Goal: Task Accomplishment & Management: Manage account settings

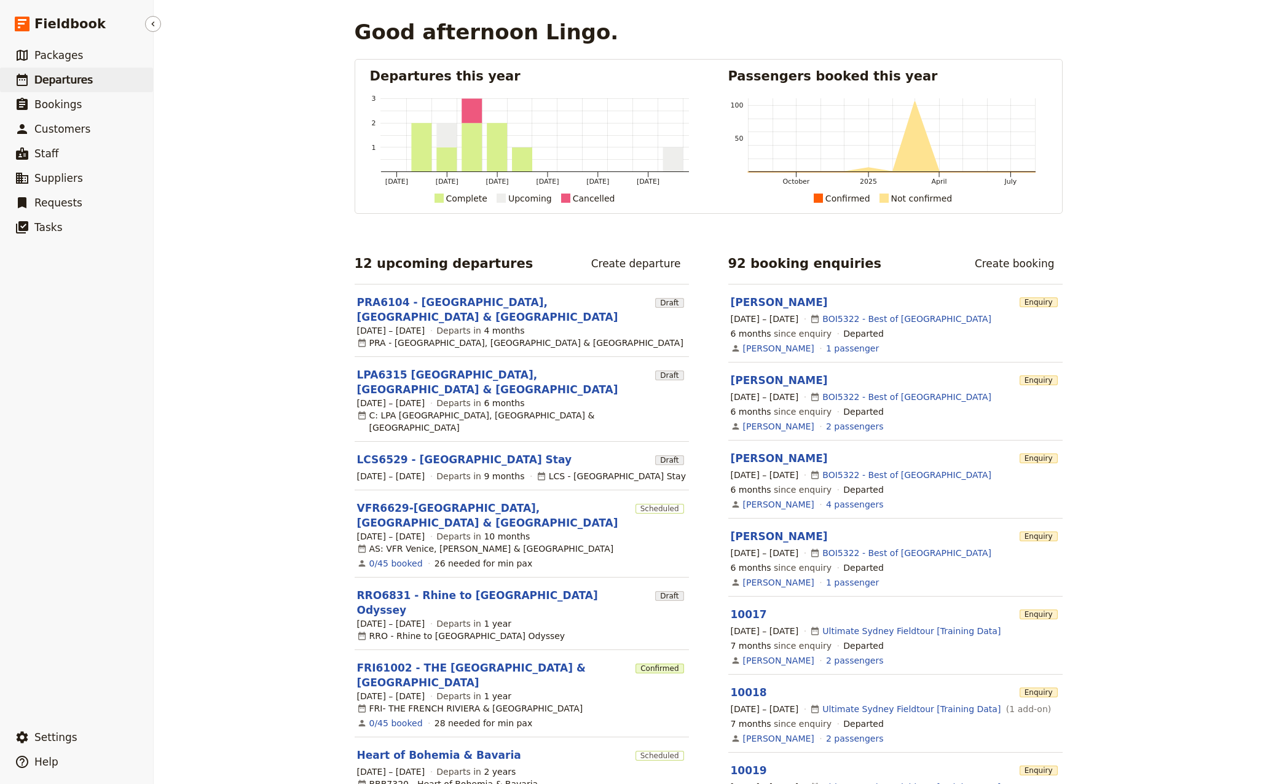
click at [59, 79] on span "Departures" at bounding box center [63, 80] width 58 height 12
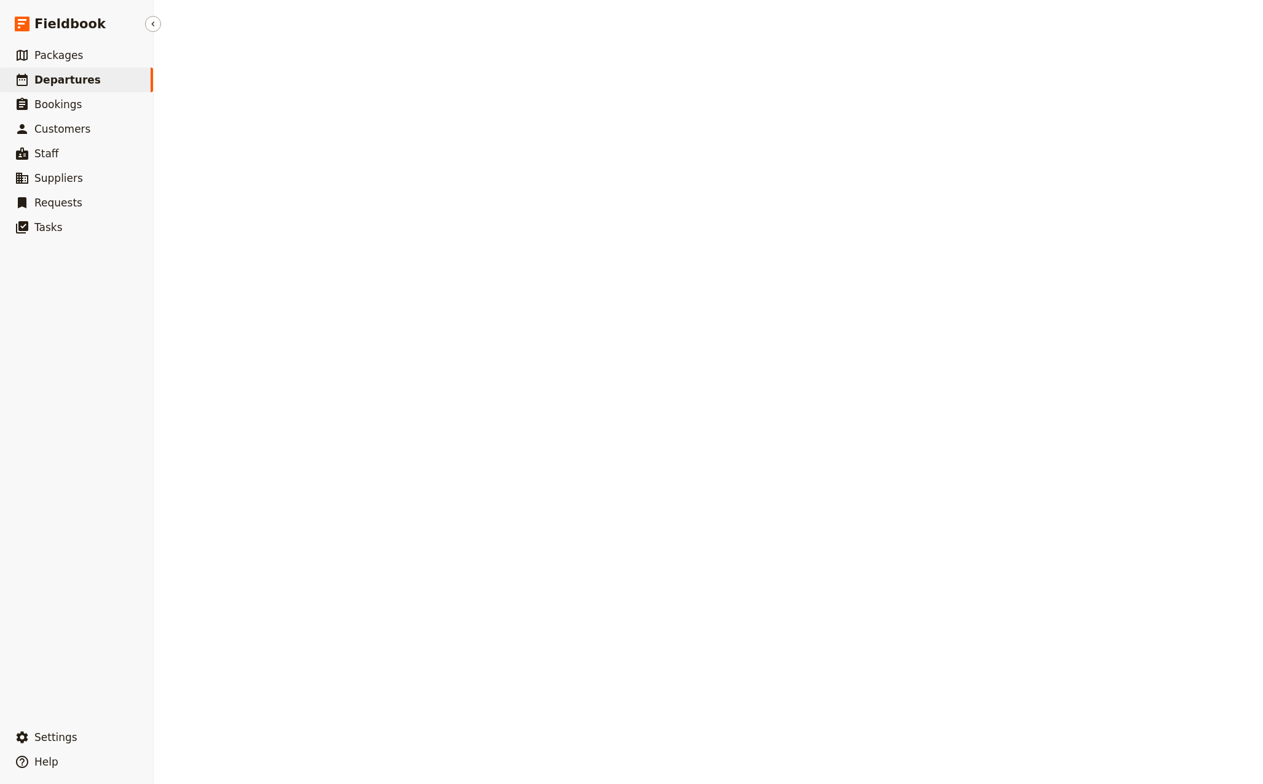
select select "CREATED_AT"
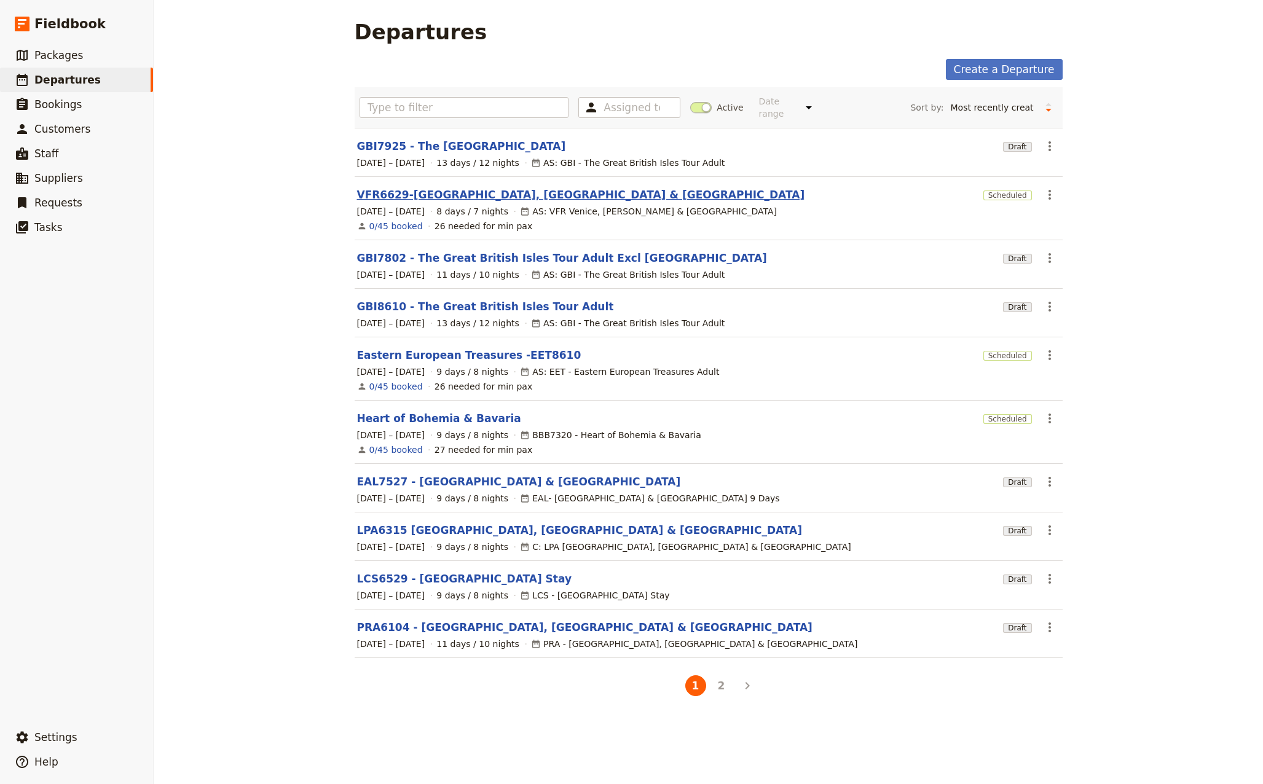
click at [424, 187] on link "VFR6629-Venice, Florence & Rome" at bounding box center [581, 194] width 448 height 15
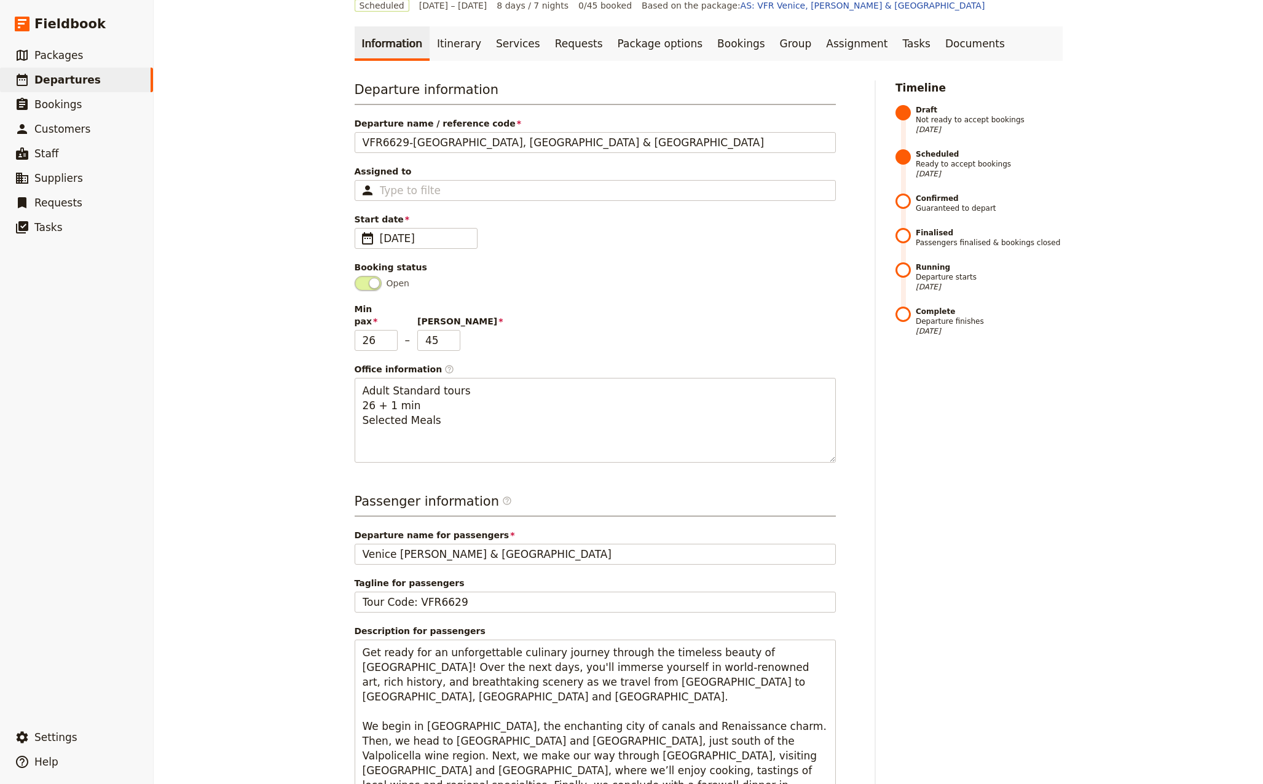
scroll to position [61, 0]
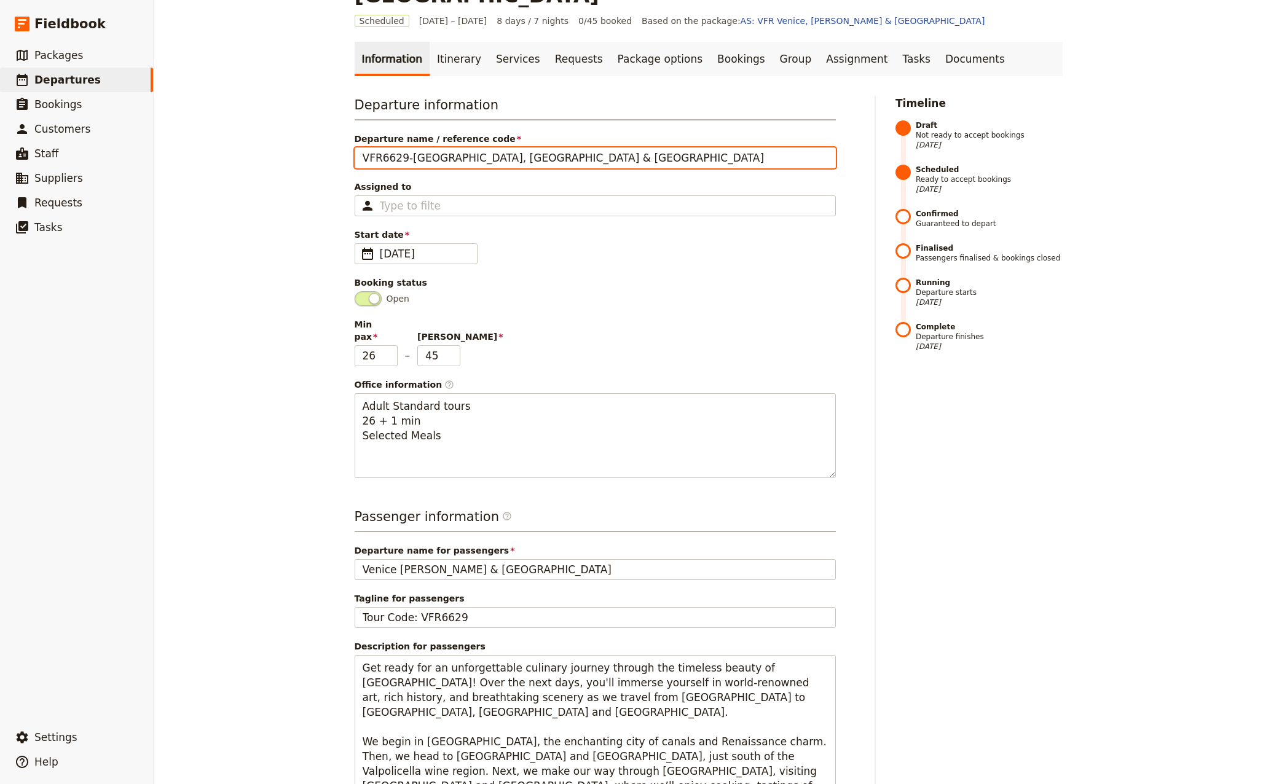
drag, startPoint x: 399, startPoint y: 135, endPoint x: 388, endPoint y: 132, distance: 10.7
click at [388, 147] on input "VFR6629-Venice, Florence & Rome" at bounding box center [595, 157] width 481 height 21
type input "VFR6630-[GEOGRAPHIC_DATA], [GEOGRAPHIC_DATA] & [GEOGRAPHIC_DATA]"
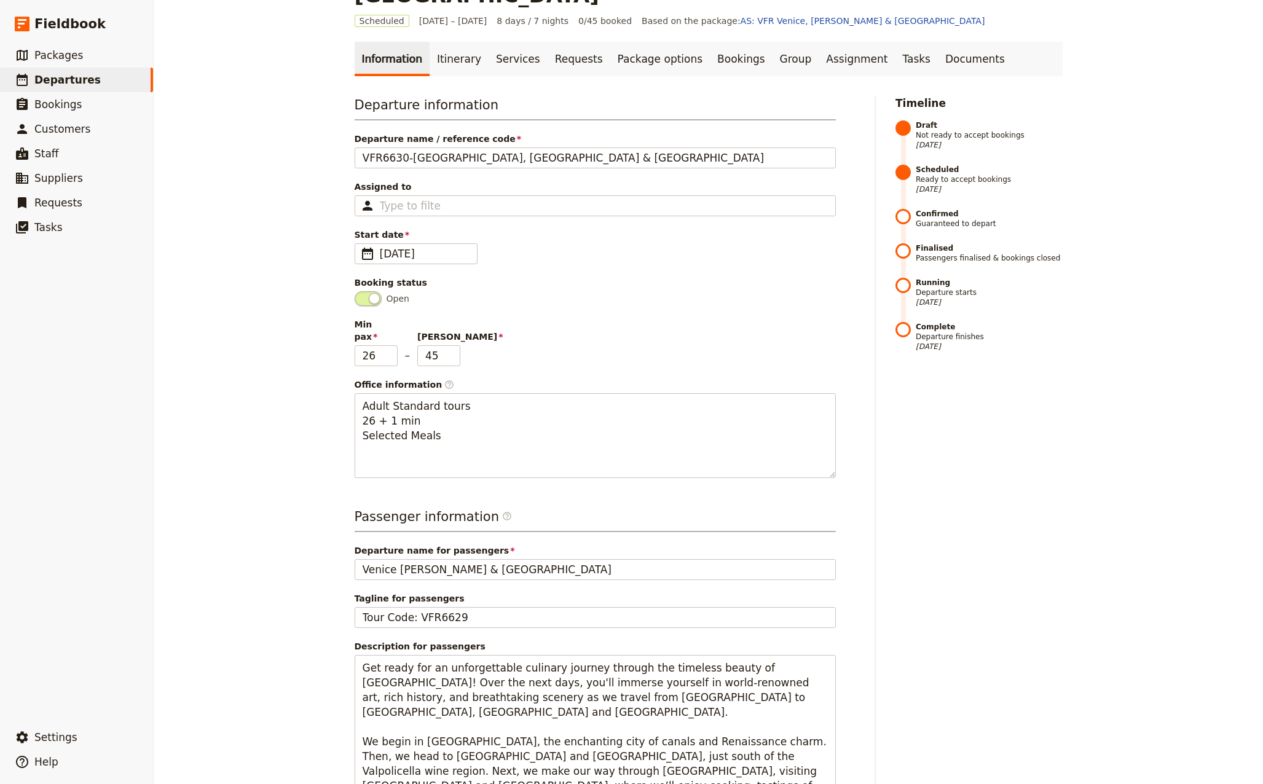
click at [312, 130] on div "VFR6629-Venice, Florence & Rome ​ Scheduled 29 Jun – 6 Jul 2026 8 days / 7 nigh…" at bounding box center [708, 392] width 1109 height 784
click at [478, 607] on input "Tour Code: VFR6629" at bounding box center [595, 617] width 481 height 21
type input "Tour Code: VFR6630"
click at [360, 246] on span "​" at bounding box center [367, 253] width 15 height 15
click at [359, 243] on input "29/06/2026" at bounding box center [359, 243] width 1 height 1
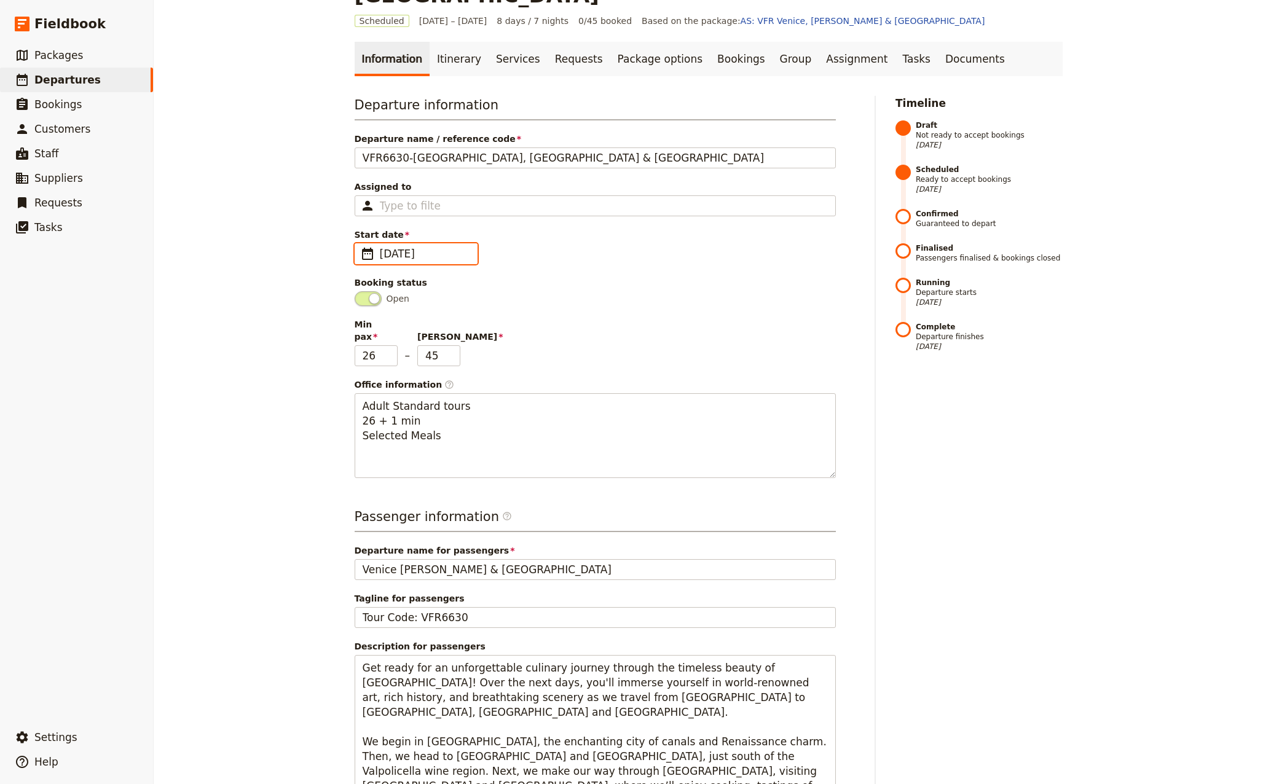
scroll to position [0, 0]
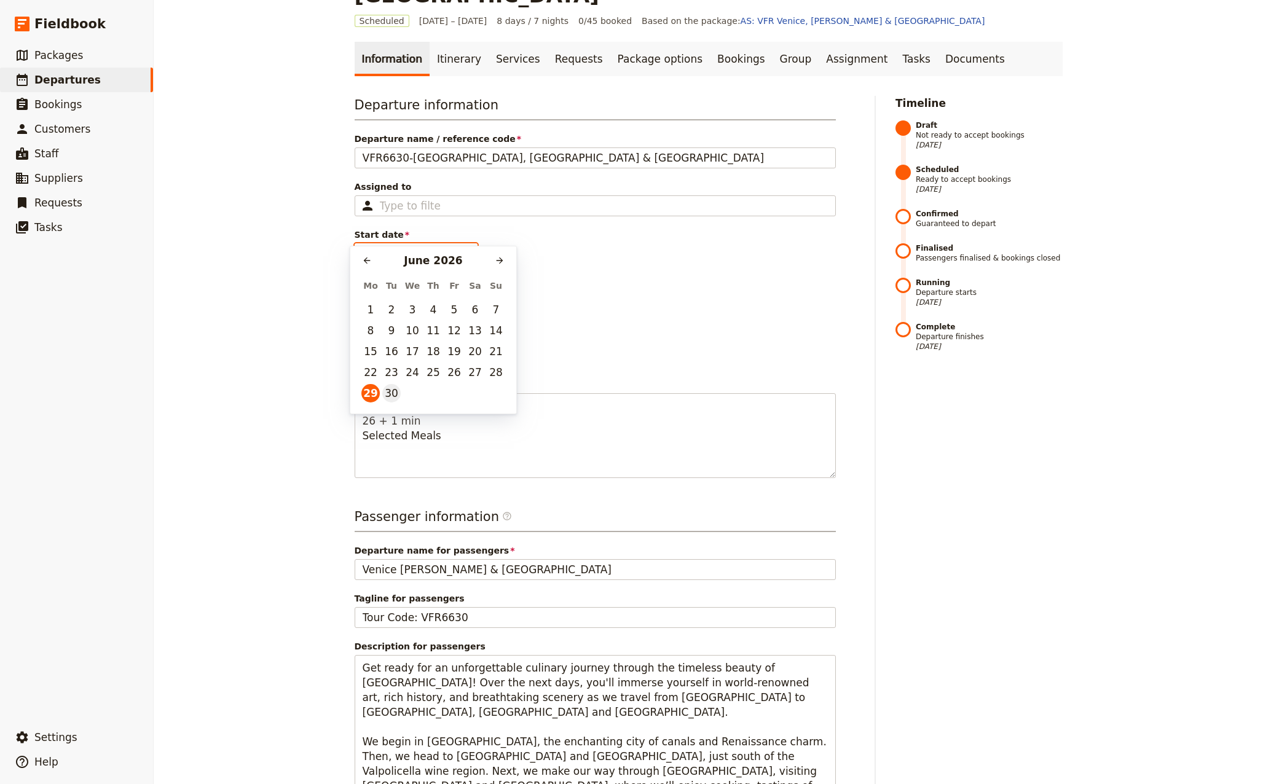
click at [392, 394] on button "30" at bounding box center [391, 393] width 18 height 18
type input "30/06/2026"
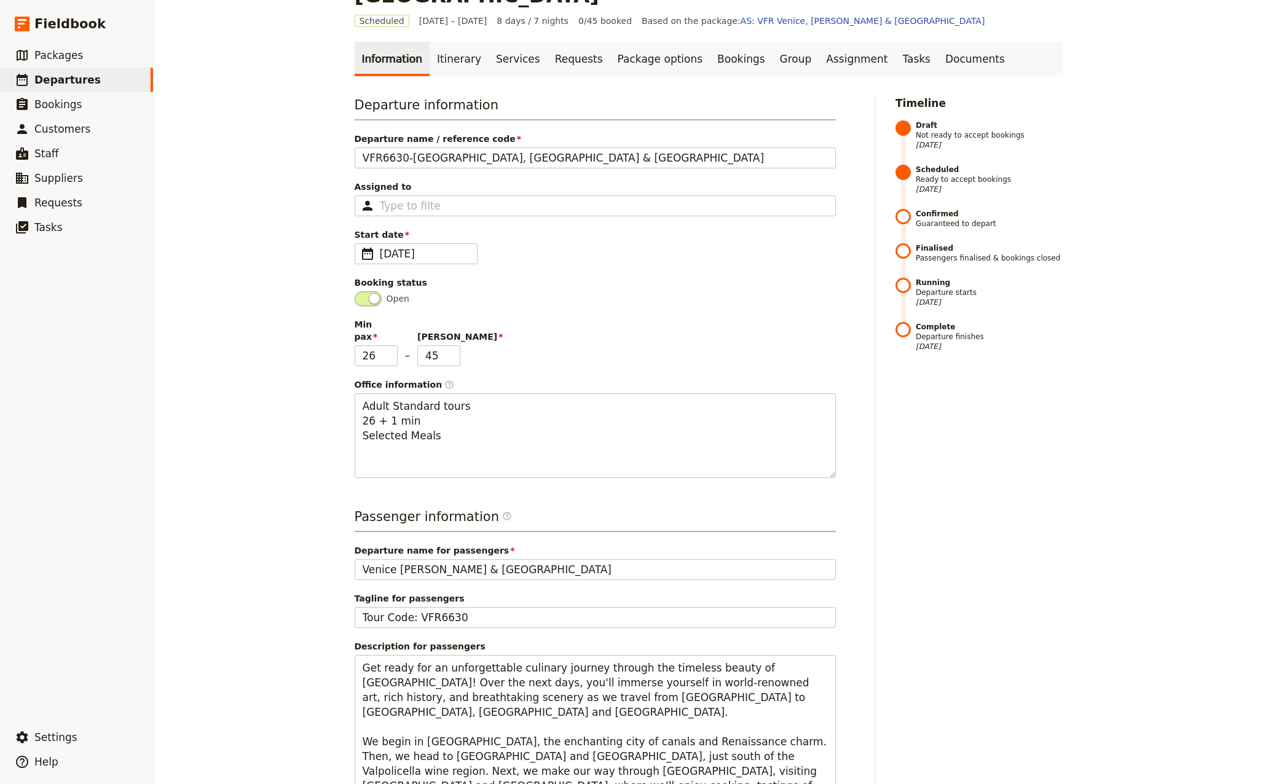
click at [583, 242] on div "Departure information Departure name / reference code VFR6630-Venice, Florence …" at bounding box center [595, 287] width 481 height 382
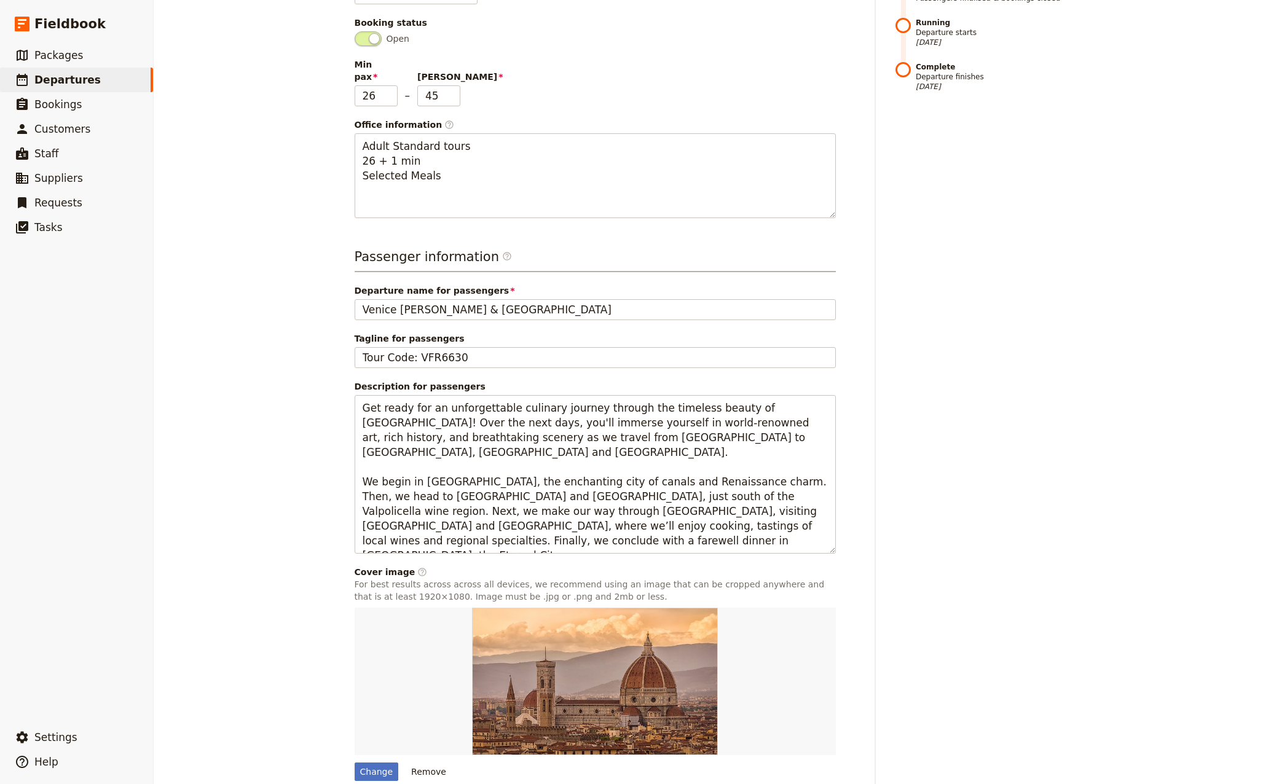
scroll to position [342, 0]
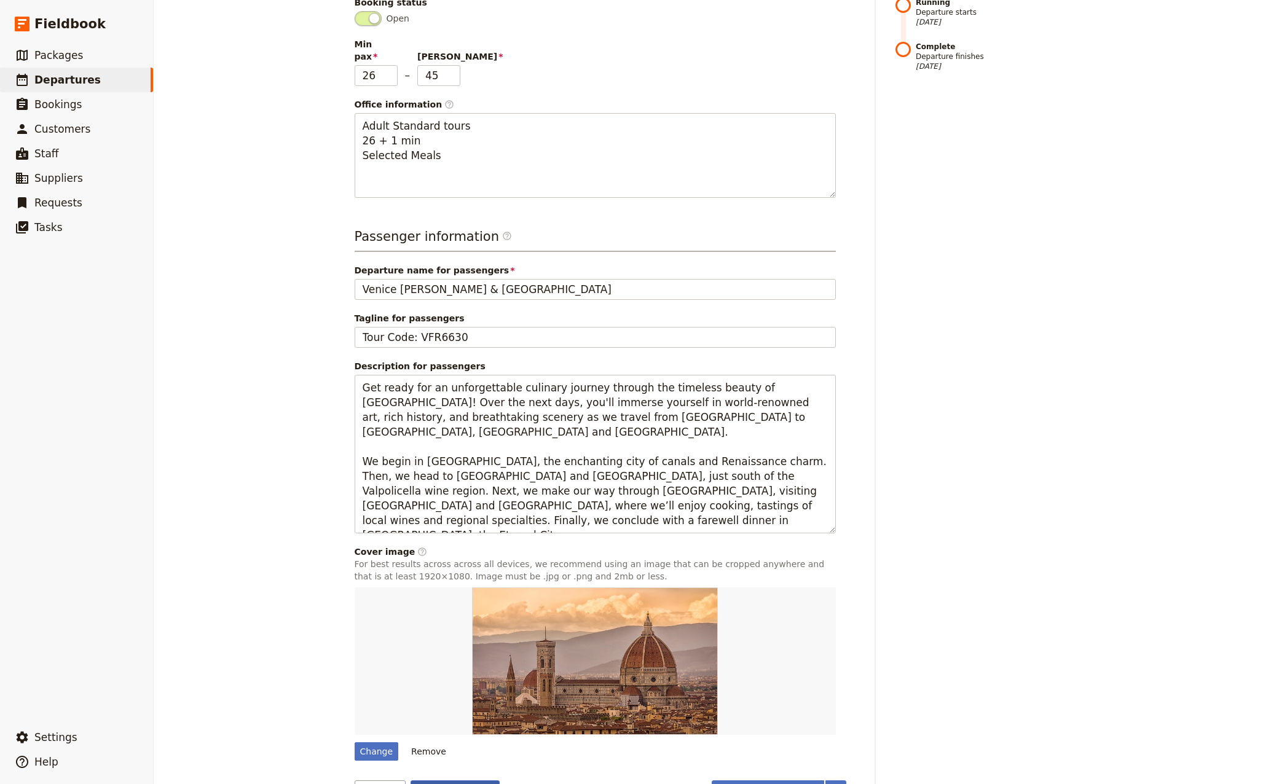
click at [440, 780] on button "Save changes" at bounding box center [454, 790] width 89 height 21
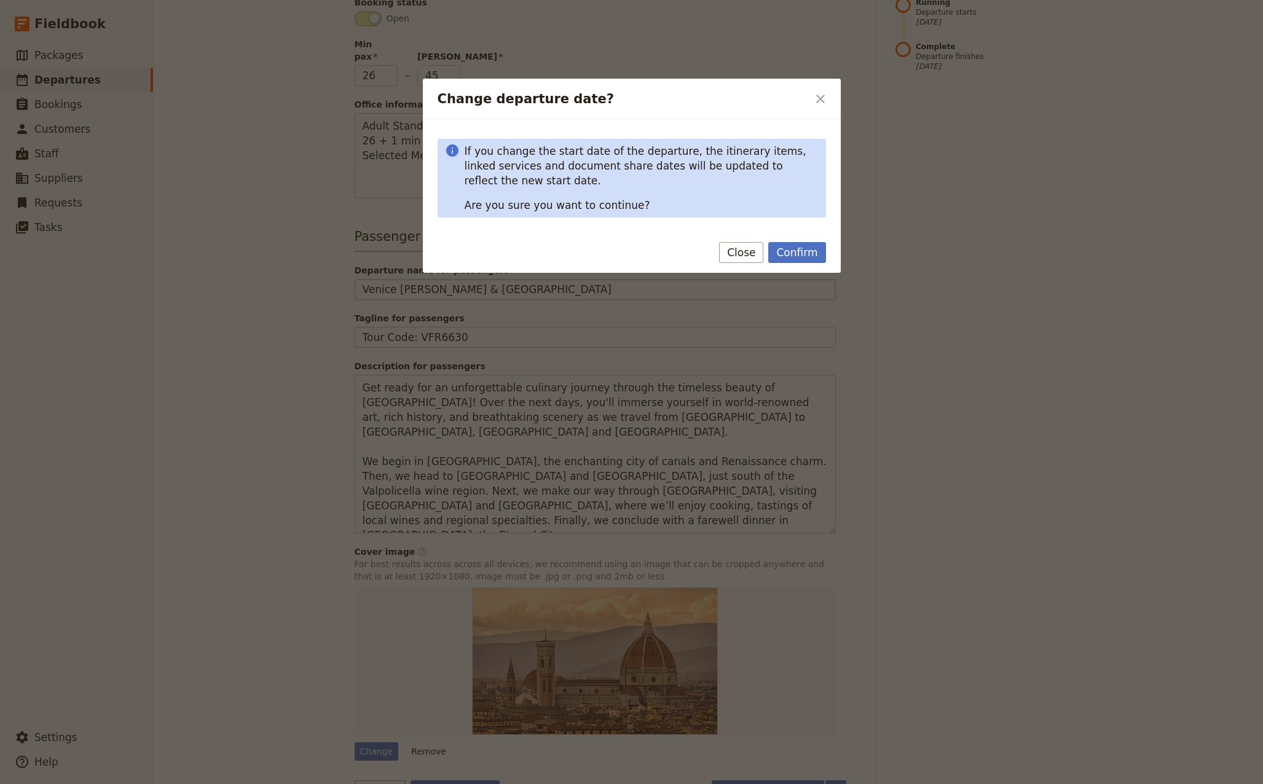
click at [809, 254] on button "Confirm" at bounding box center [796, 252] width 57 height 21
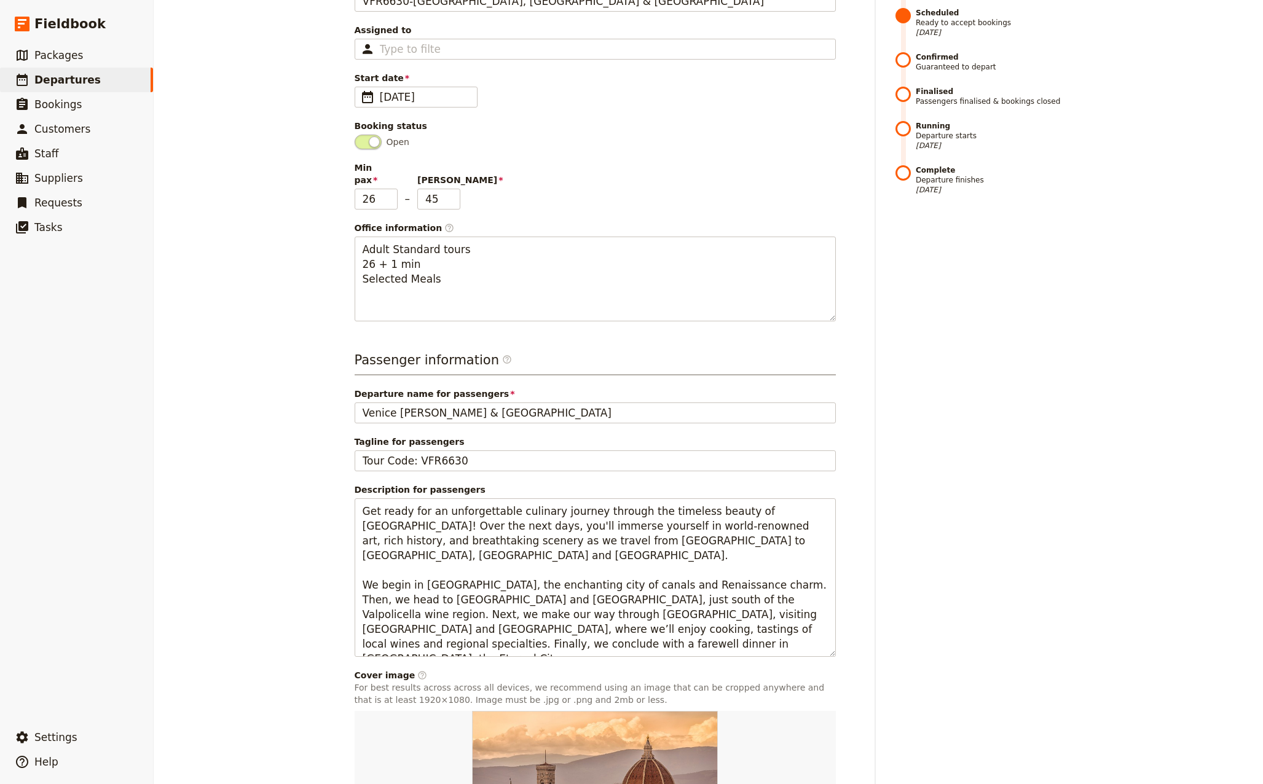
scroll to position [0, 0]
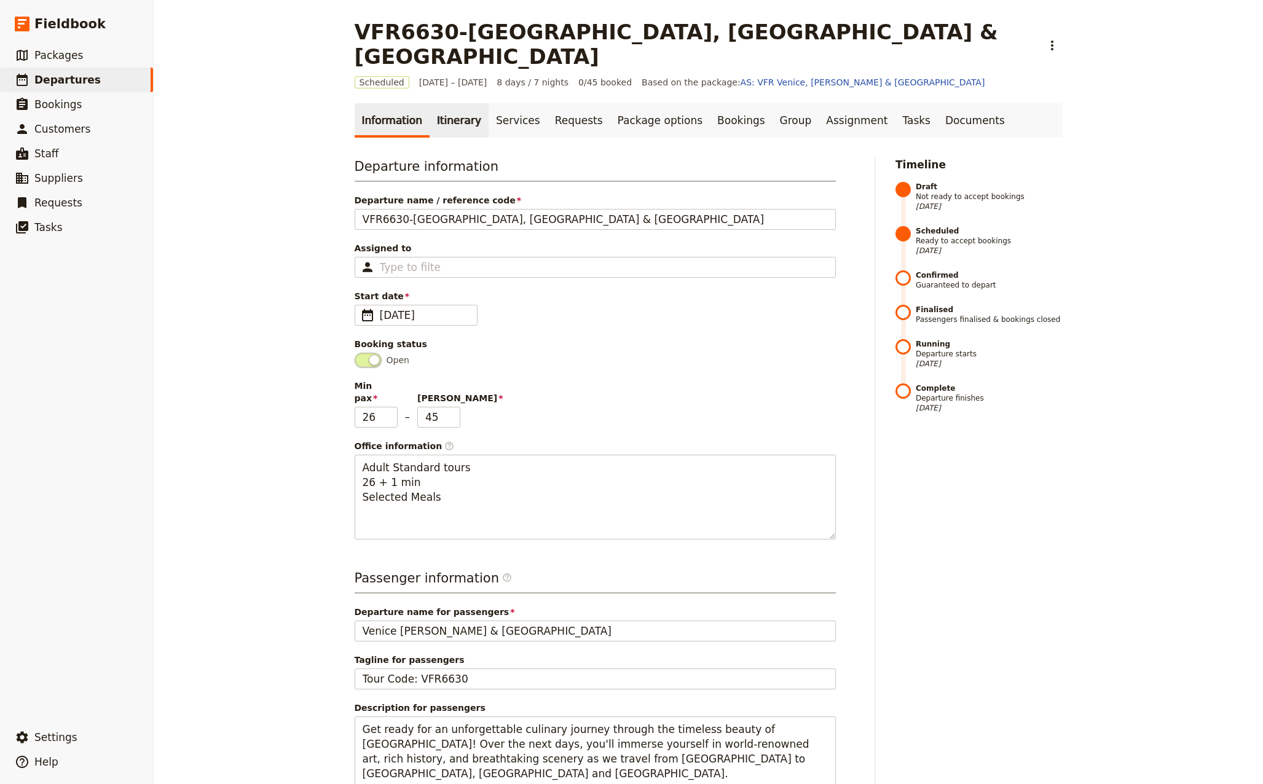
click at [453, 103] on link "Itinerary" at bounding box center [458, 120] width 59 height 34
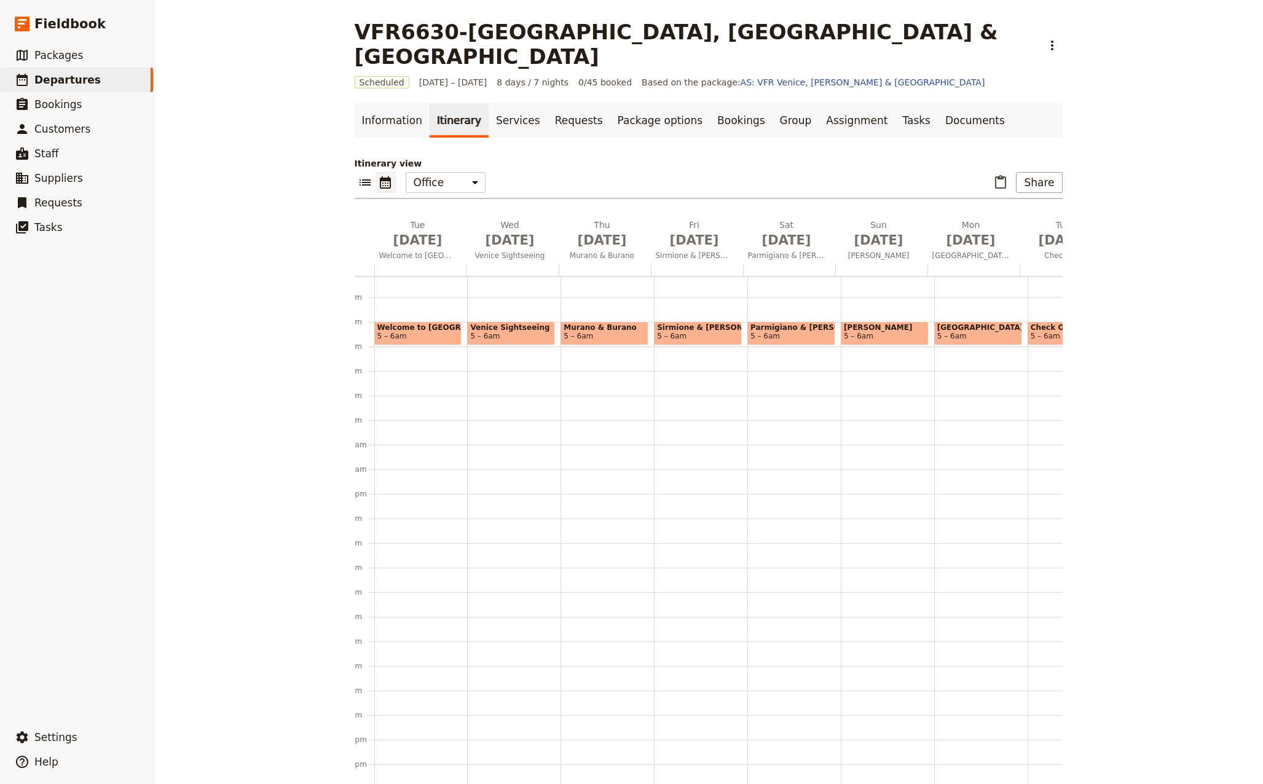
scroll to position [0, 76]
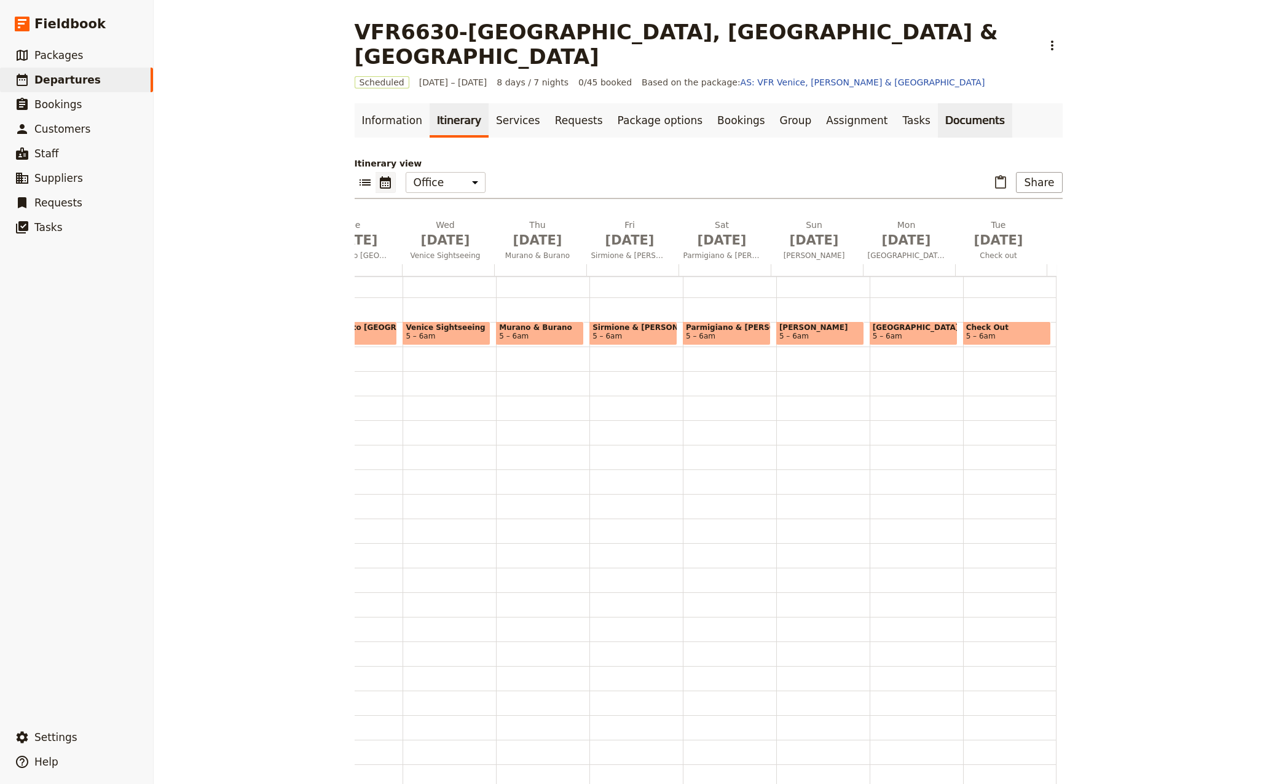
click at [938, 103] on link "Documents" at bounding box center [975, 120] width 74 height 34
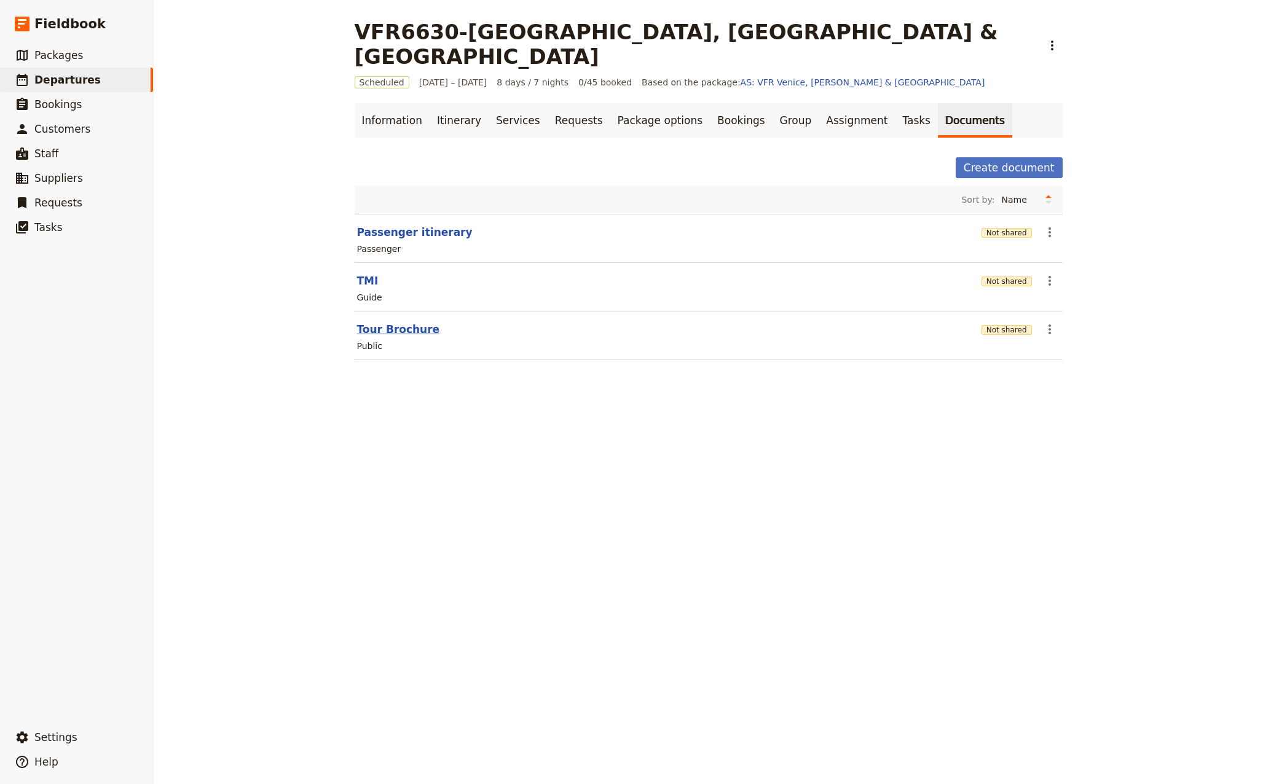
click at [394, 322] on button "Tour Brochure" at bounding box center [398, 329] width 83 height 15
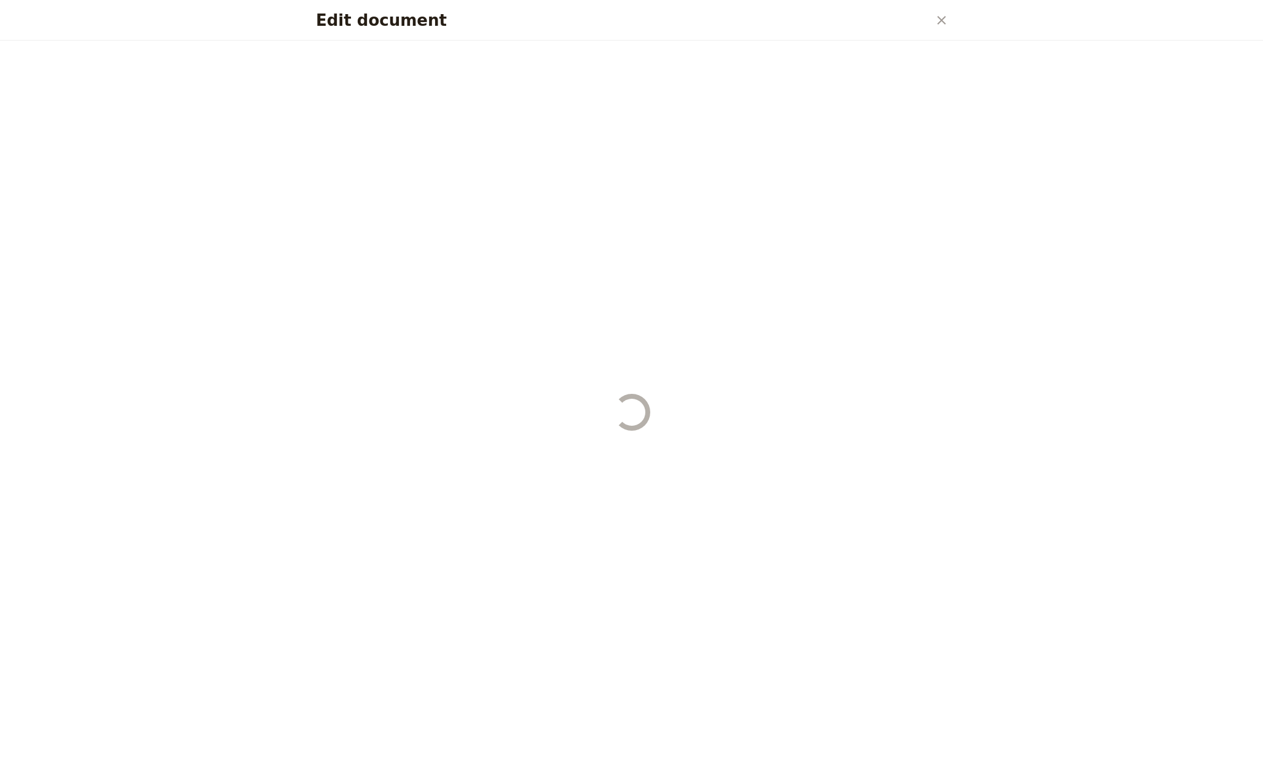
select select "DEFAULT"
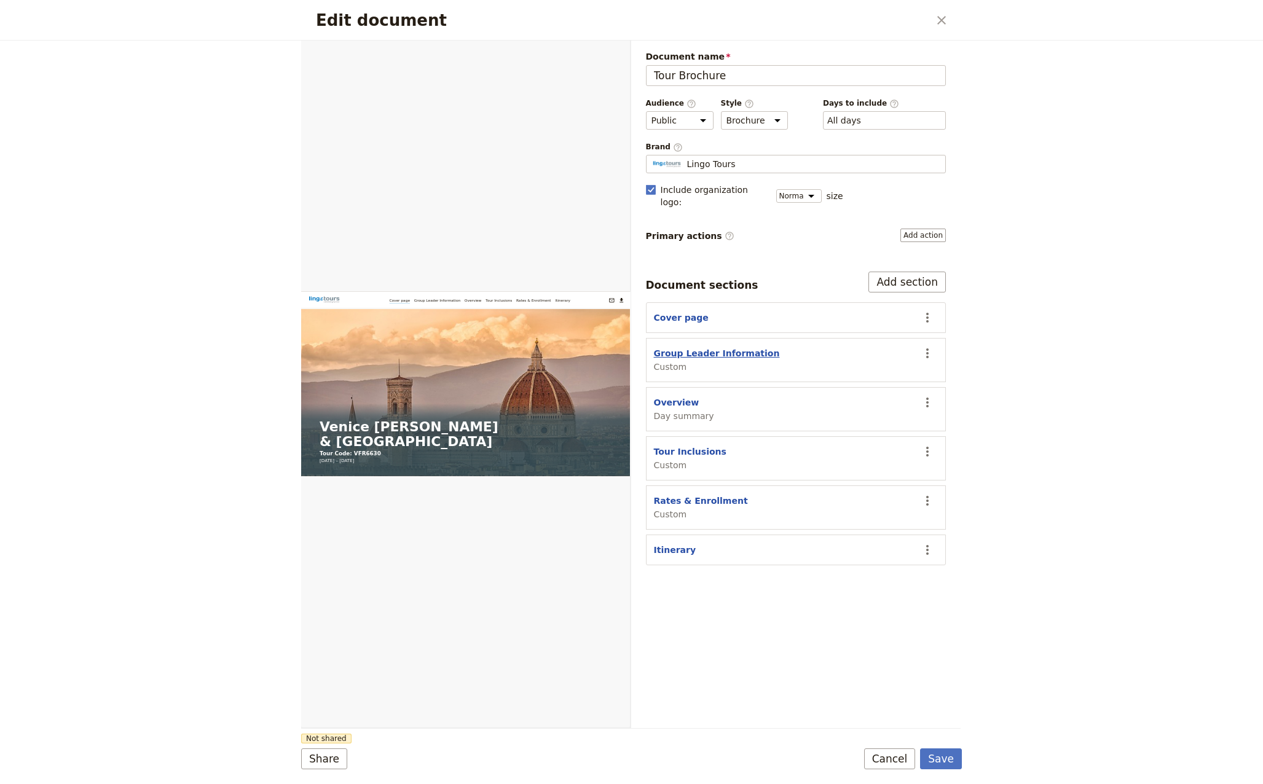
click at [708, 347] on button "Group Leader Information" at bounding box center [717, 353] width 126 height 12
select select "CUSTOM"
select select "default"
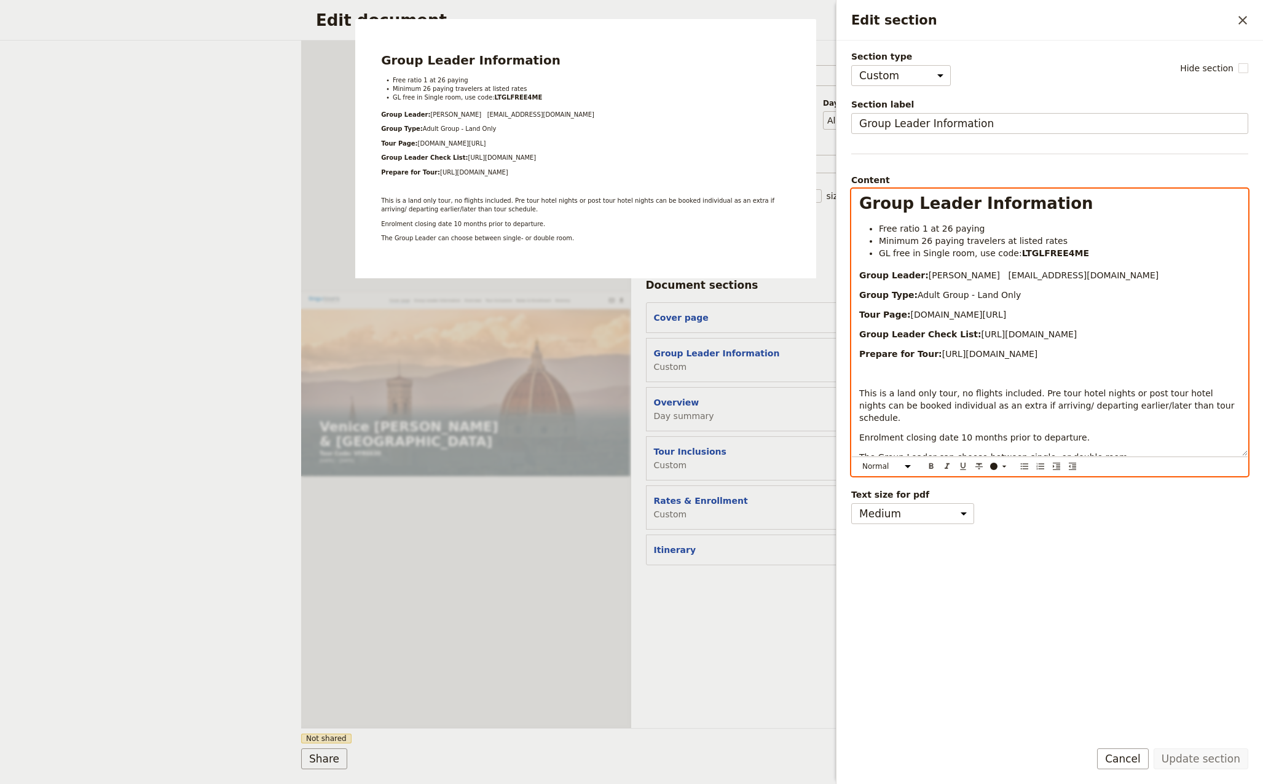
click at [1033, 315] on p "Tour Page: www.lingo-tours.com/vfr6629" at bounding box center [1049, 314] width 381 height 12
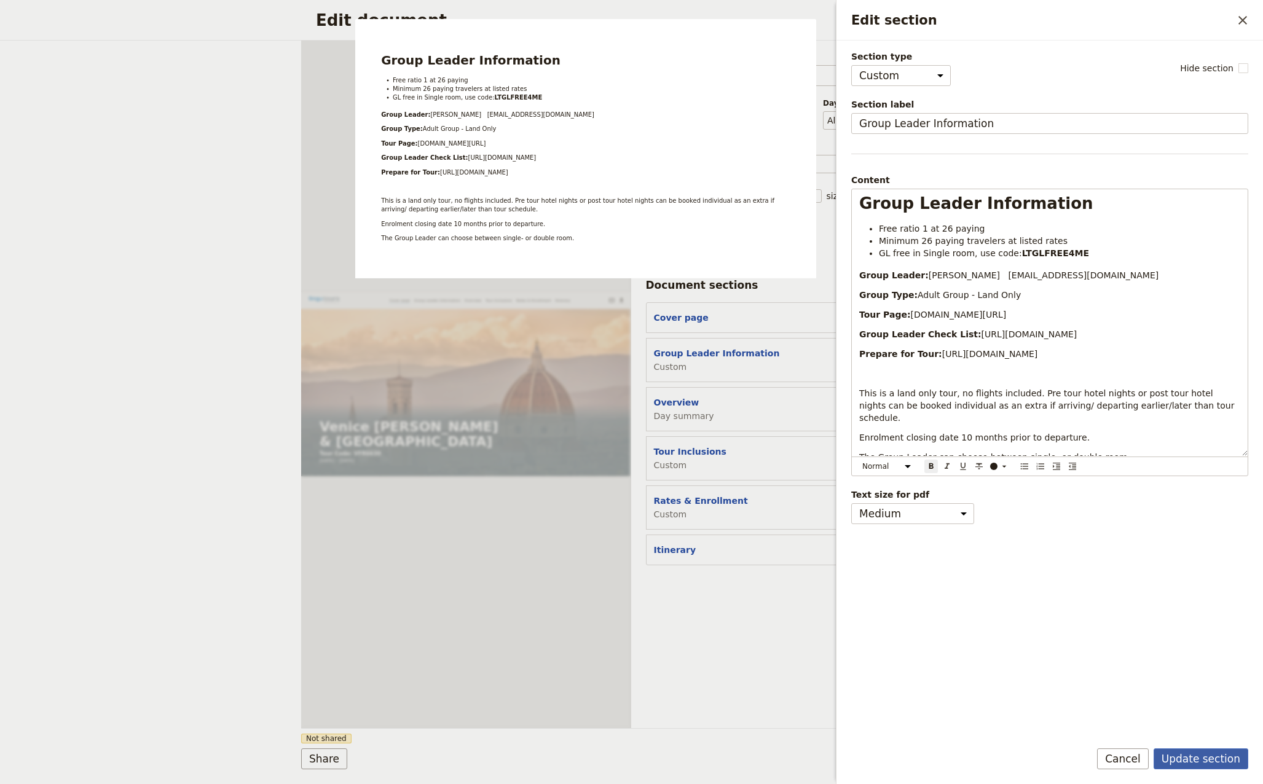
click at [1204, 760] on button "Update section" at bounding box center [1200, 758] width 95 height 21
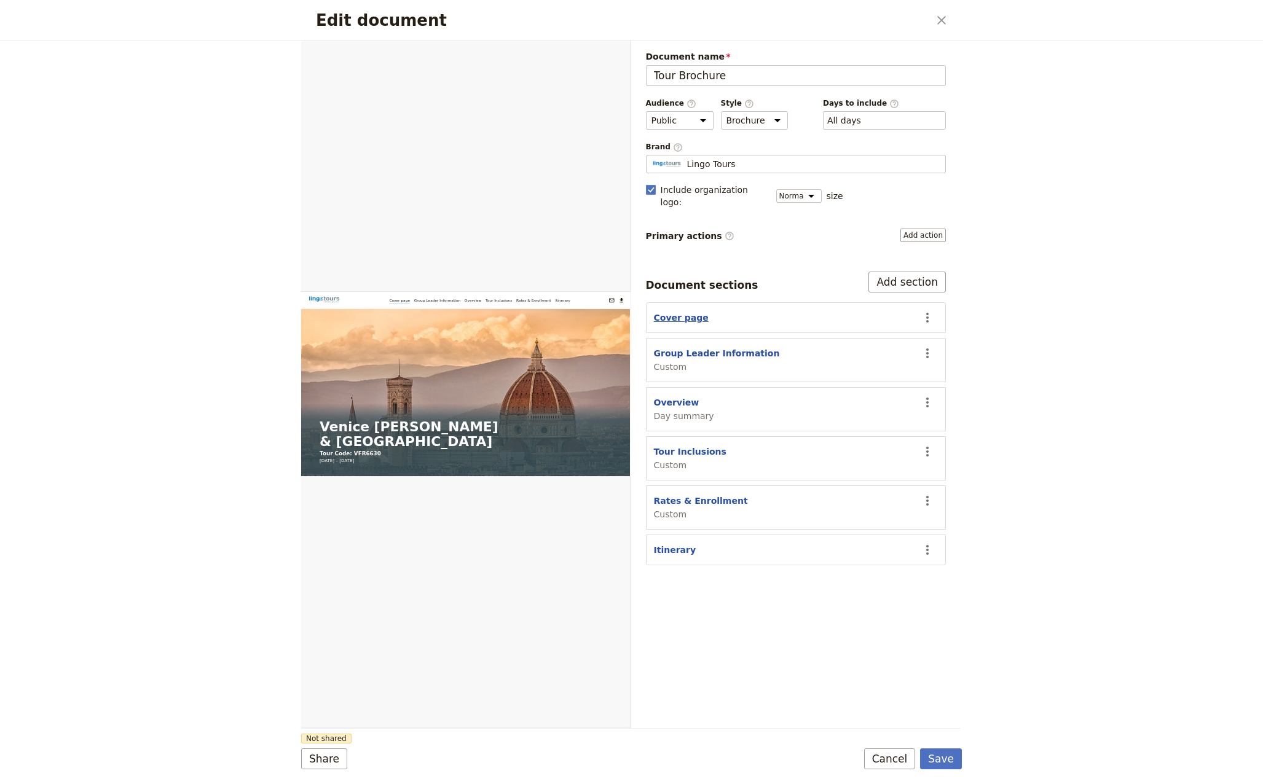
click at [676, 312] on button "Cover page" at bounding box center [681, 318] width 55 height 12
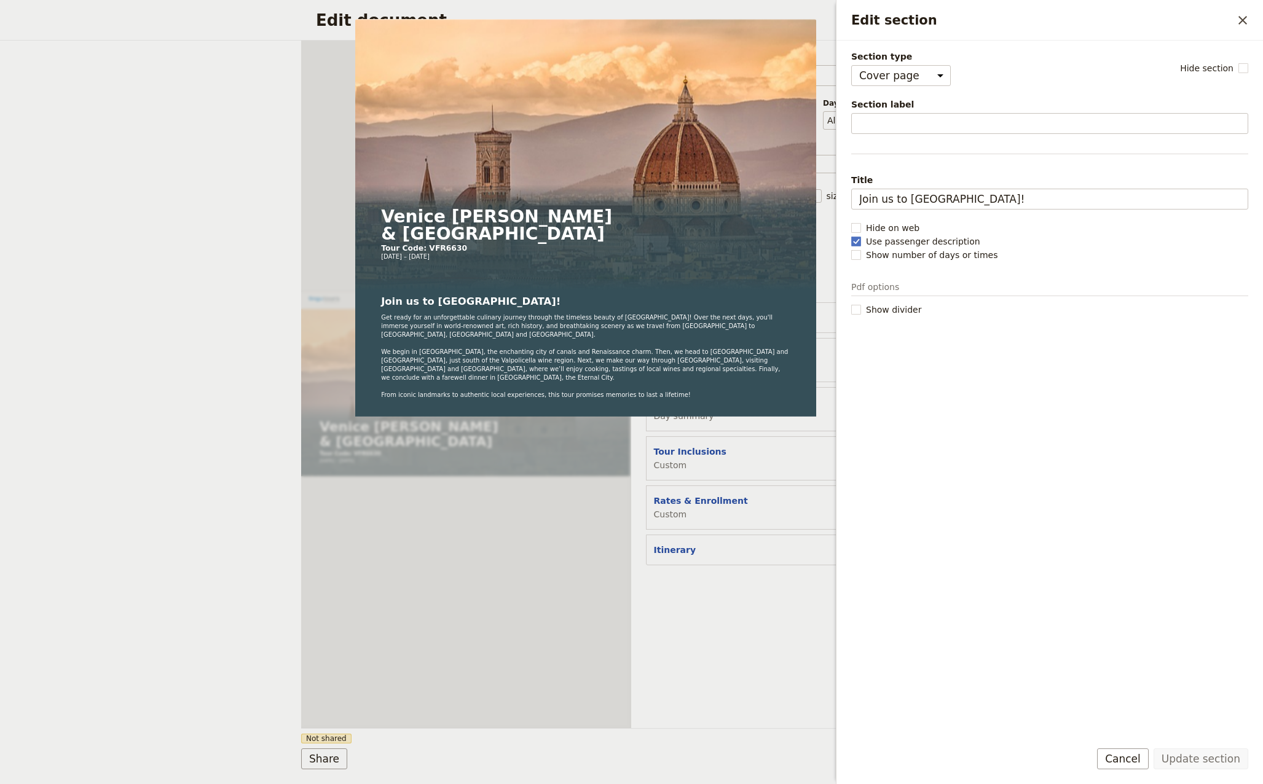
click at [758, 594] on div "Document name Tour Brochure Preview Audience ​ Public Passenger Guide Style ​ B…" at bounding box center [796, 385] width 330 height 688
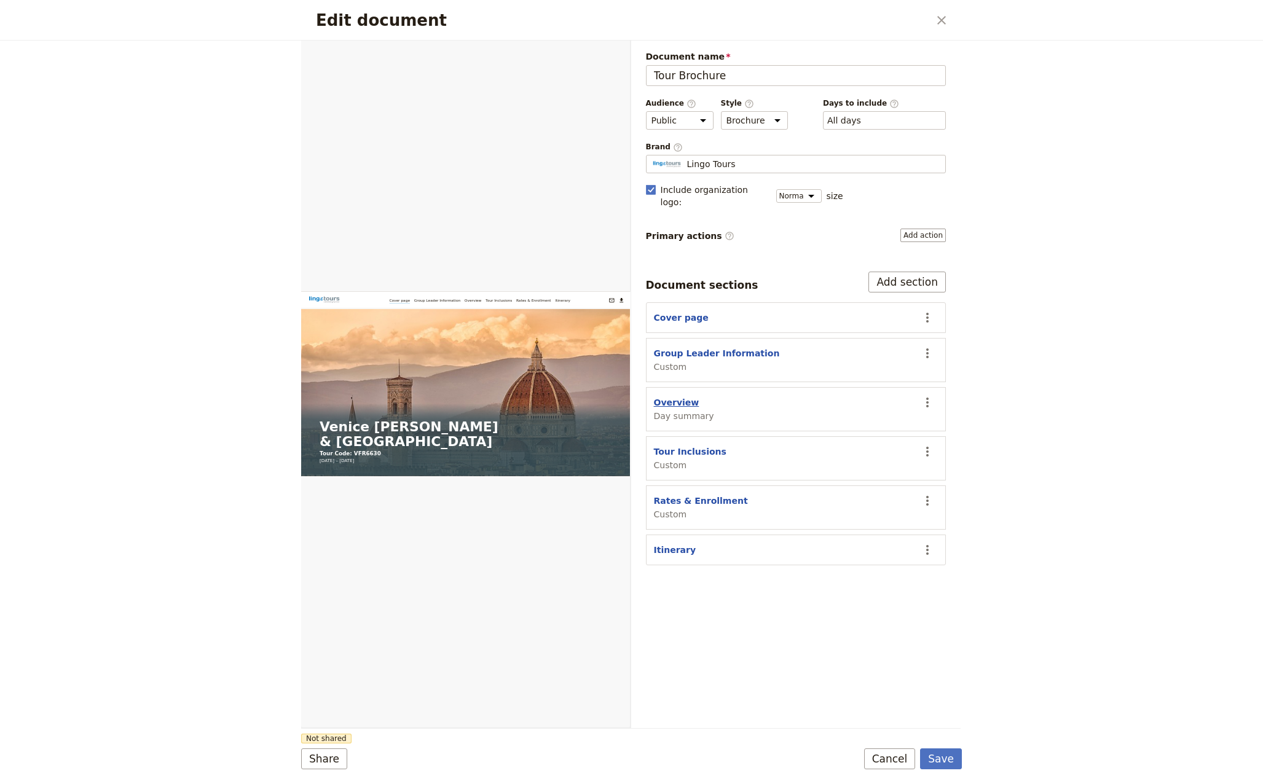
click at [666, 396] on button "Overview" at bounding box center [676, 402] width 45 height 12
select select "DAY_SUMMARY"
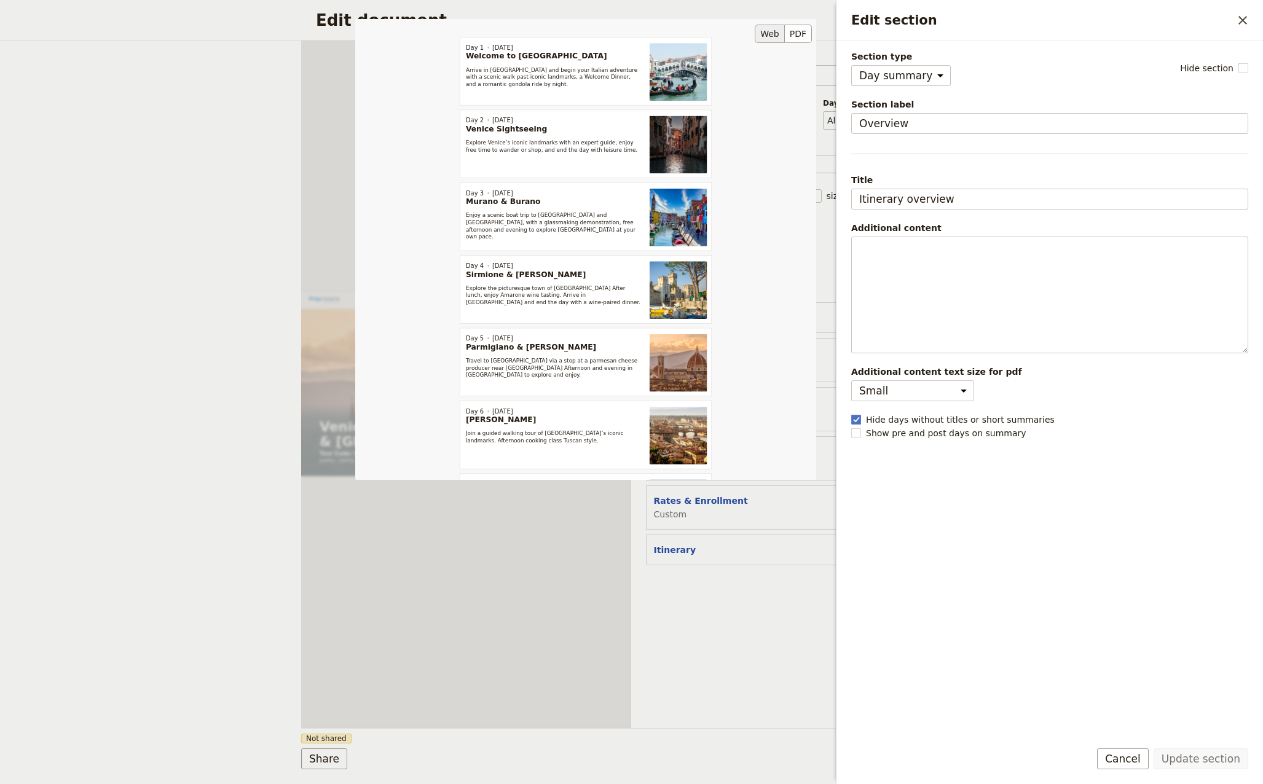
scroll to position [260, 0]
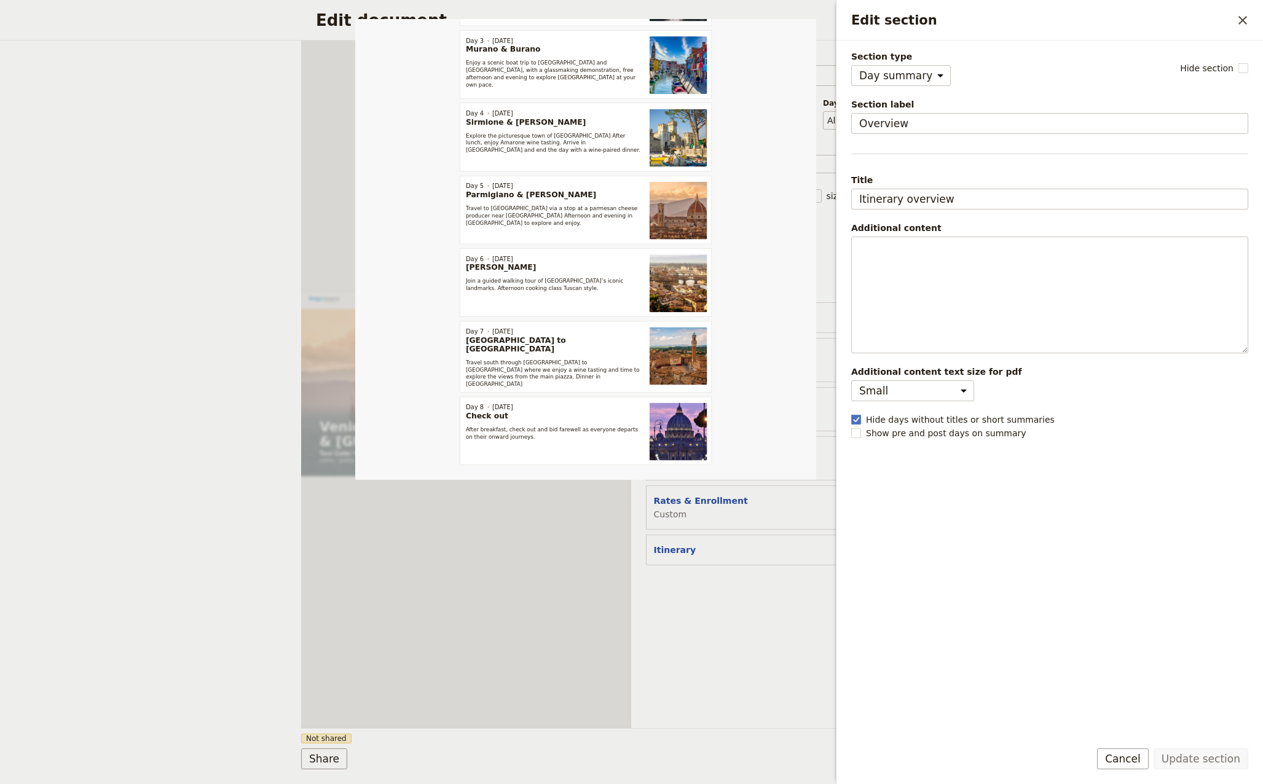
drag, startPoint x: 739, startPoint y: 649, endPoint x: 742, endPoint y: 654, distance: 6.6
click at [742, 654] on div "Document name Tour Brochure Preview Audience ​ Public Passenger Guide Style ​ B…" at bounding box center [796, 385] width 330 height 688
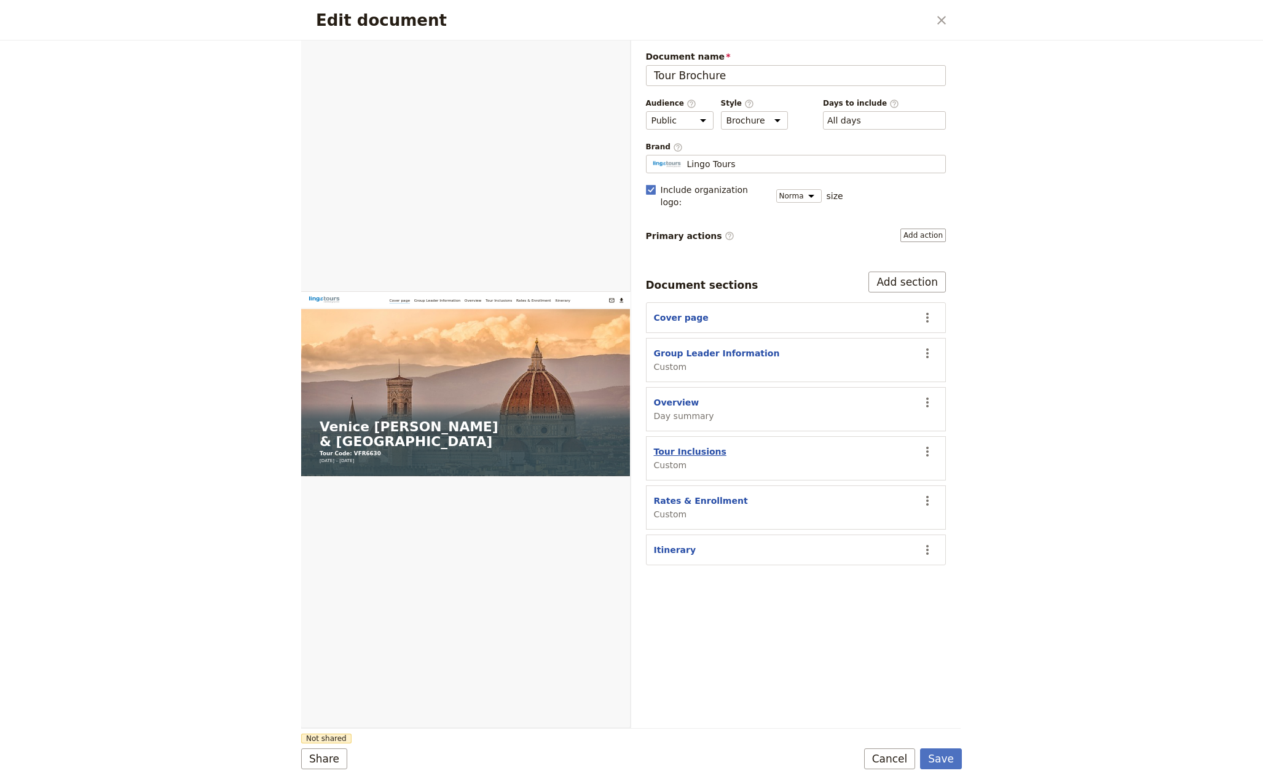
click at [689, 445] on button "Tour Inclusions" at bounding box center [690, 451] width 73 height 12
select select "CUSTOM"
select select "default"
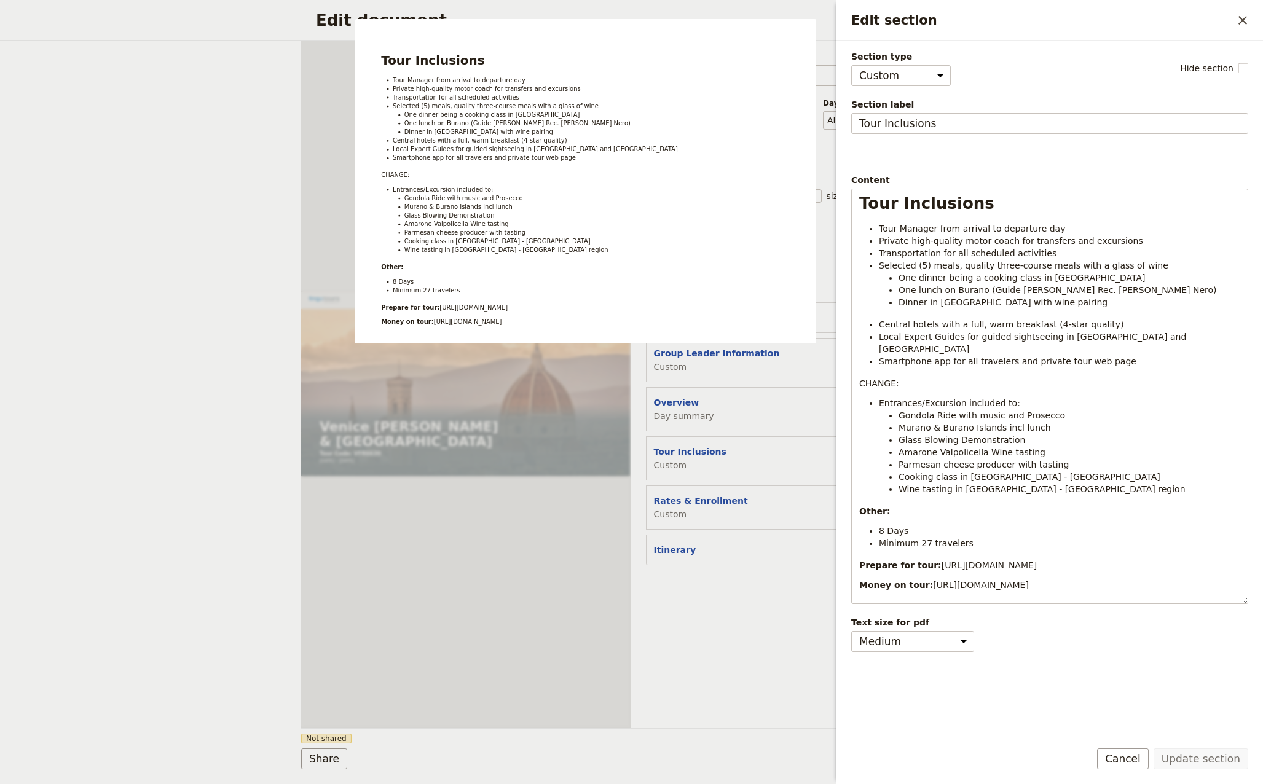
click at [780, 641] on div "Document name Tour Brochure Preview Audience ​ Public Passenger Guide Style ​ B…" at bounding box center [796, 385] width 330 height 688
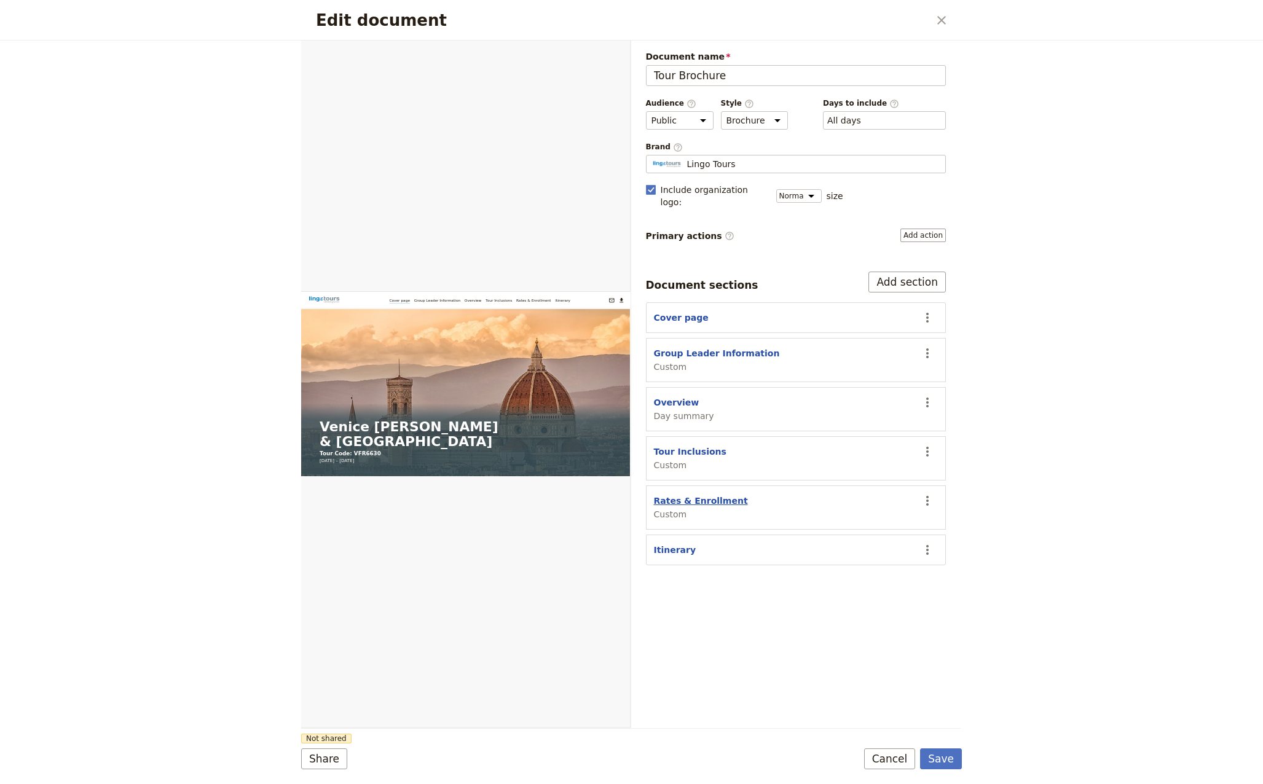
click at [704, 495] on button "Rates & Enrollment" at bounding box center [701, 501] width 94 height 12
select select "CUSTOM"
select select "default"
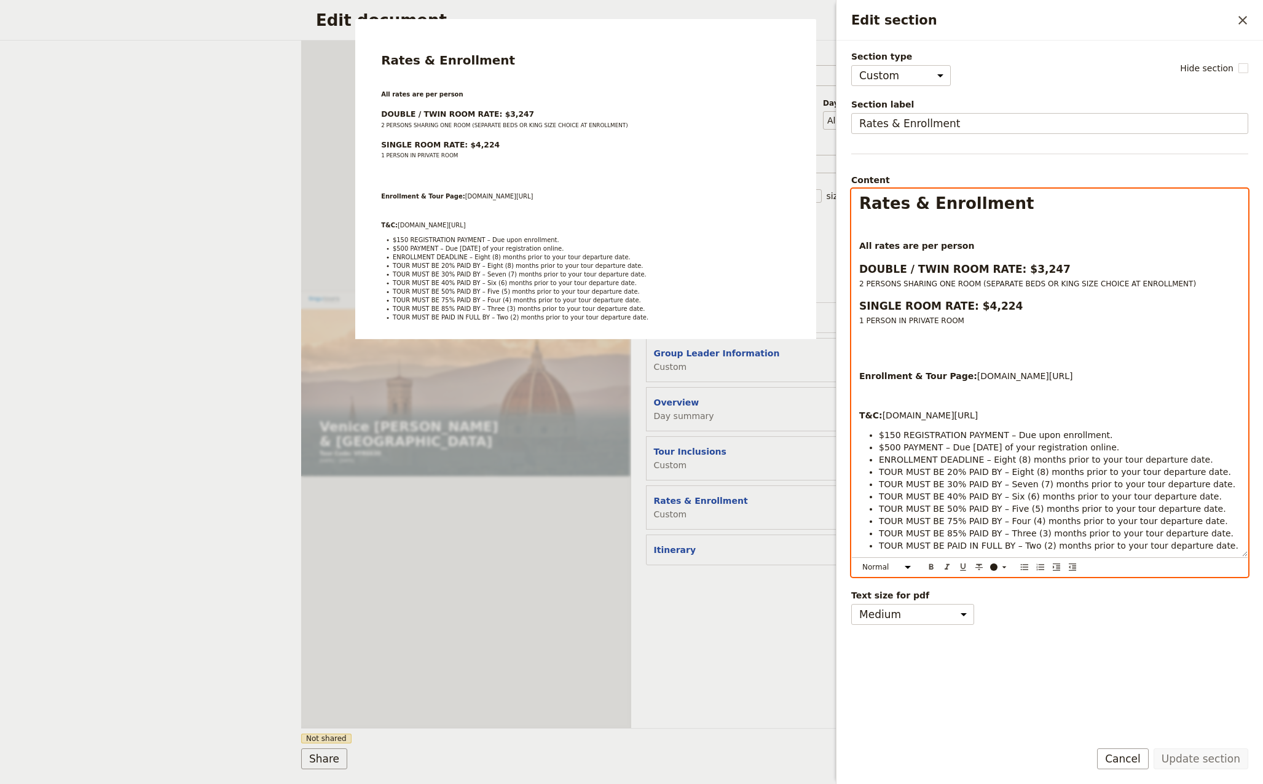
click at [1080, 373] on p "Enrollment & Tour Page: www.lingo-tours.com/vfr6629" at bounding box center [1049, 376] width 381 height 12
drag, startPoint x: 1077, startPoint y: 375, endPoint x: 1063, endPoint y: 374, distance: 14.2
click at [1063, 374] on p "Enrollment & Tour Page: www.lingo-tours.com/vfr6629" at bounding box center [1049, 376] width 381 height 12
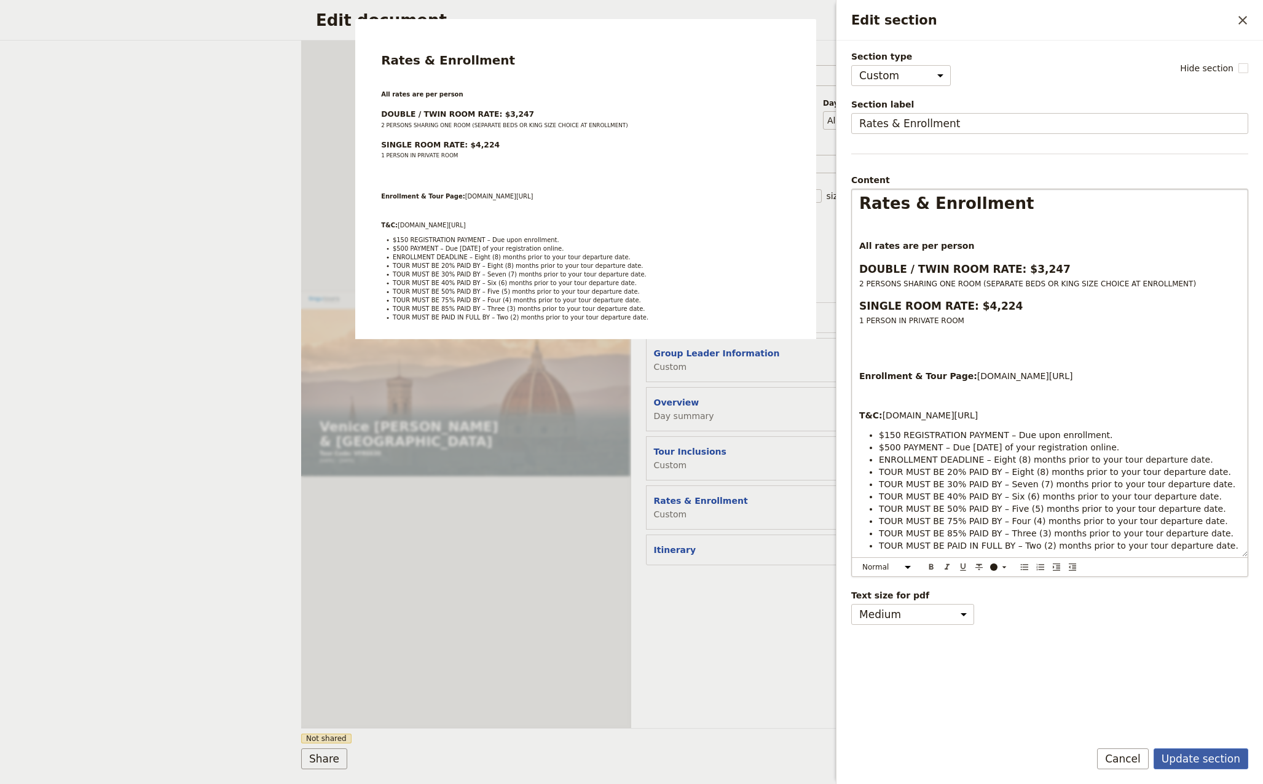
click at [1214, 756] on button "Update section" at bounding box center [1200, 758] width 95 height 21
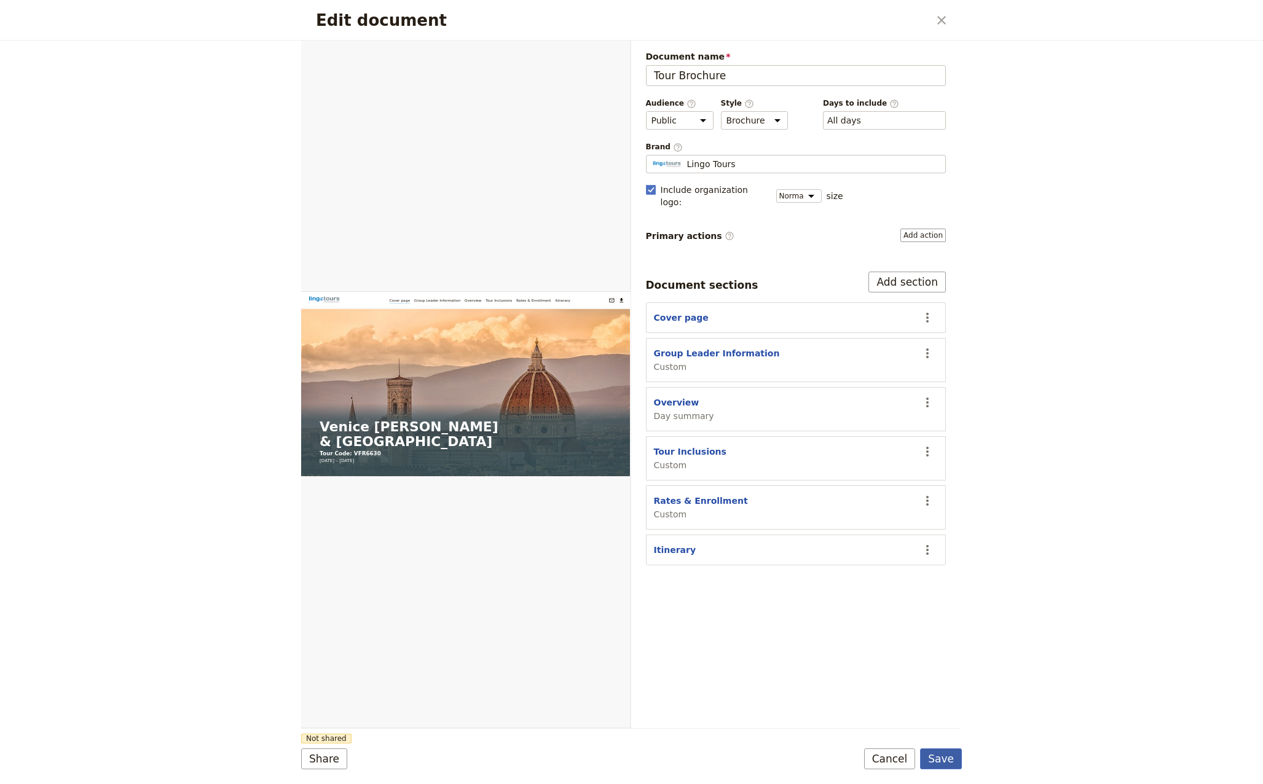
click at [946, 760] on button "Save" at bounding box center [941, 758] width 42 height 21
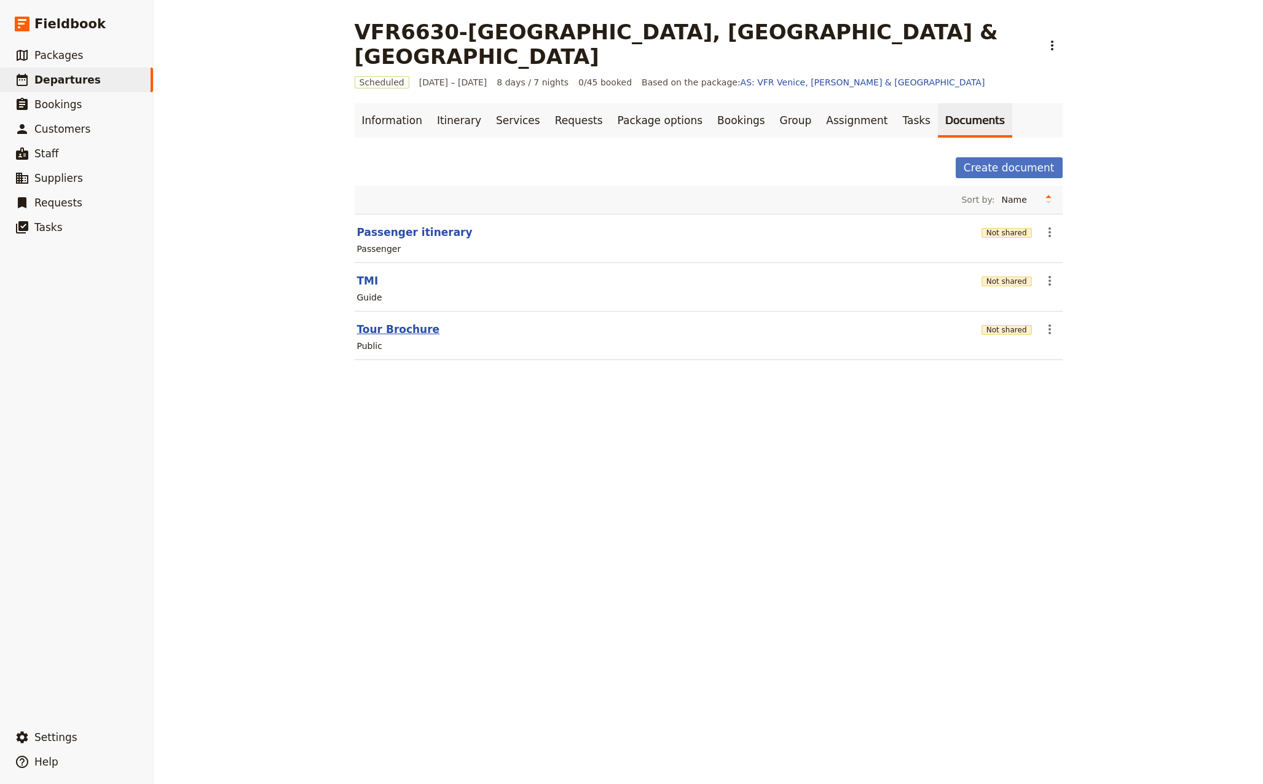
click at [405, 322] on button "Tour Brochure" at bounding box center [398, 329] width 83 height 15
select select "DEFAULT"
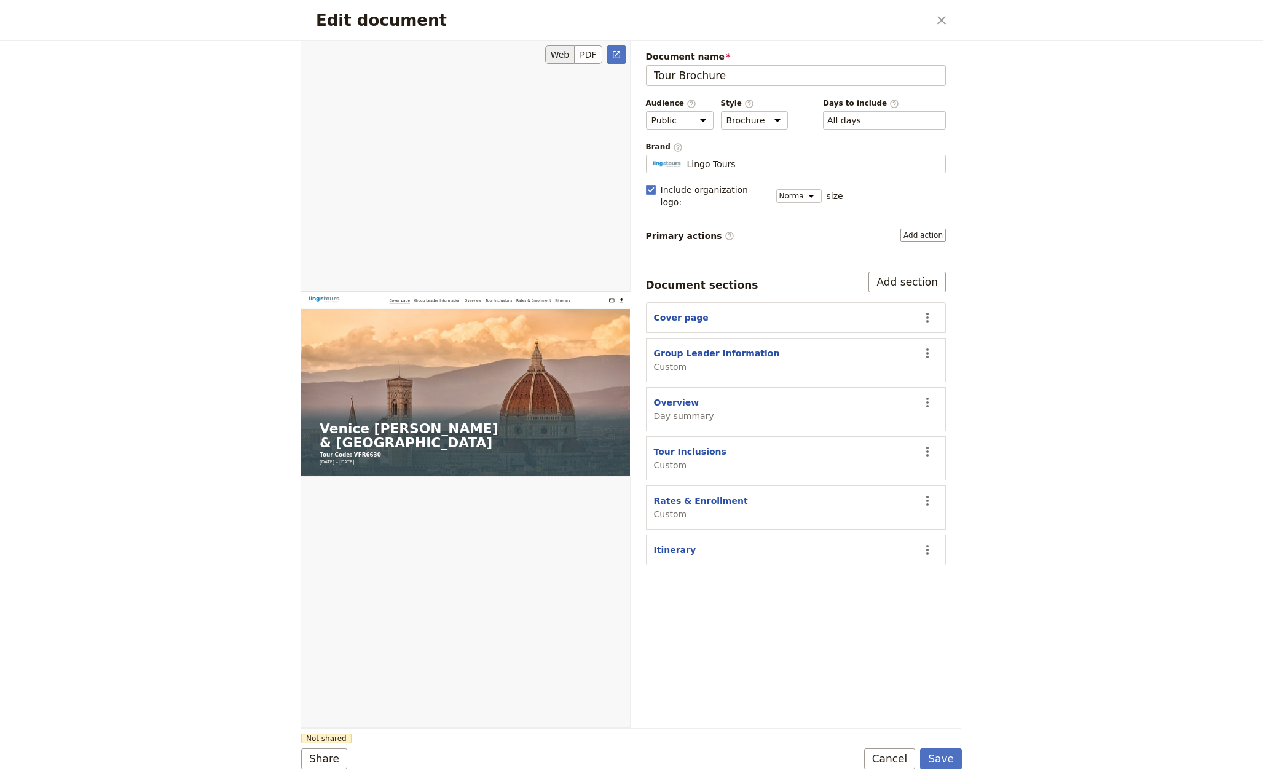
scroll to position [0, 0]
click at [321, 760] on button "Share" at bounding box center [324, 758] width 46 height 21
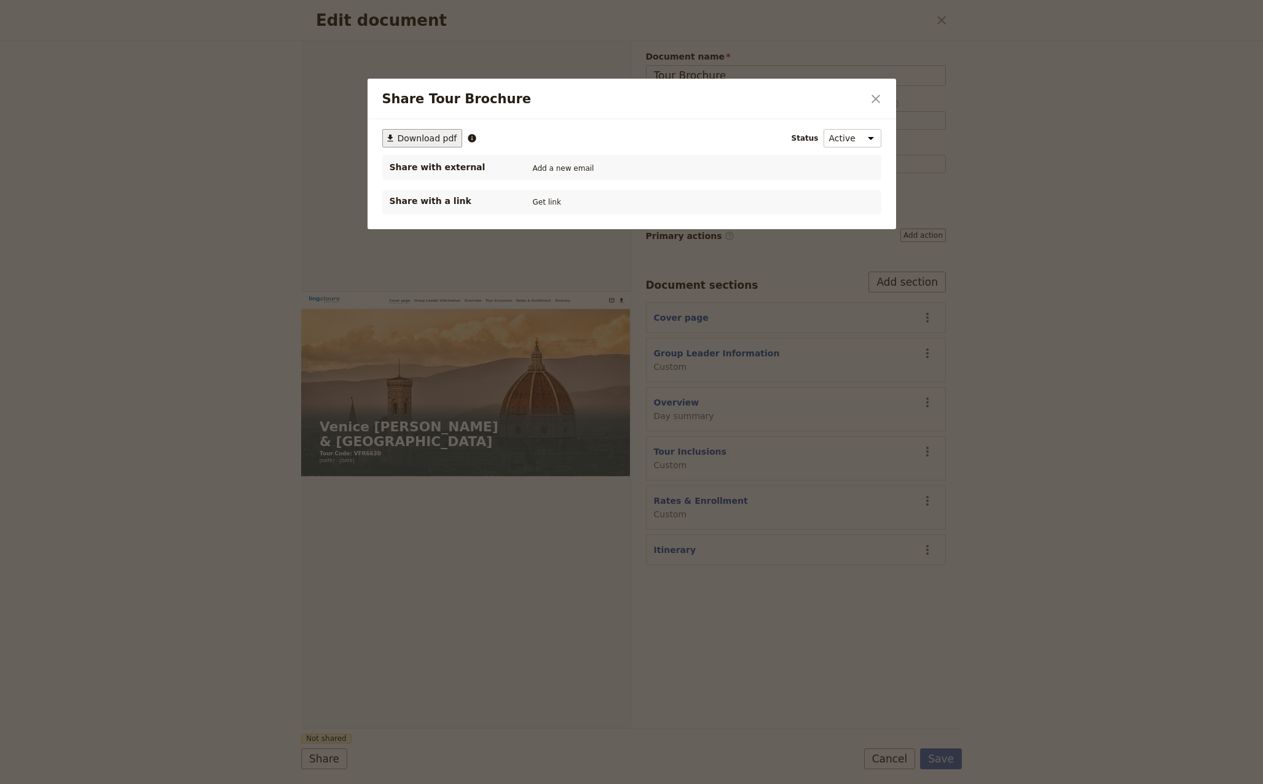
click at [429, 137] on span "Download pdf" at bounding box center [428, 138] width 60 height 12
click at [873, 101] on icon "Close dialog" at bounding box center [875, 99] width 15 height 15
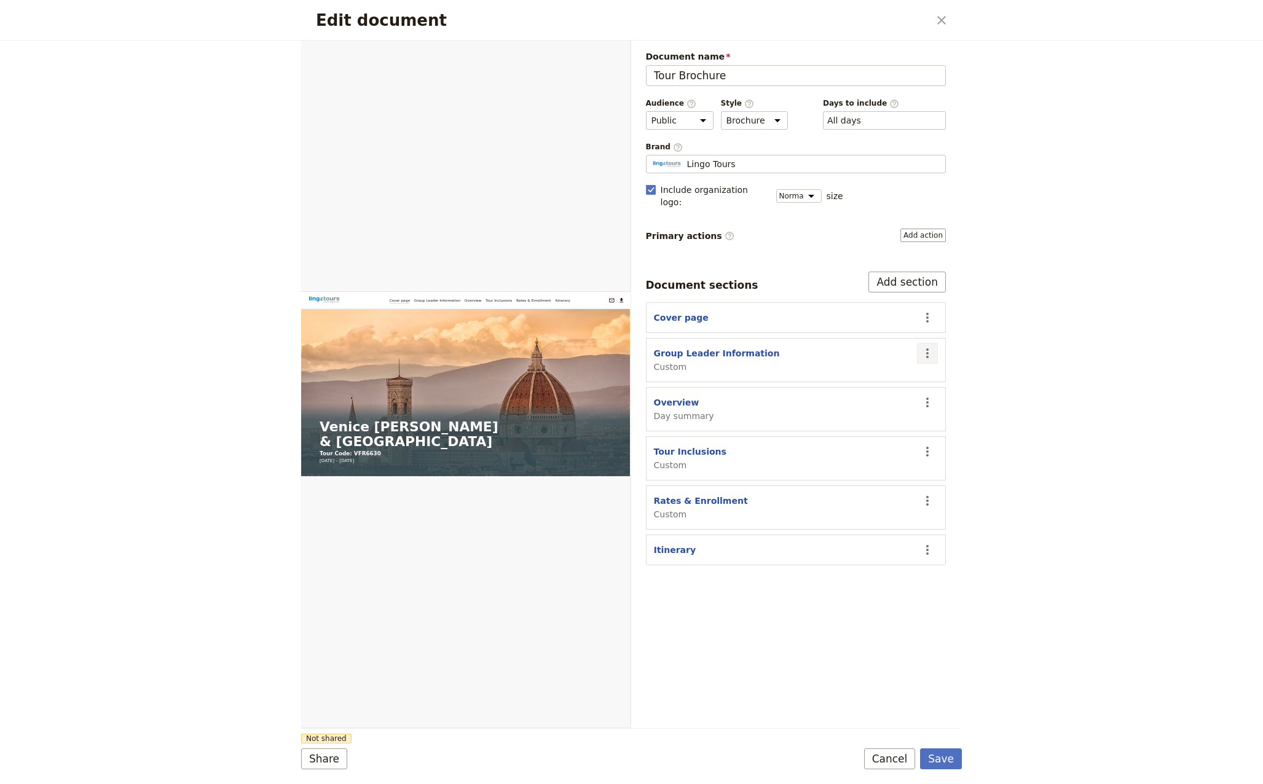
click at [931, 346] on icon "Actions" at bounding box center [927, 353] width 15 height 15
click at [861, 447] on span "Hide section" at bounding box center [856, 444] width 53 height 12
click at [946, 758] on button "Save" at bounding box center [941, 758] width 42 height 21
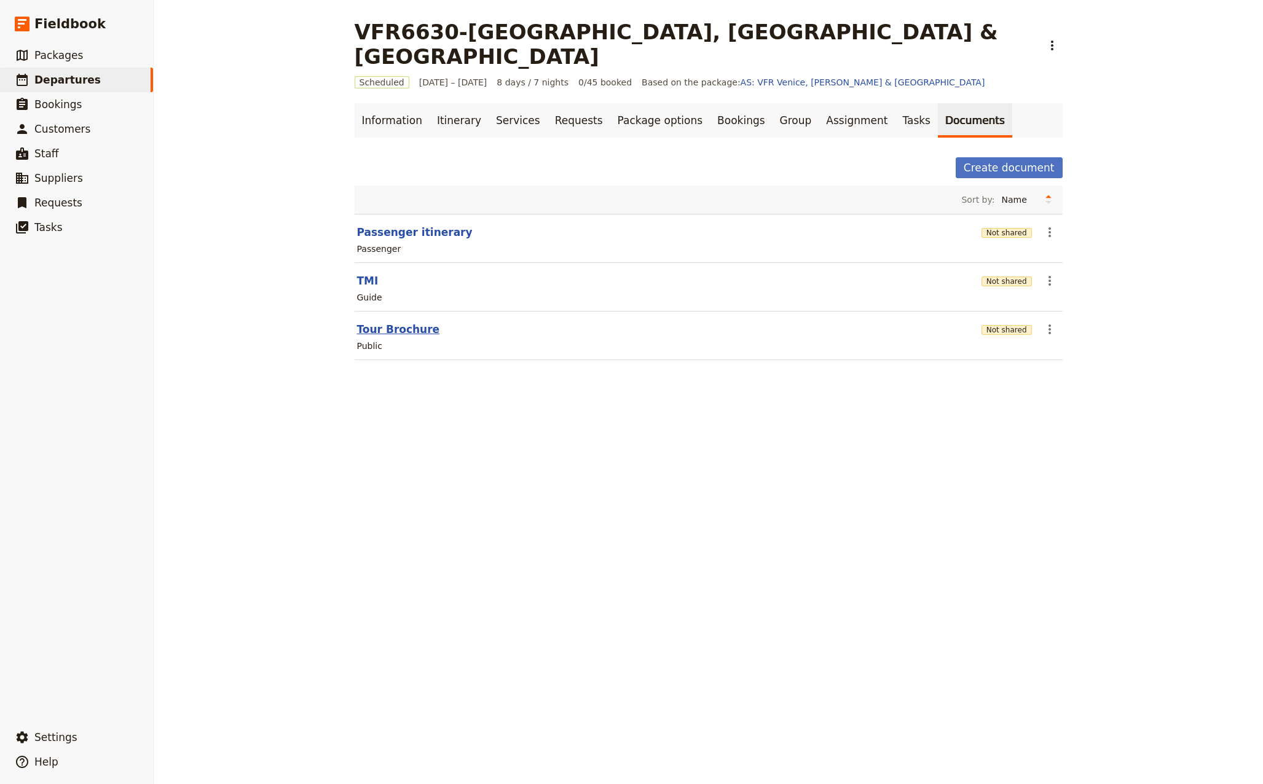
click at [390, 322] on button "Tour Brochure" at bounding box center [398, 329] width 83 height 15
select select "DEFAULT"
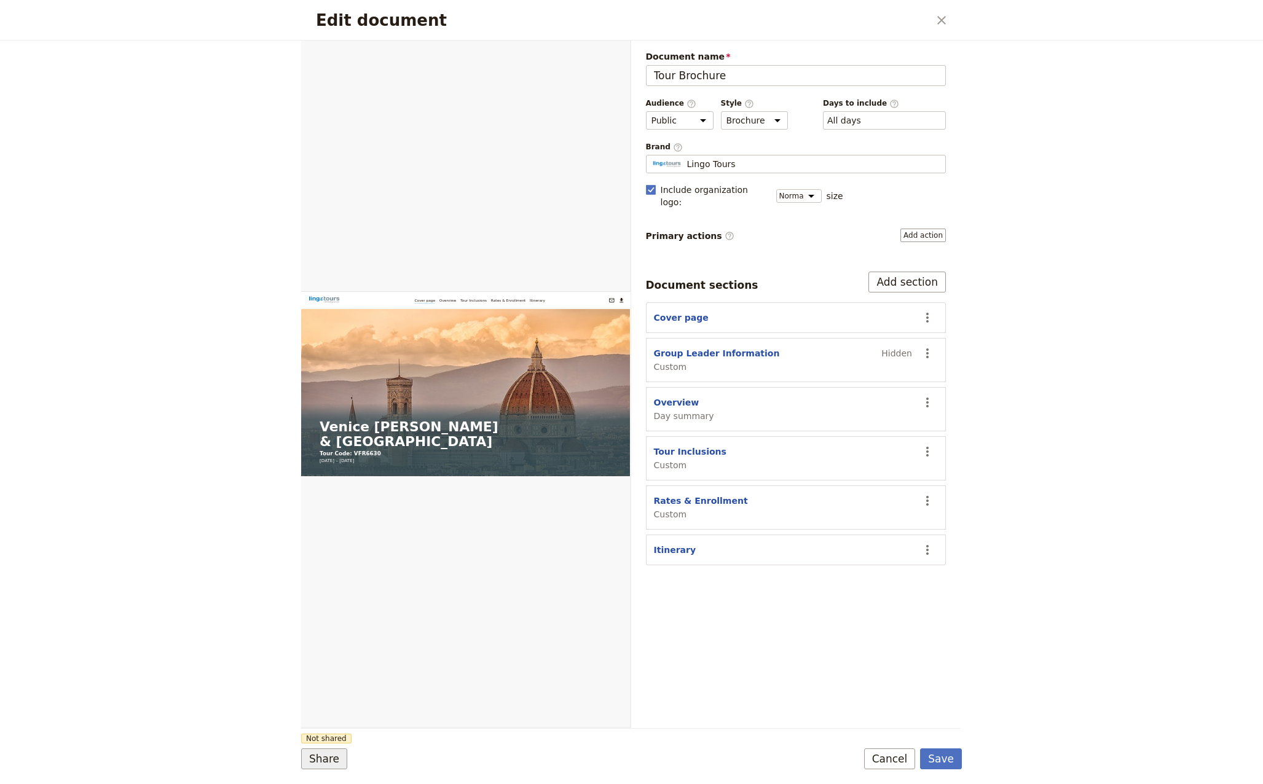
click at [321, 759] on button "Share" at bounding box center [324, 758] width 46 height 21
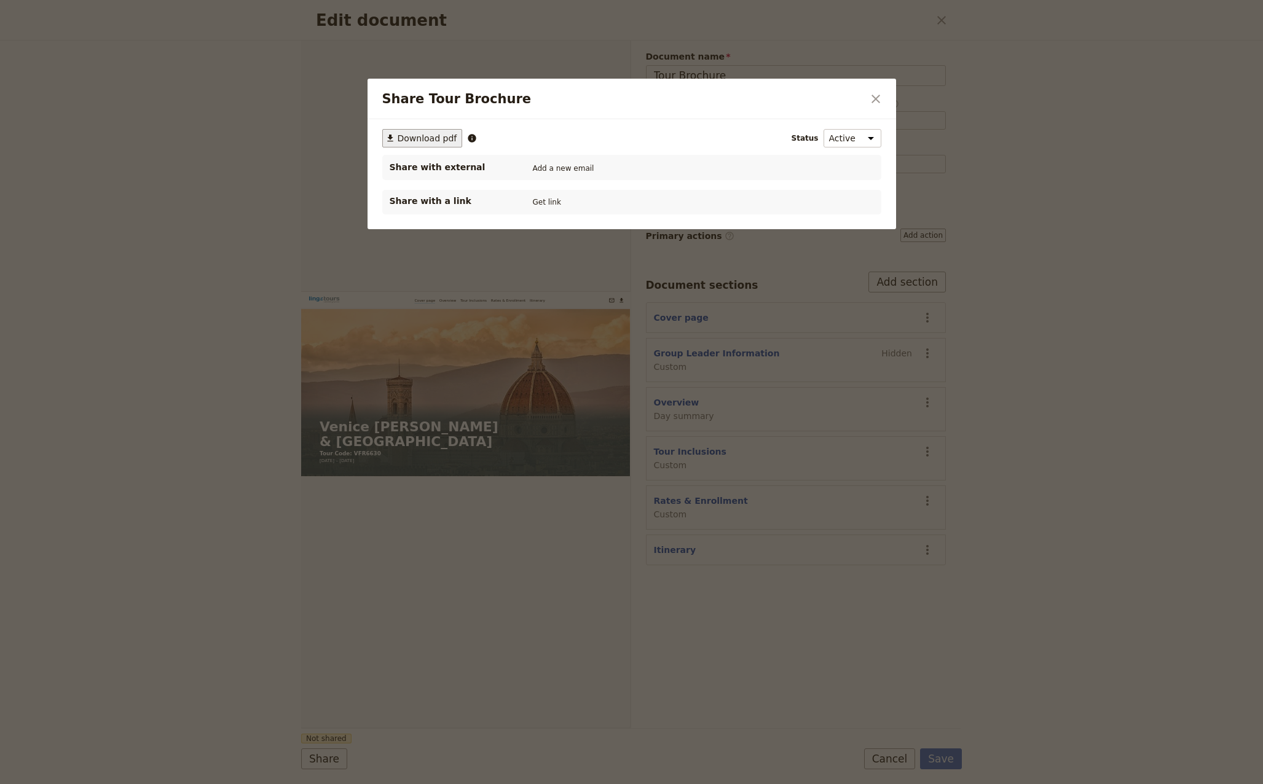
click at [429, 139] on span "Download pdf" at bounding box center [428, 138] width 60 height 12
click at [880, 99] on icon "Close dialog" at bounding box center [875, 99] width 15 height 15
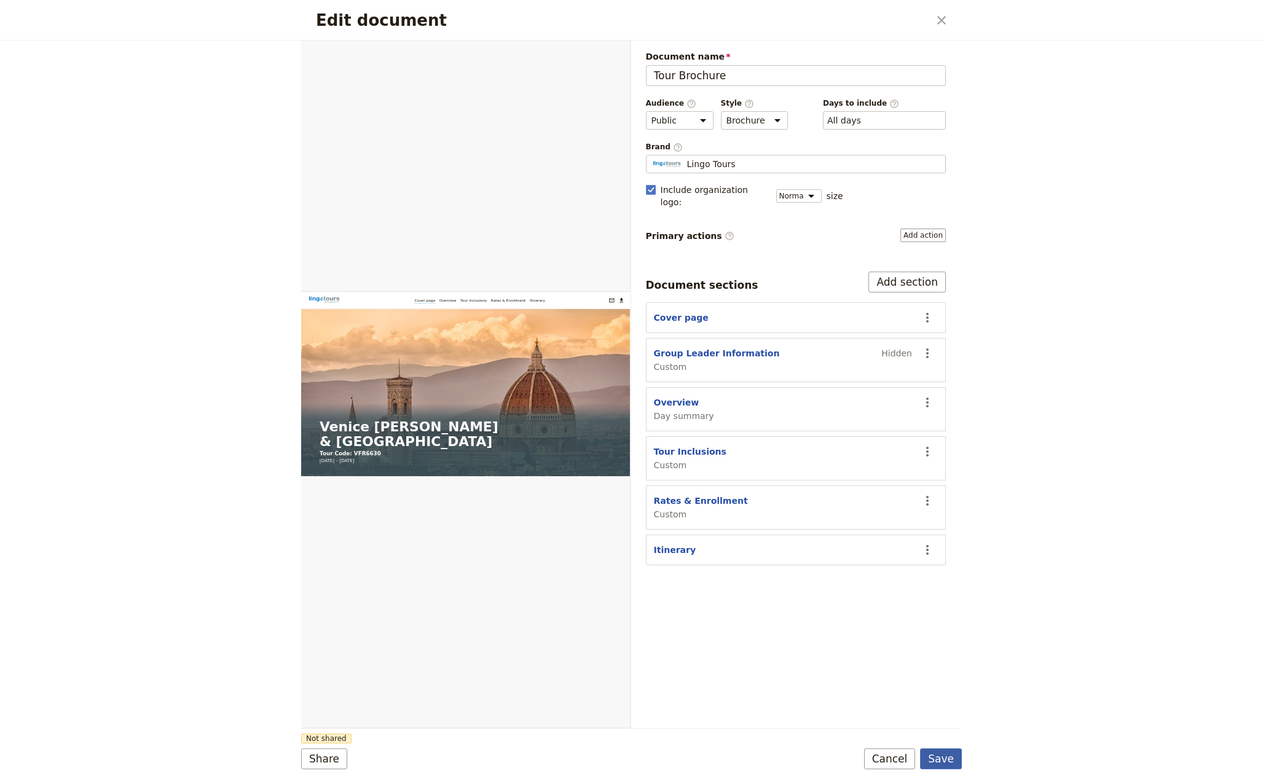
click at [952, 759] on button "Save" at bounding box center [941, 758] width 42 height 21
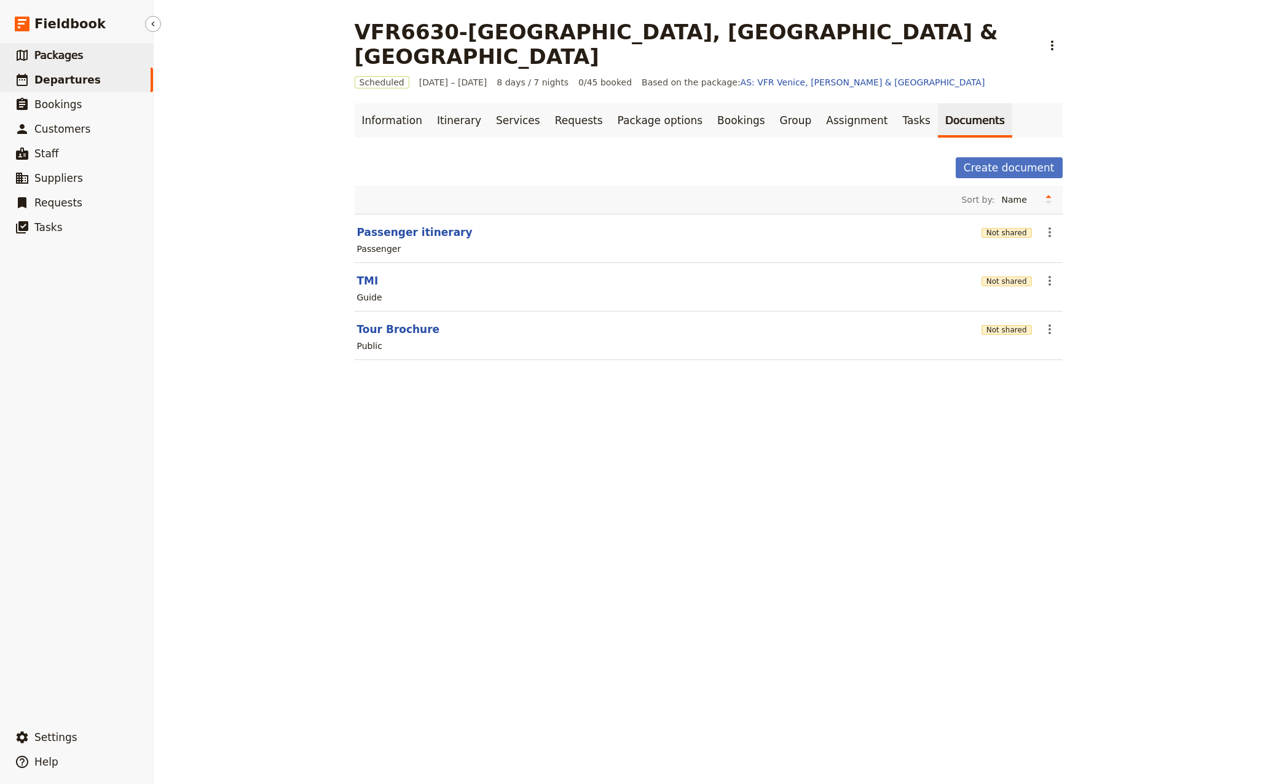
click at [50, 57] on span "Packages" at bounding box center [58, 55] width 49 height 12
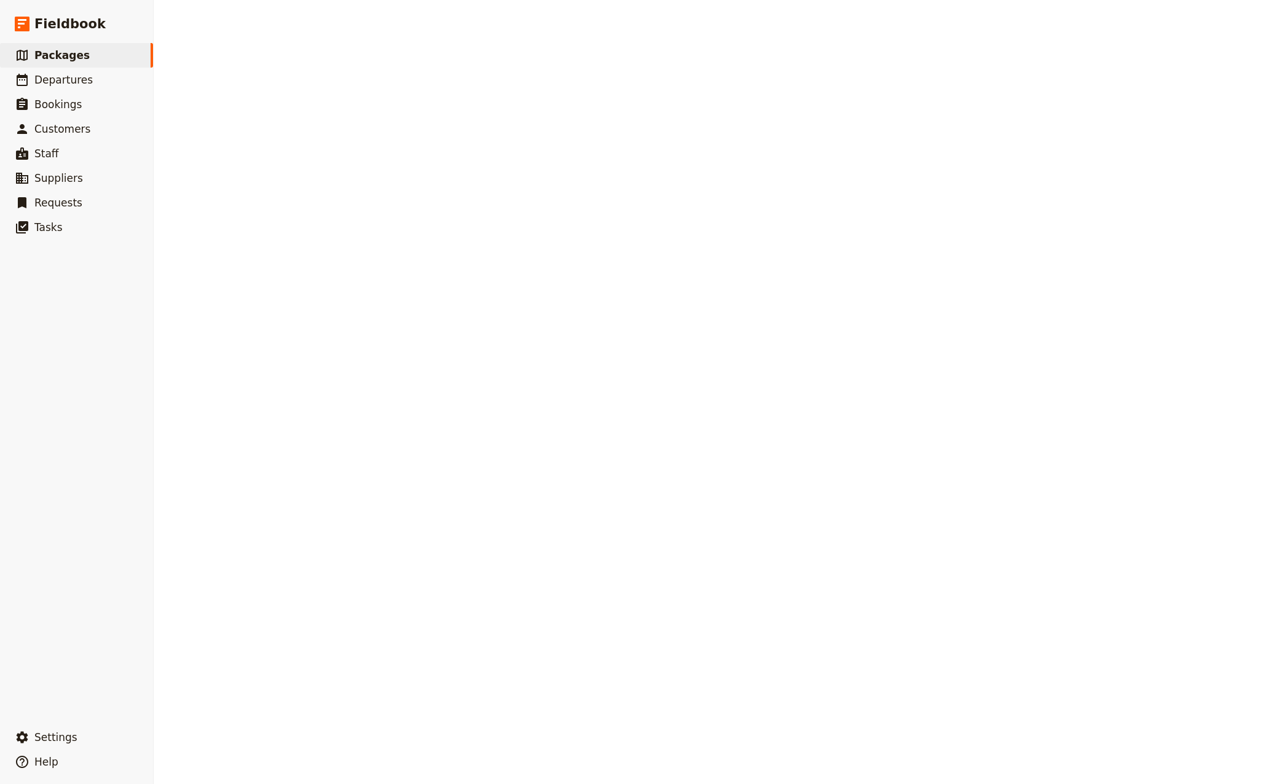
select select "CREATED_AT"
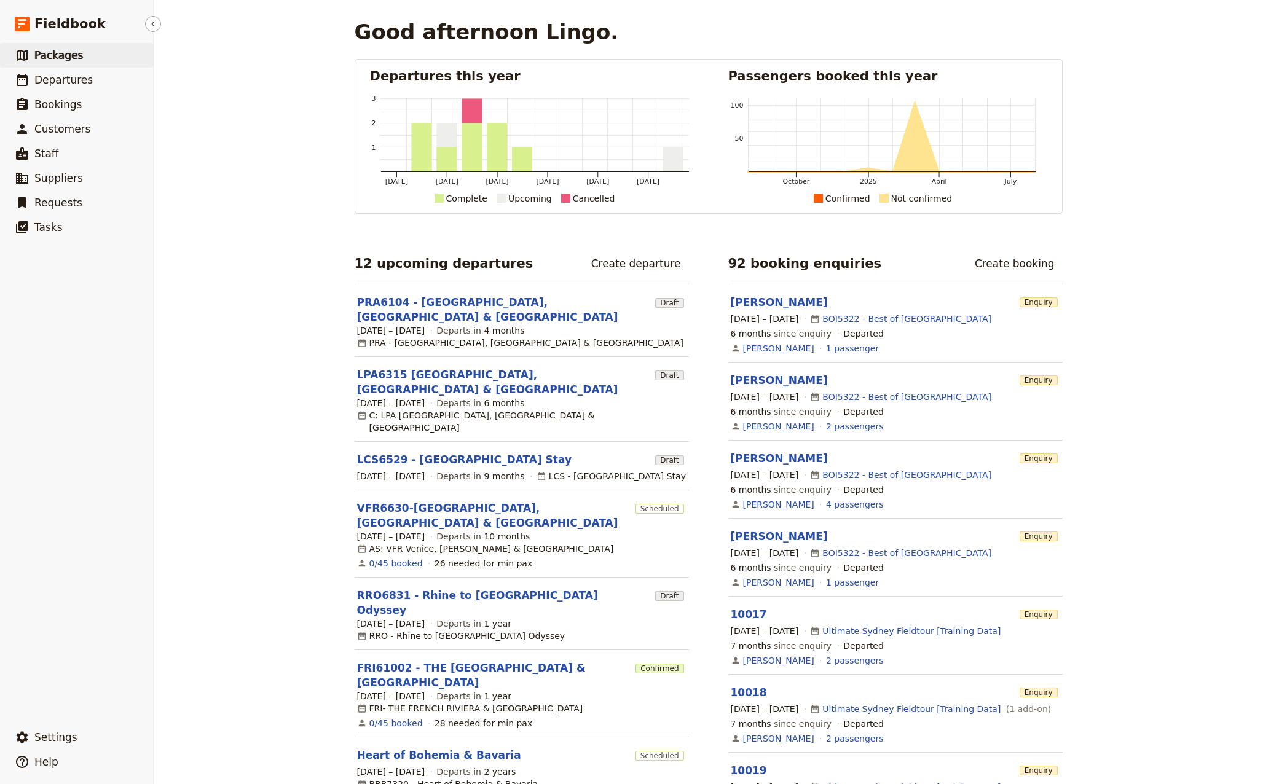
click at [56, 53] on span "Packages" at bounding box center [58, 55] width 49 height 12
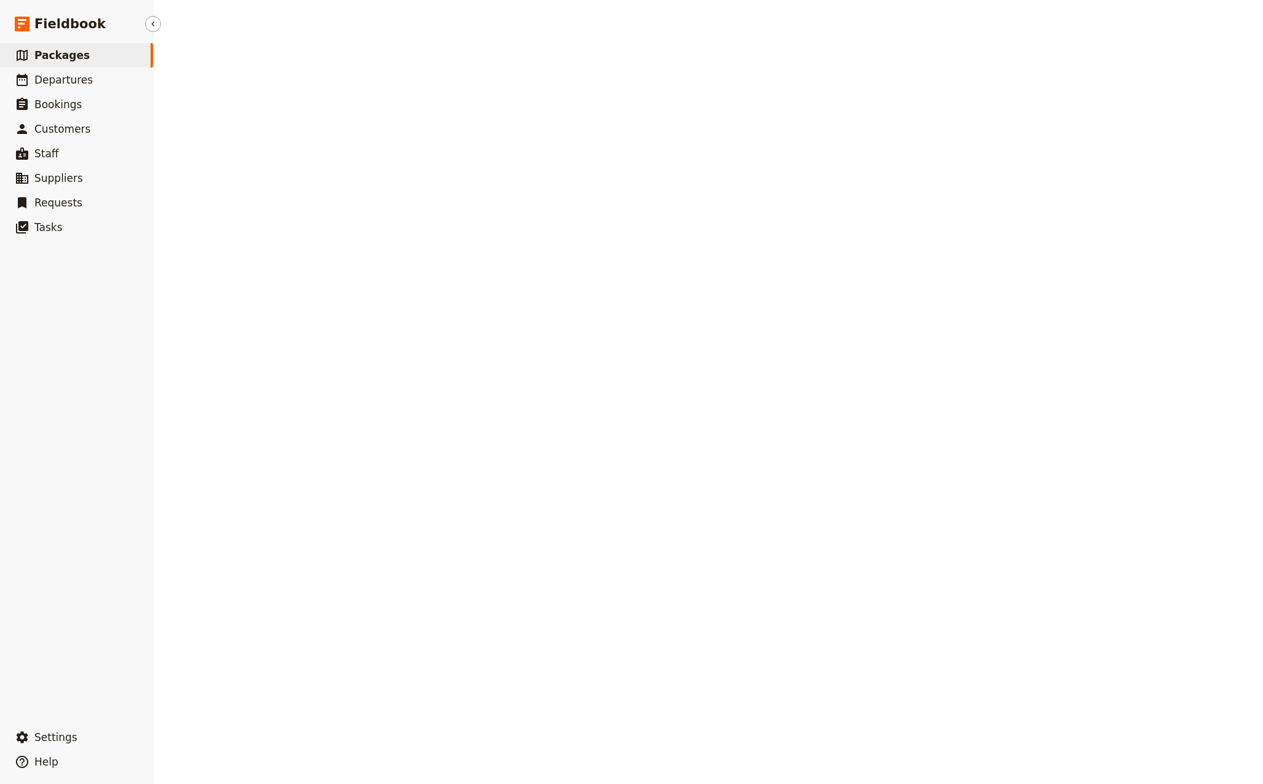
select select "CREATED_AT"
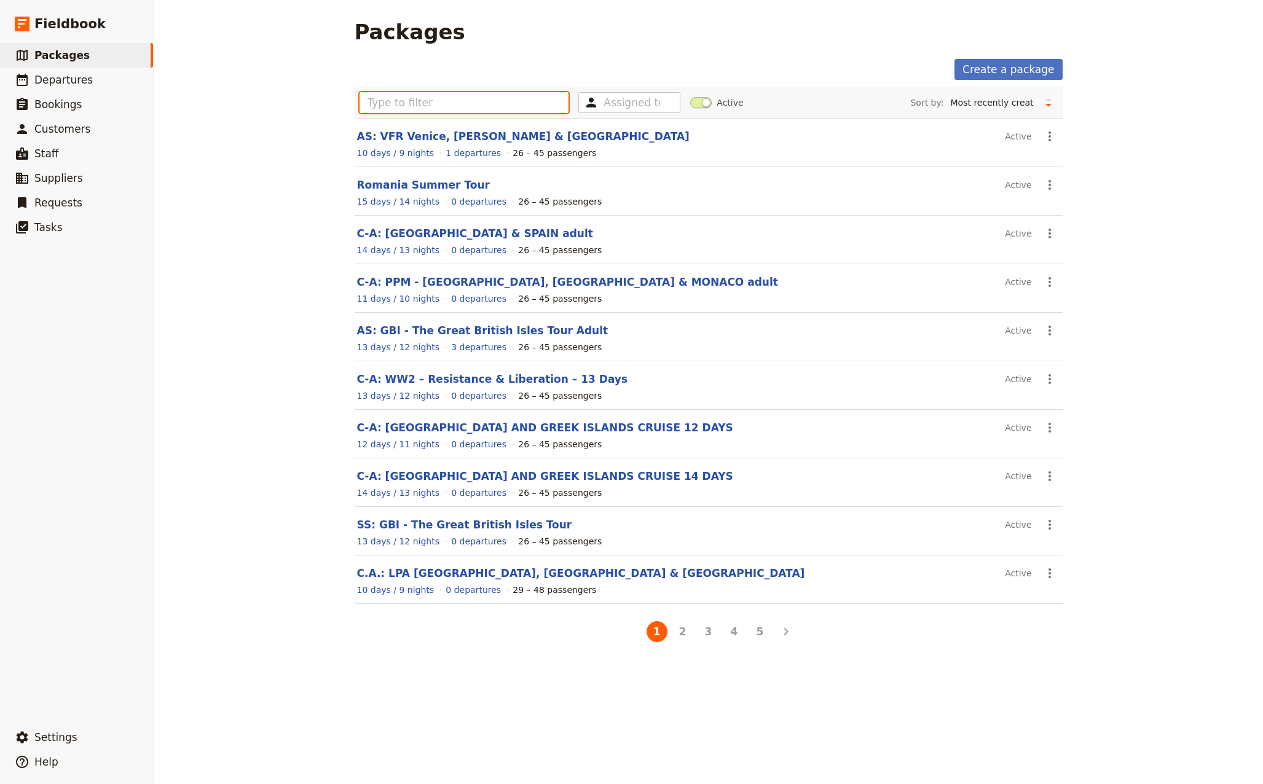
click at [390, 101] on input "text" at bounding box center [464, 102] width 210 height 21
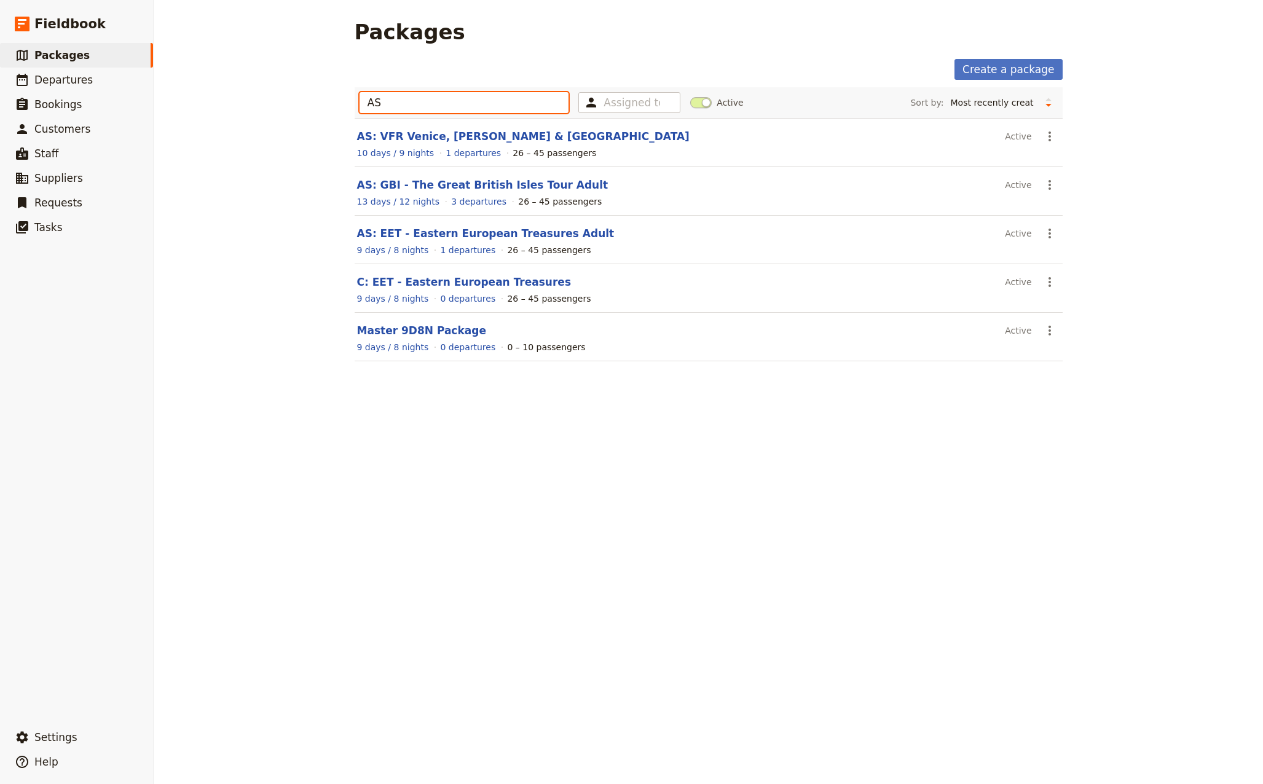
click at [407, 103] on input "AS" at bounding box center [464, 102] width 210 height 21
type input "A"
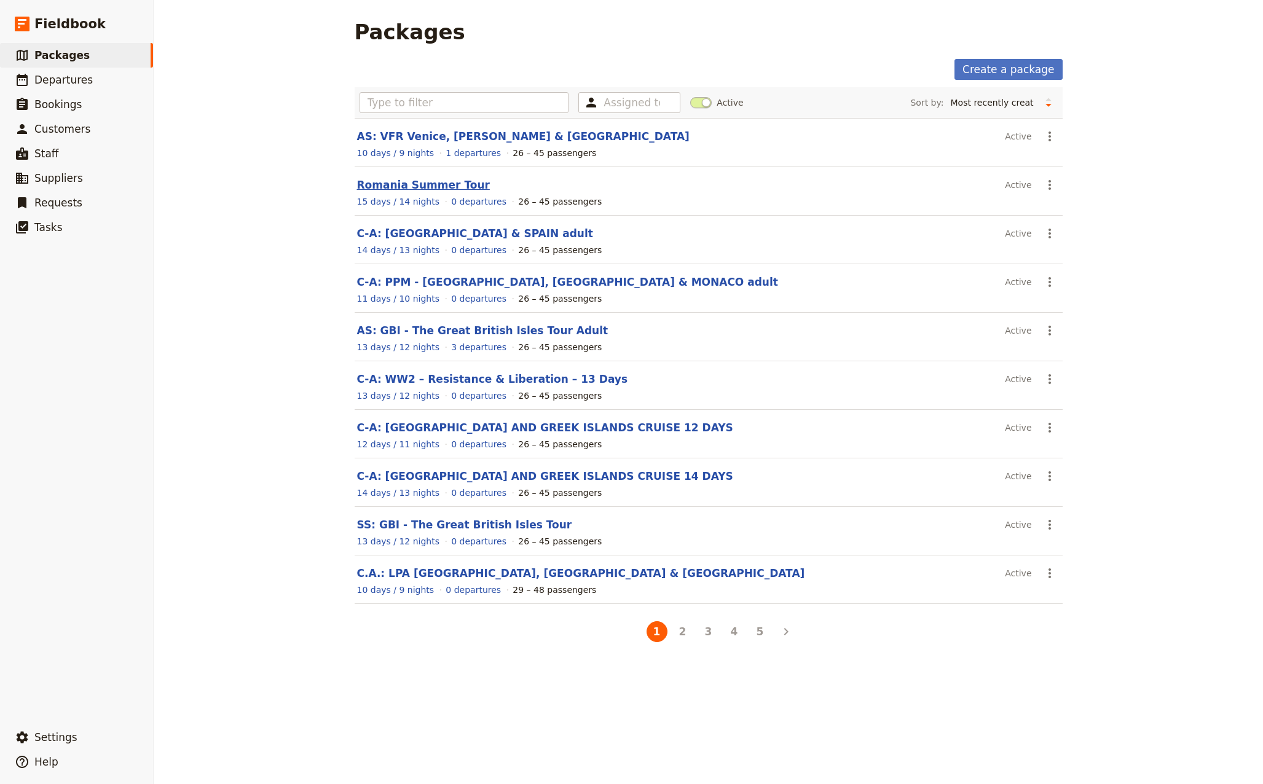
click at [403, 186] on link "Romania Summer Tour" at bounding box center [423, 185] width 133 height 12
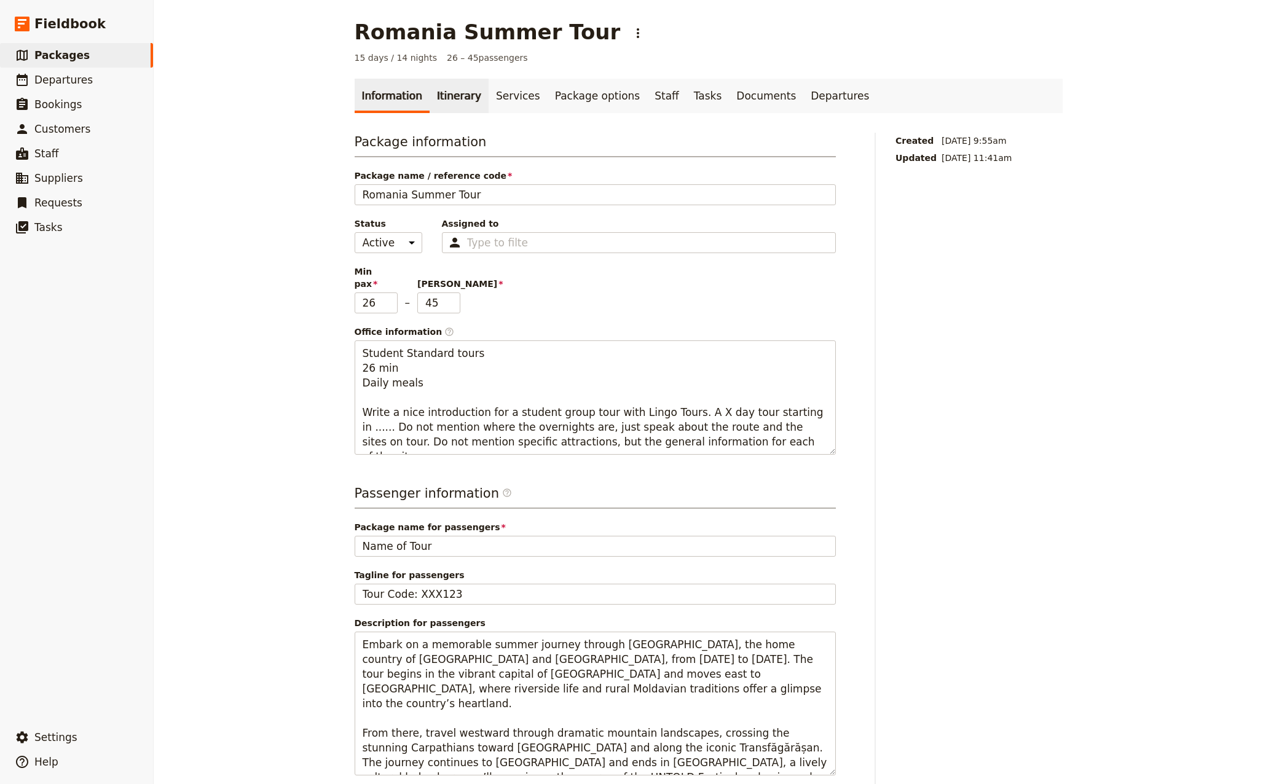
click at [447, 93] on link "Itinerary" at bounding box center [458, 96] width 59 height 34
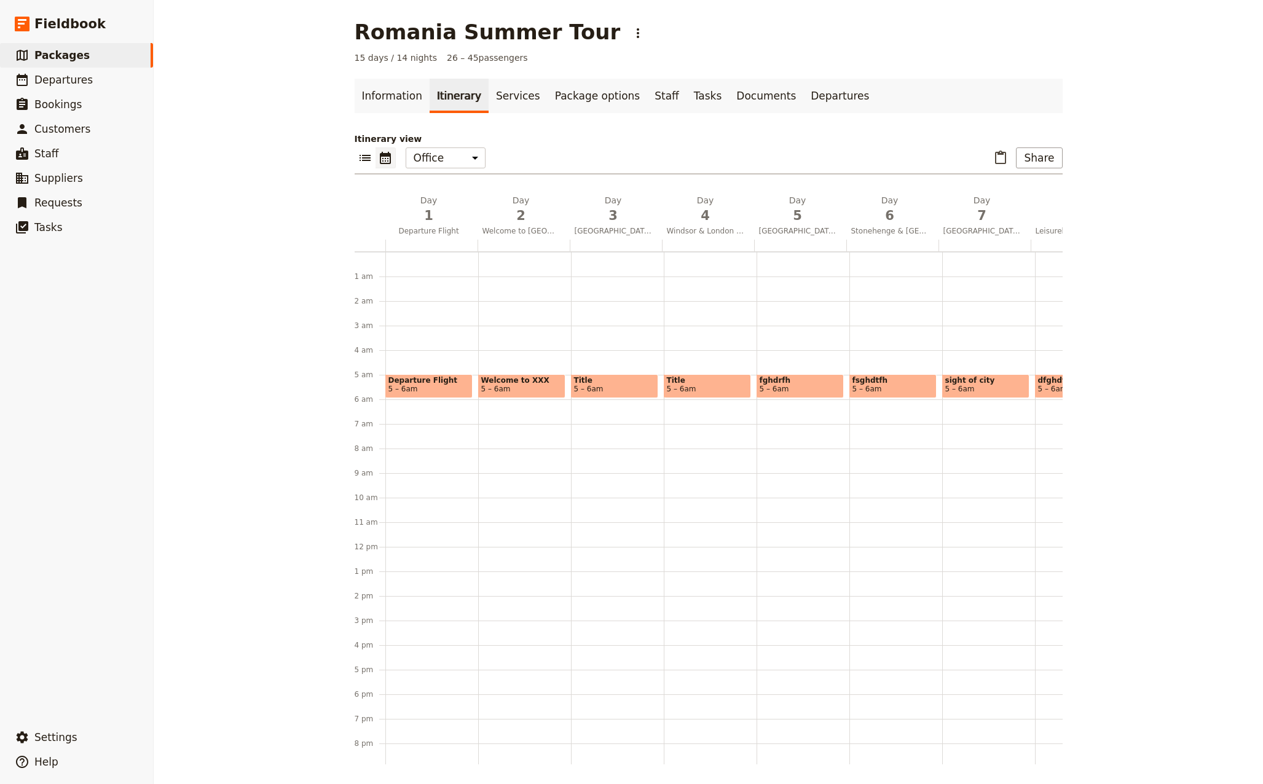
scroll to position [87, 0]
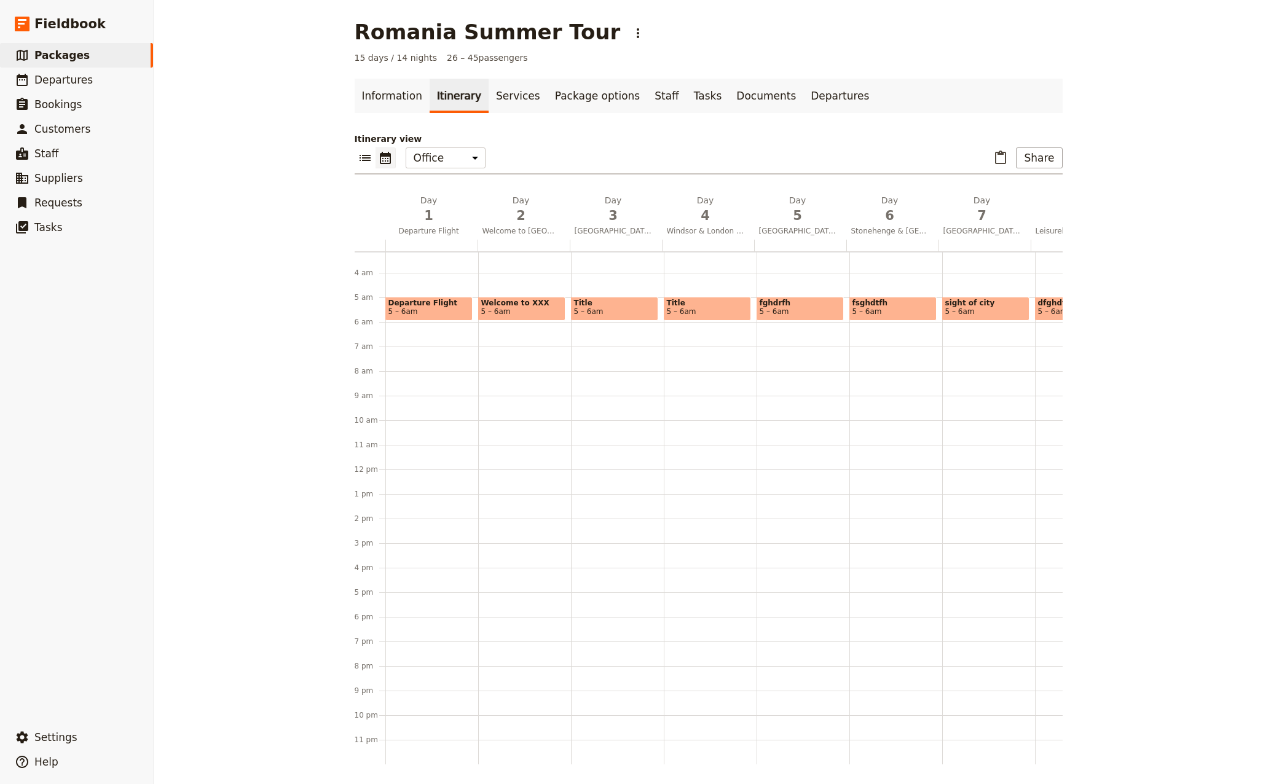
click at [510, 299] on span "Welcome to XXX" at bounding box center [521, 303] width 81 height 9
select select "2"
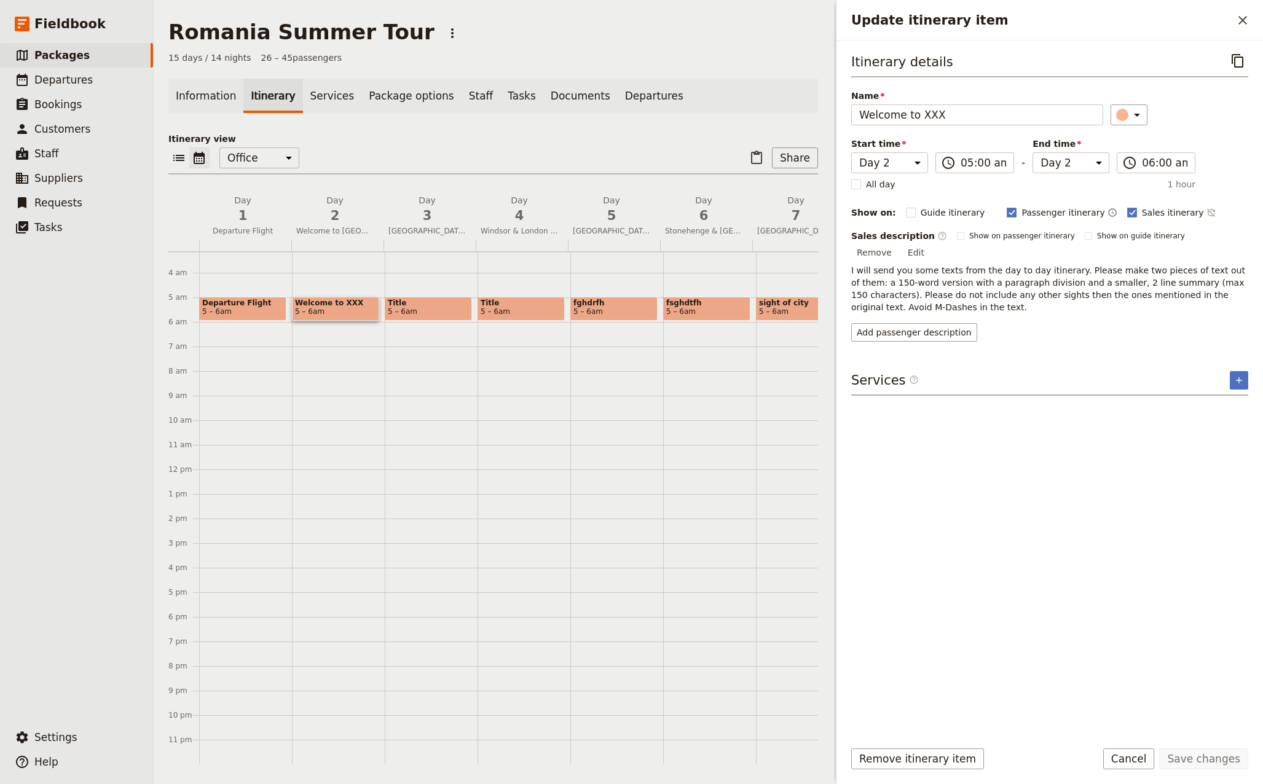
drag, startPoint x: 1242, startPoint y: 19, endPoint x: 1083, endPoint y: 32, distance: 159.7
click at [1241, 19] on icon "Close drawer" at bounding box center [1242, 20] width 9 height 9
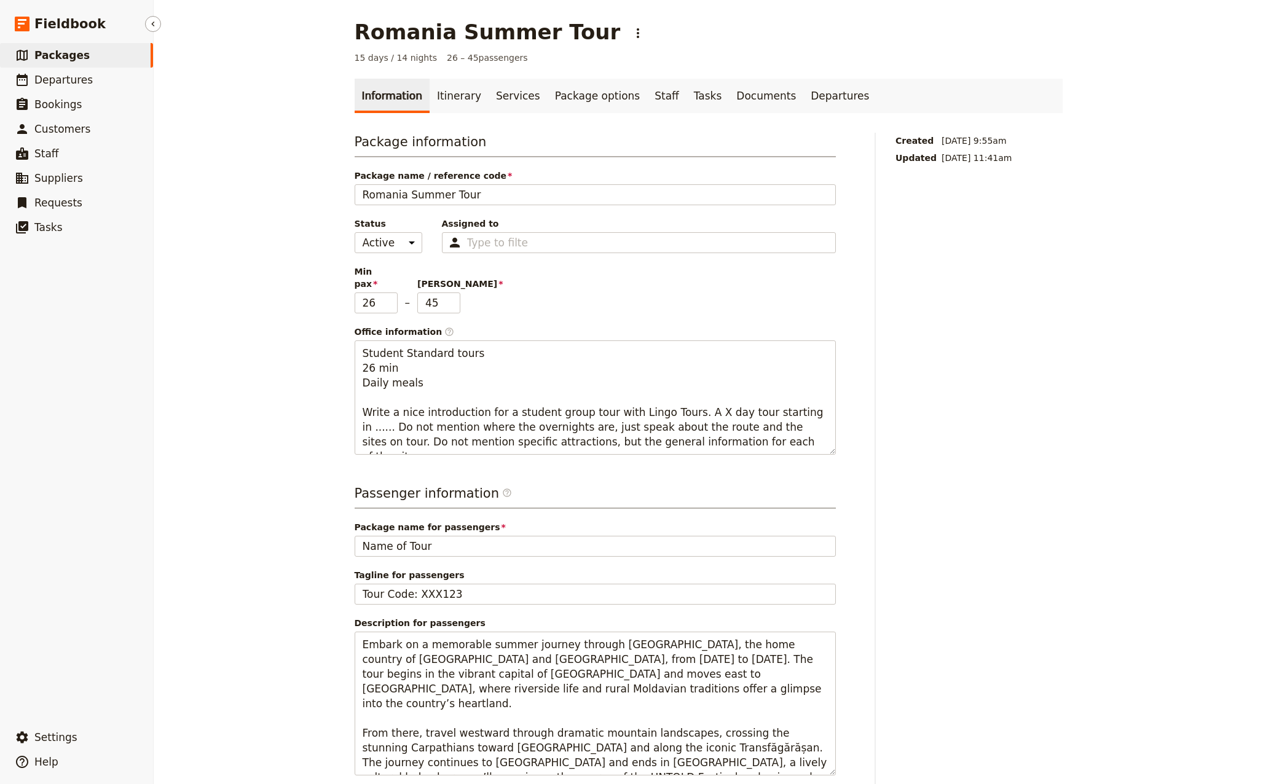
select select "CREATED_AT"
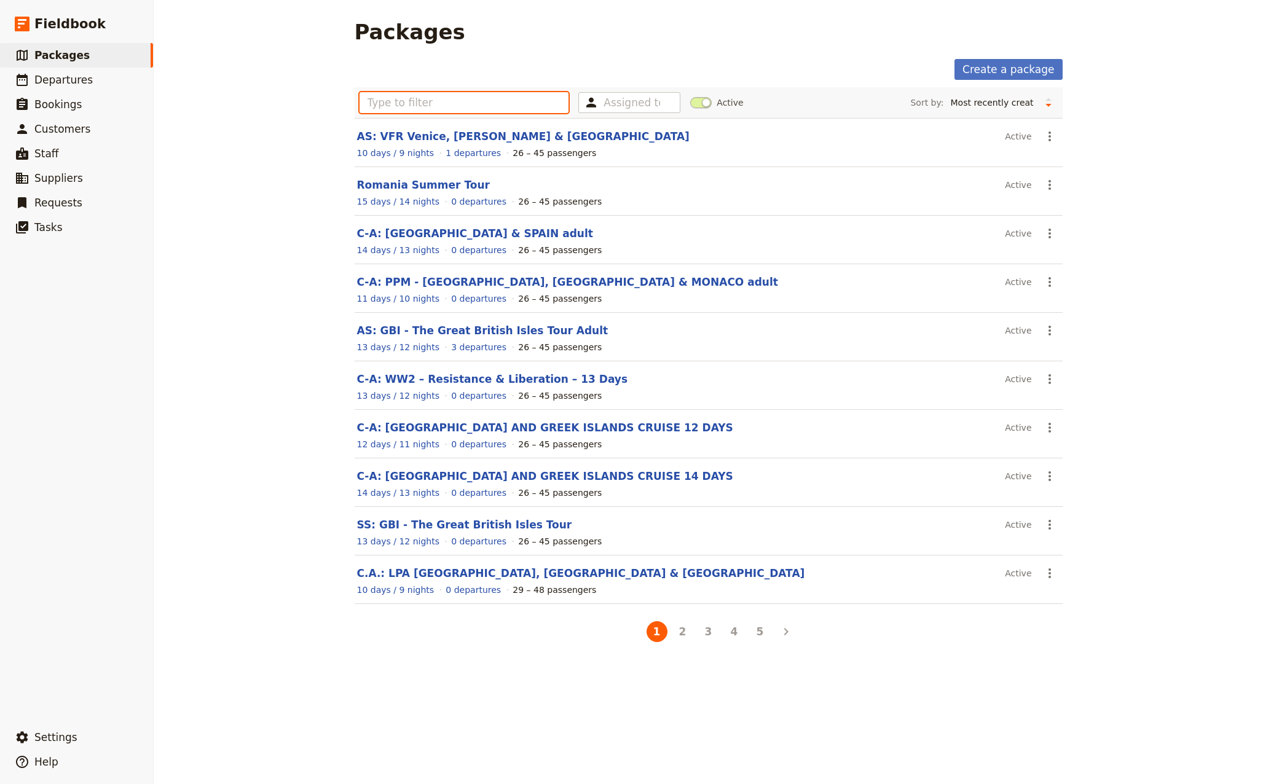
click at [457, 104] on input "text" at bounding box center [464, 102] width 210 height 21
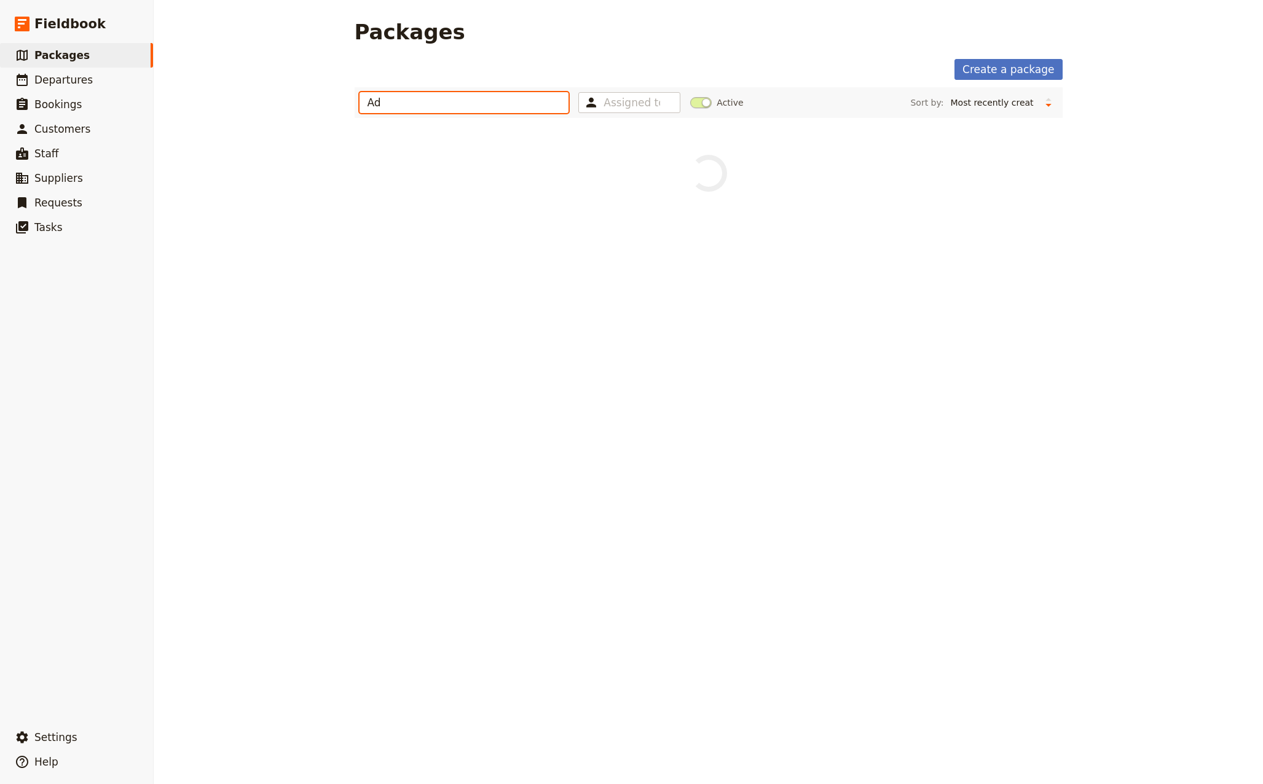
type input "A"
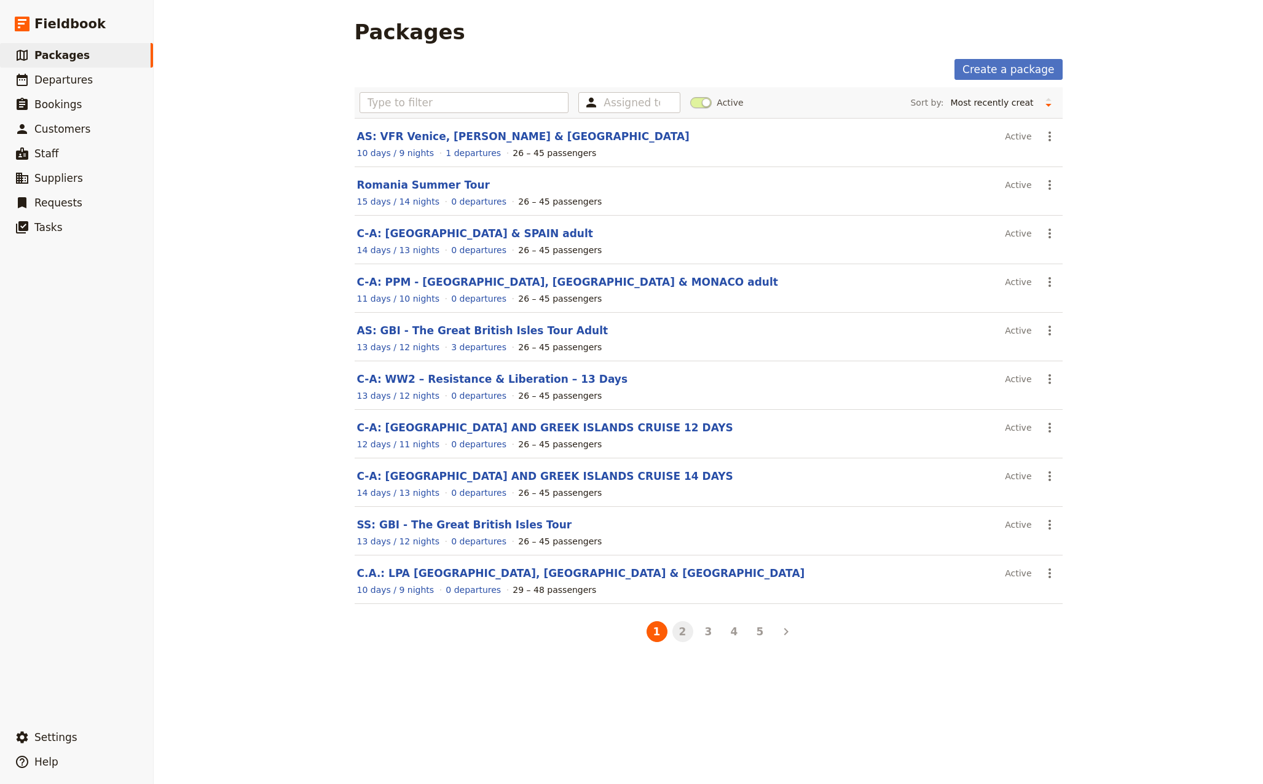
click at [679, 636] on button "2" at bounding box center [682, 631] width 21 height 21
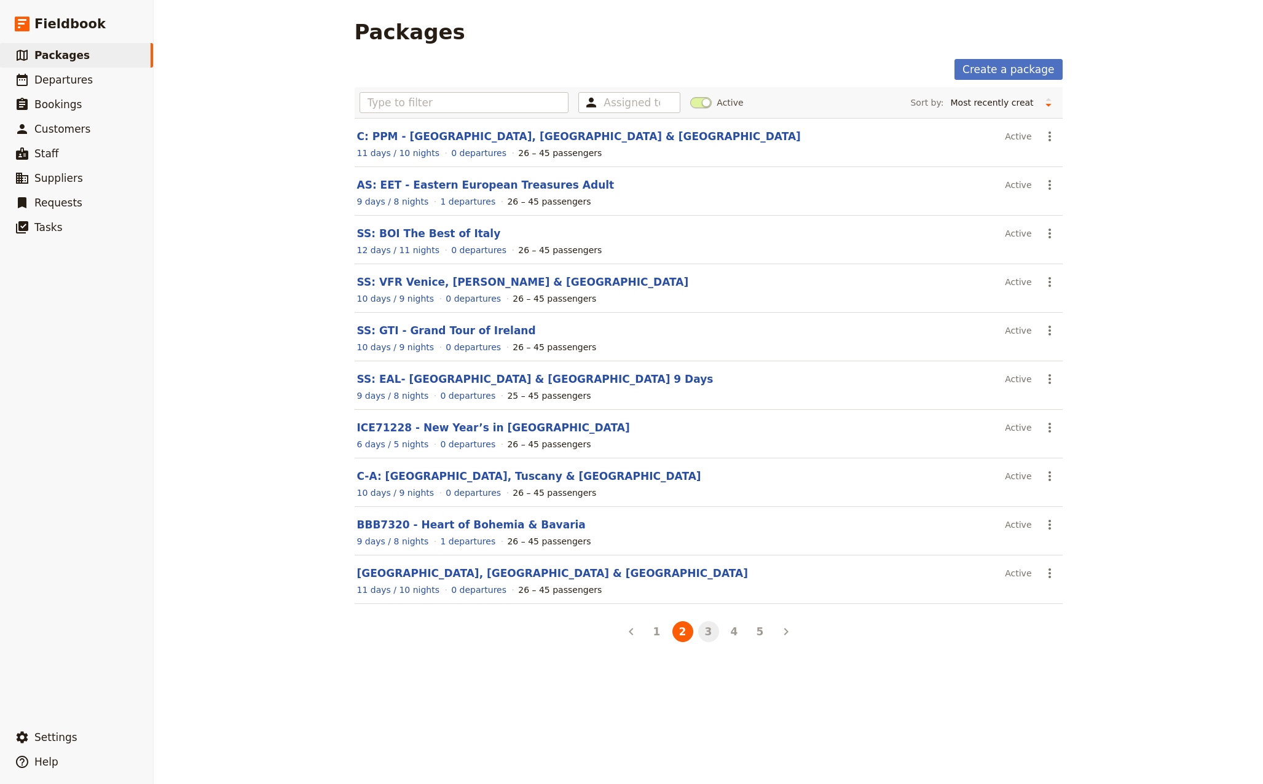
click at [707, 631] on button "3" at bounding box center [708, 631] width 21 height 21
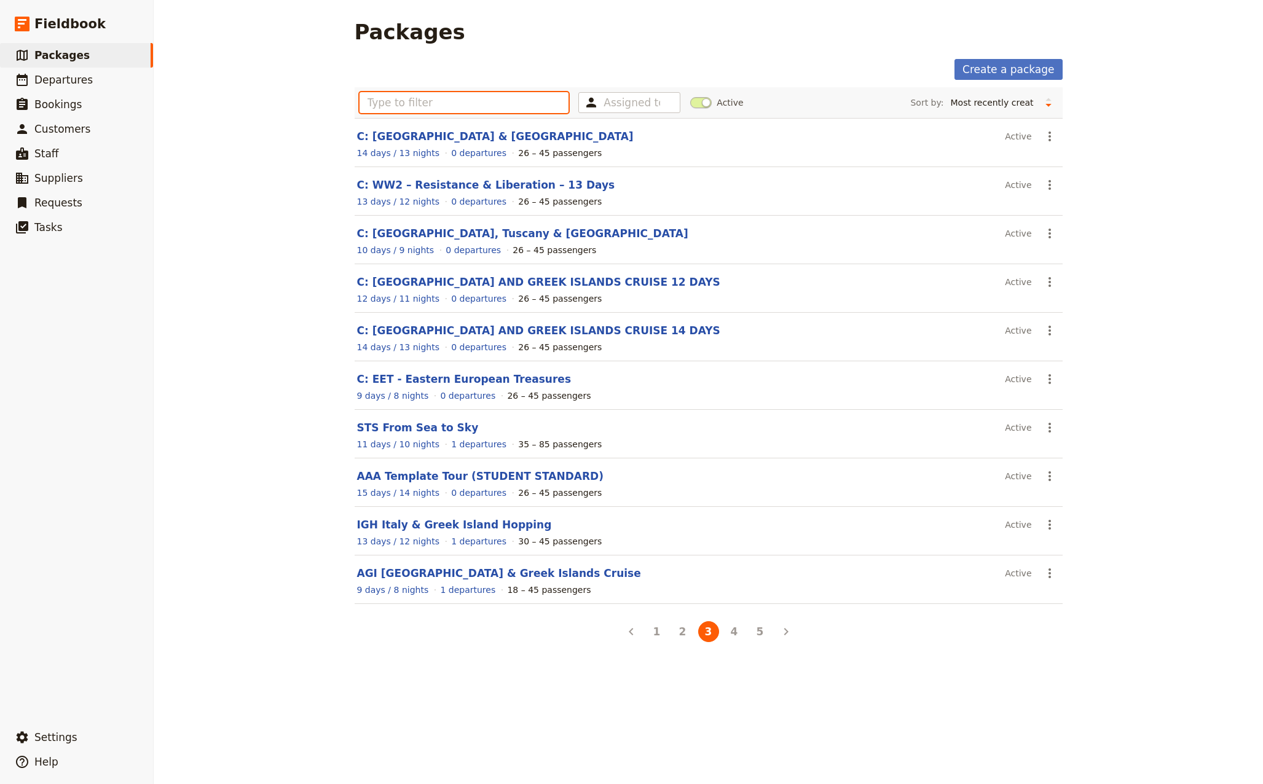
click at [464, 105] on input "text" at bounding box center [464, 102] width 210 height 21
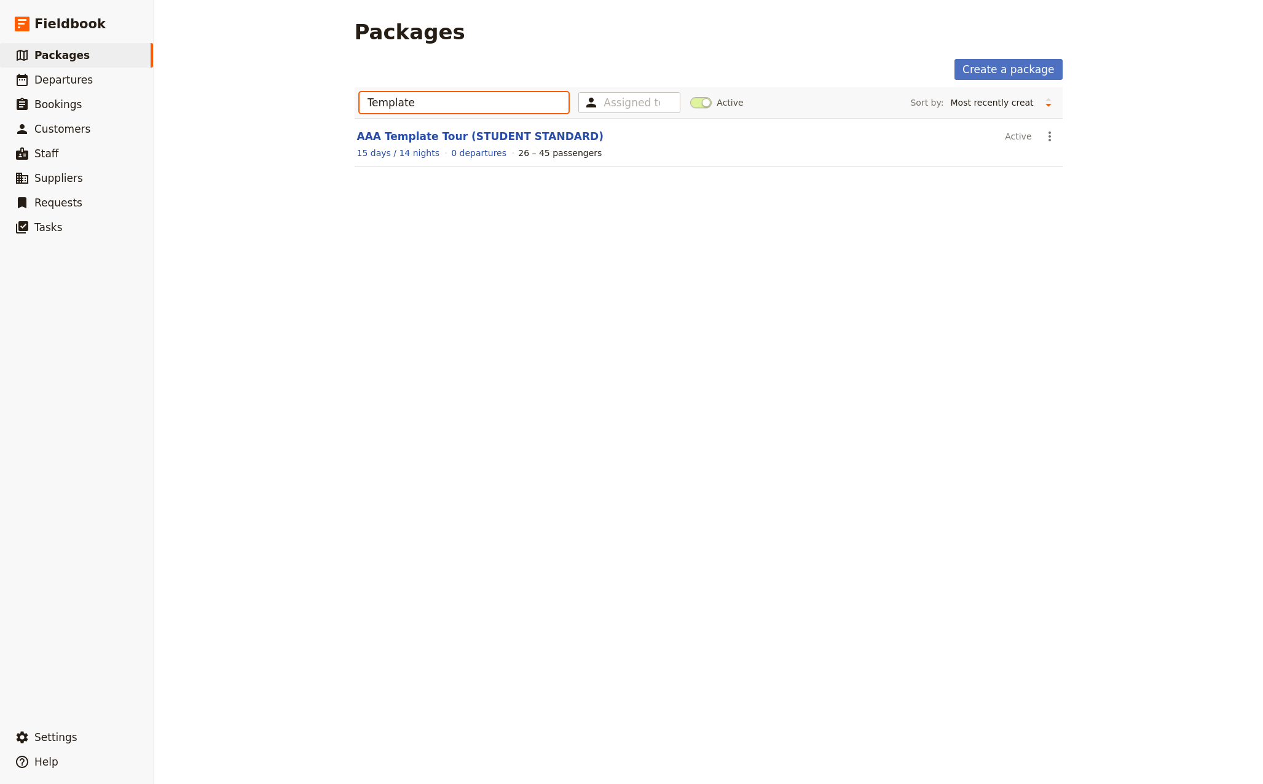
drag, startPoint x: 423, startPoint y: 101, endPoint x: 340, endPoint y: 107, distance: 83.2
click at [340, 107] on main "Packages Create a package Template Assigned to Active Sort by: Name Number of d…" at bounding box center [708, 101] width 737 height 202
type input "S"
type input "Stand"
click at [1047, 140] on icon "Actions" at bounding box center [1049, 136] width 15 height 15
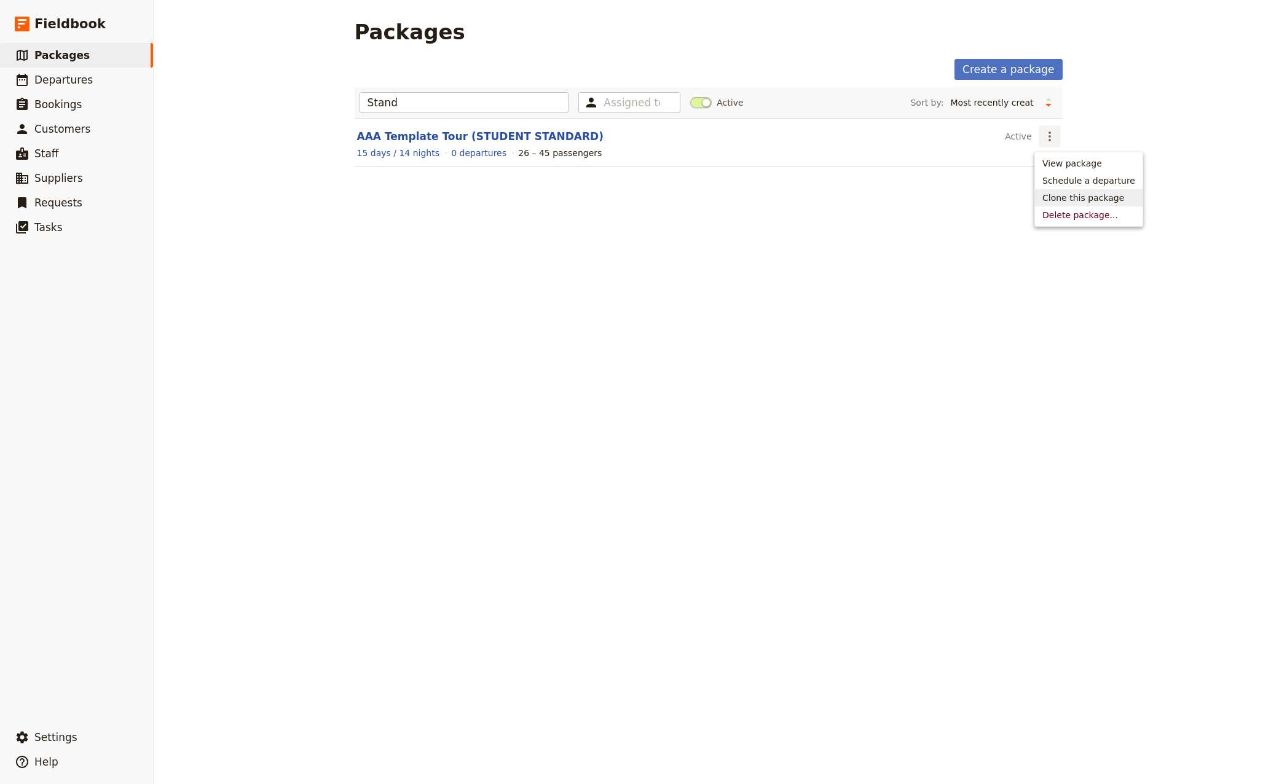
click at [1064, 202] on span "Clone this package" at bounding box center [1083, 198] width 82 height 12
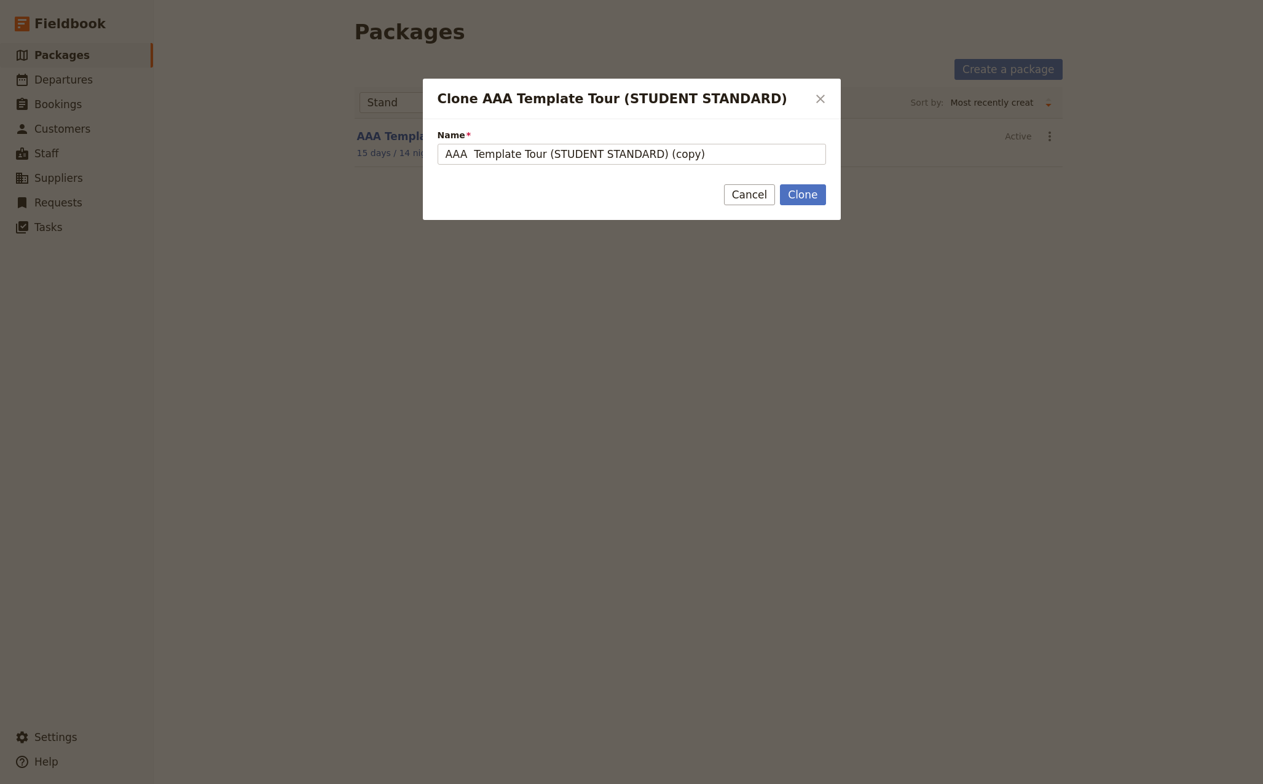
drag, startPoint x: 684, startPoint y: 155, endPoint x: 327, endPoint y: 155, distance: 357.0
click at [327, 783] on div "Clone AAA Template Tour (STUDENT STANDARD) ​ Name AAA Template Tour (STUDENT ST…" at bounding box center [631, 784] width 1263 height 0
type input "AS - [GEOGRAPHIC_DATA] & Iceland Wonders - Adult Standard"
click at [802, 194] on button "Clone" at bounding box center [802, 194] width 45 height 21
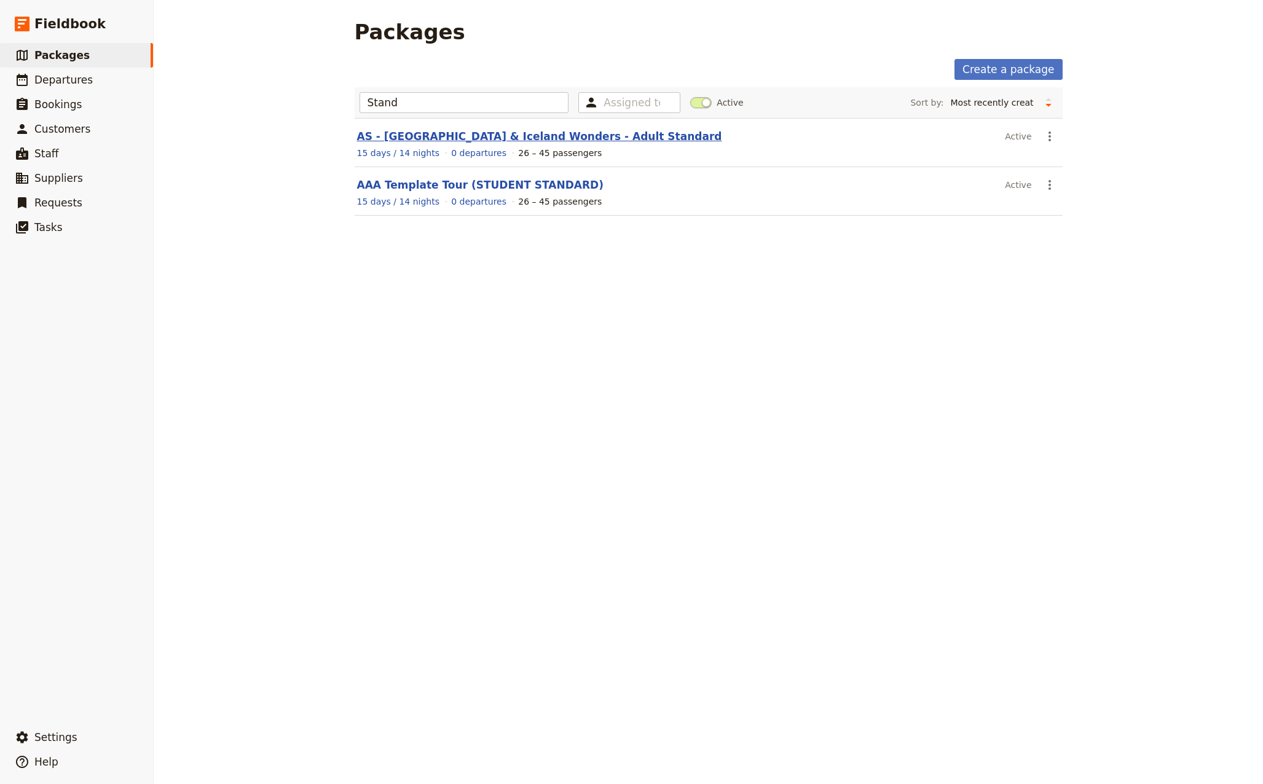
click at [449, 136] on link "AS - [GEOGRAPHIC_DATA] & Iceland Wonders - Adult Standard" at bounding box center [539, 136] width 365 height 12
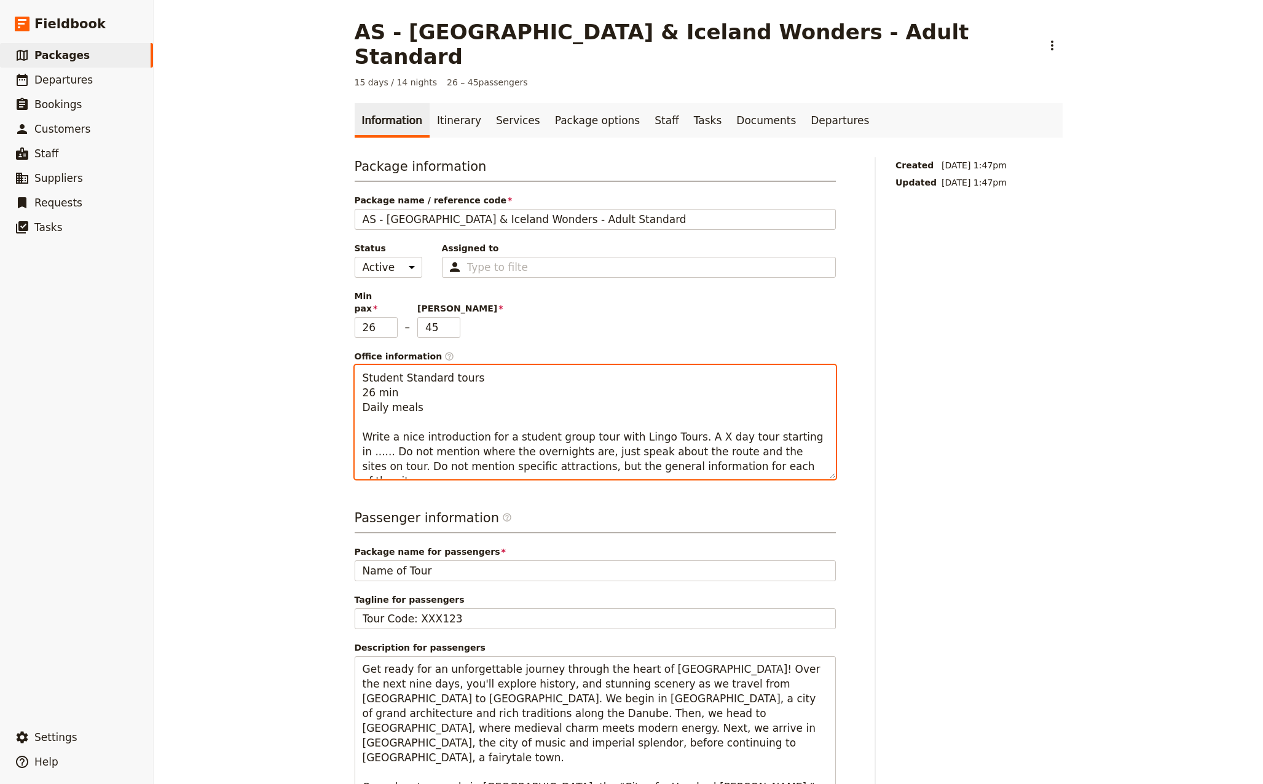
drag, startPoint x: 391, startPoint y: 340, endPoint x: 285, endPoint y: 340, distance: 106.3
click at [285, 340] on div "AS - [GEOGRAPHIC_DATA] & Iceland Wonders - Adult Standard ​ 15 days / 14 nights…" at bounding box center [708, 392] width 1109 height 784
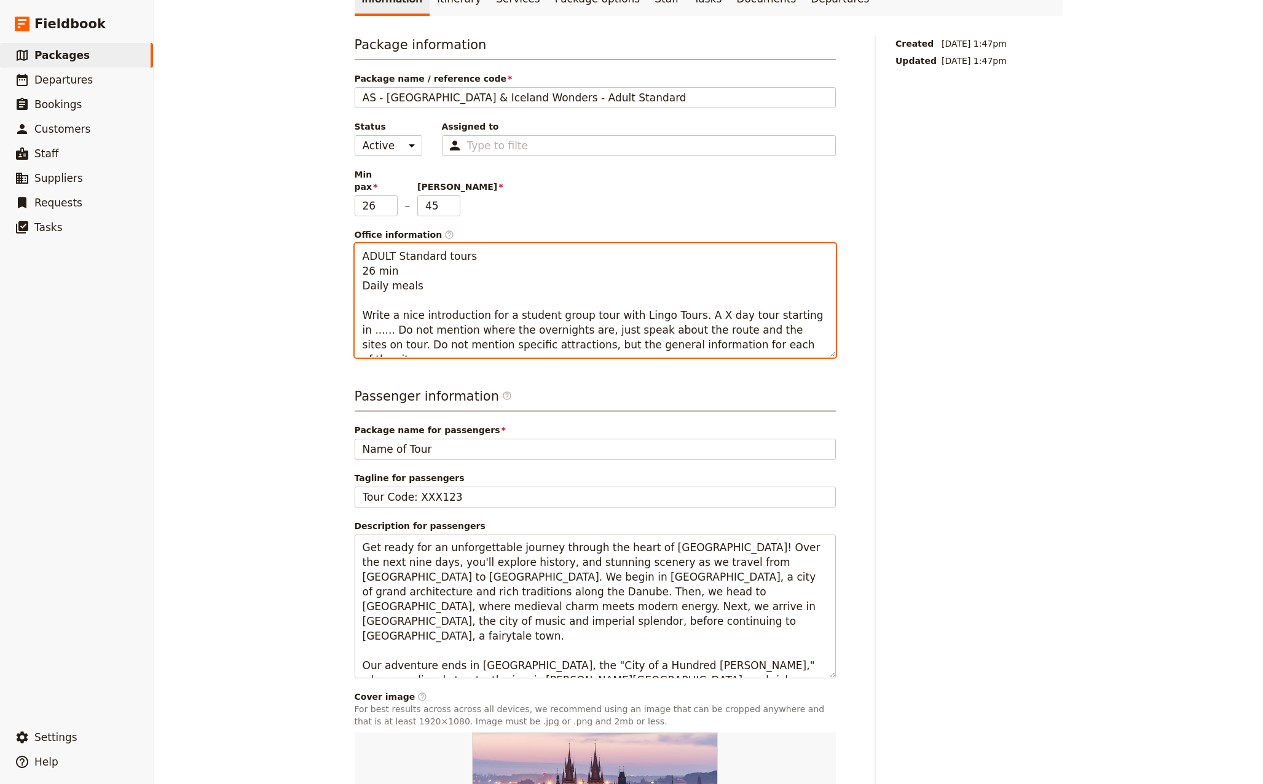
scroll to position [123, 0]
type textarea "ADULT Standard tours 26 min Daily meals Write a nice introduction for a student…"
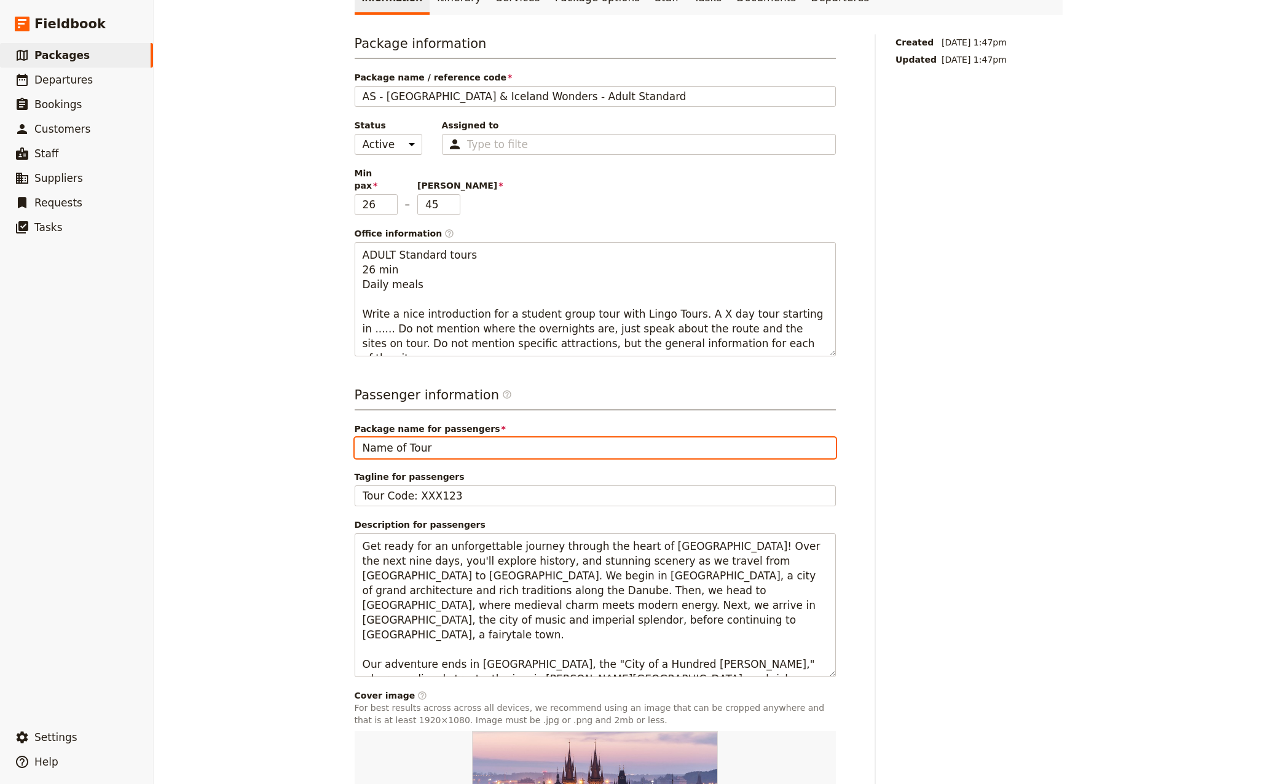
drag, startPoint x: 448, startPoint y: 413, endPoint x: 299, endPoint y: 415, distance: 149.3
click at [299, 415] on div "AS - [GEOGRAPHIC_DATA] & Iceland Wonders - Adult Standard ​ 15 days / 14 nights…" at bounding box center [708, 392] width 1109 height 784
drag, startPoint x: 445, startPoint y: 411, endPoint x: 433, endPoint y: 410, distance: 12.4
click at [433, 437] on input "Nordic Wonders from [GEOGRAPHIC_DATA] to [GEOGRAPHIC_DATA]" at bounding box center [595, 447] width 481 height 21
type input "Nordic Wonders - [GEOGRAPHIC_DATA] to [GEOGRAPHIC_DATA]"
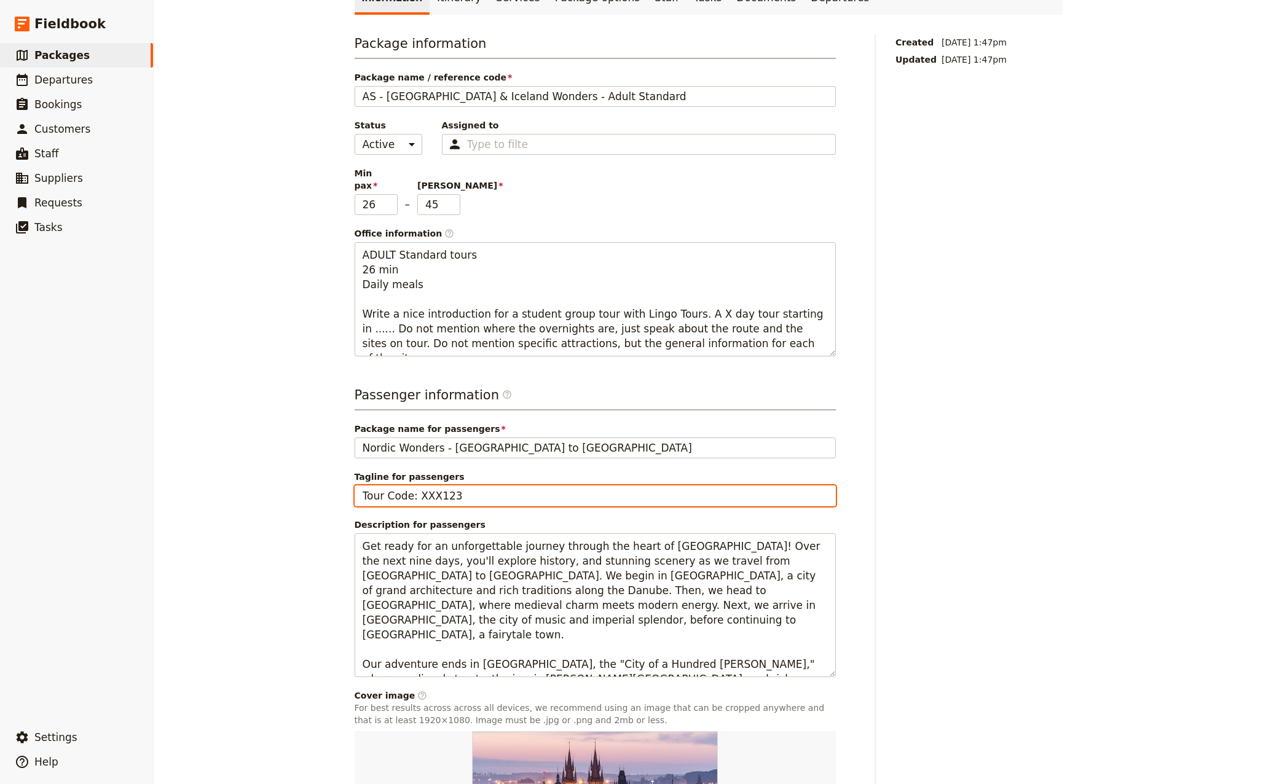
drag, startPoint x: 427, startPoint y: 458, endPoint x: 412, endPoint y: 458, distance: 15.4
click at [412, 485] on input "Tour Code: XXX123" at bounding box center [595, 495] width 481 height 21
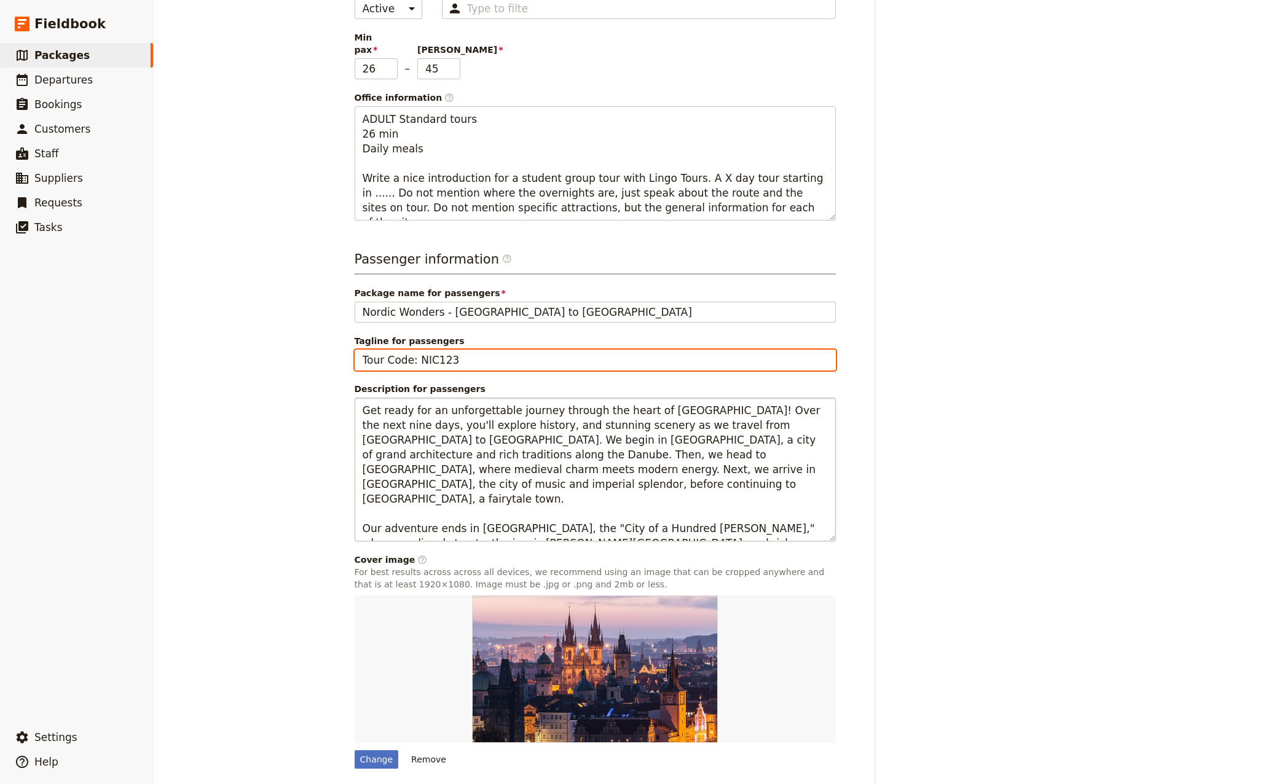
scroll to position [267, 0]
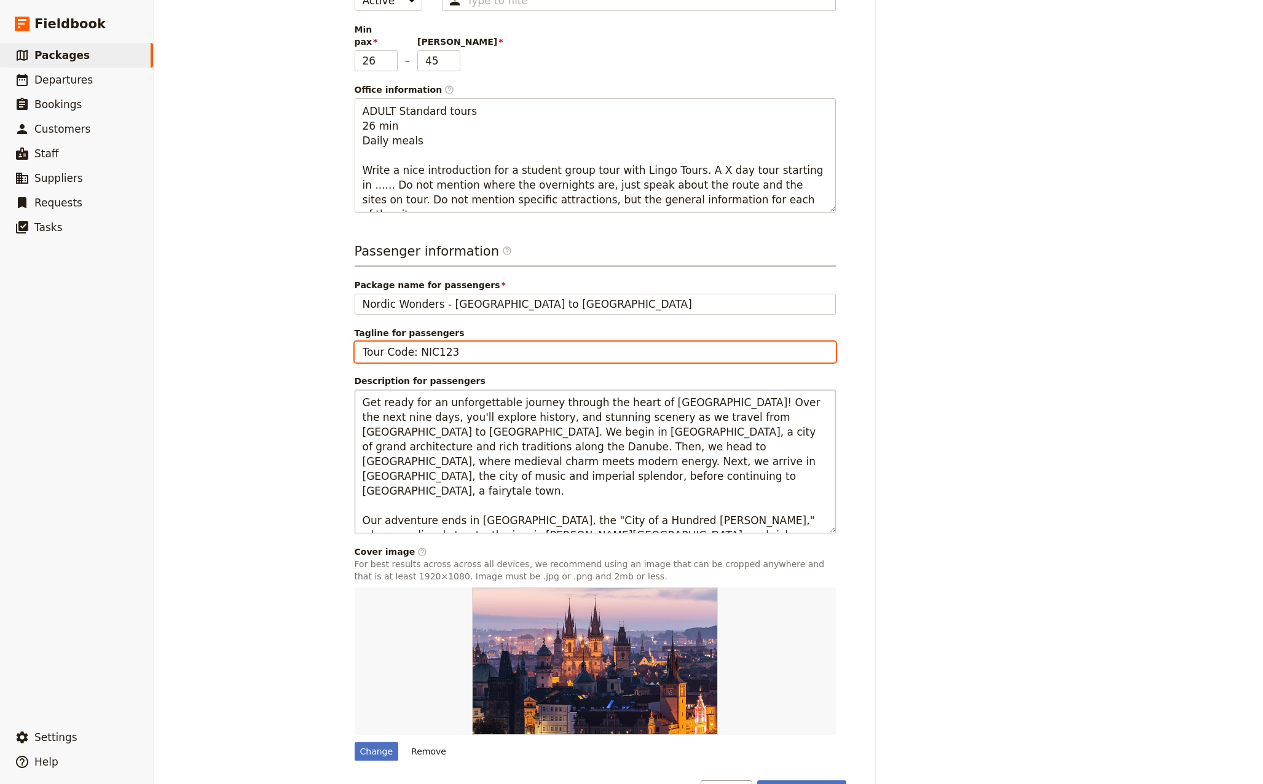
type input "Tour Code: NIC123"
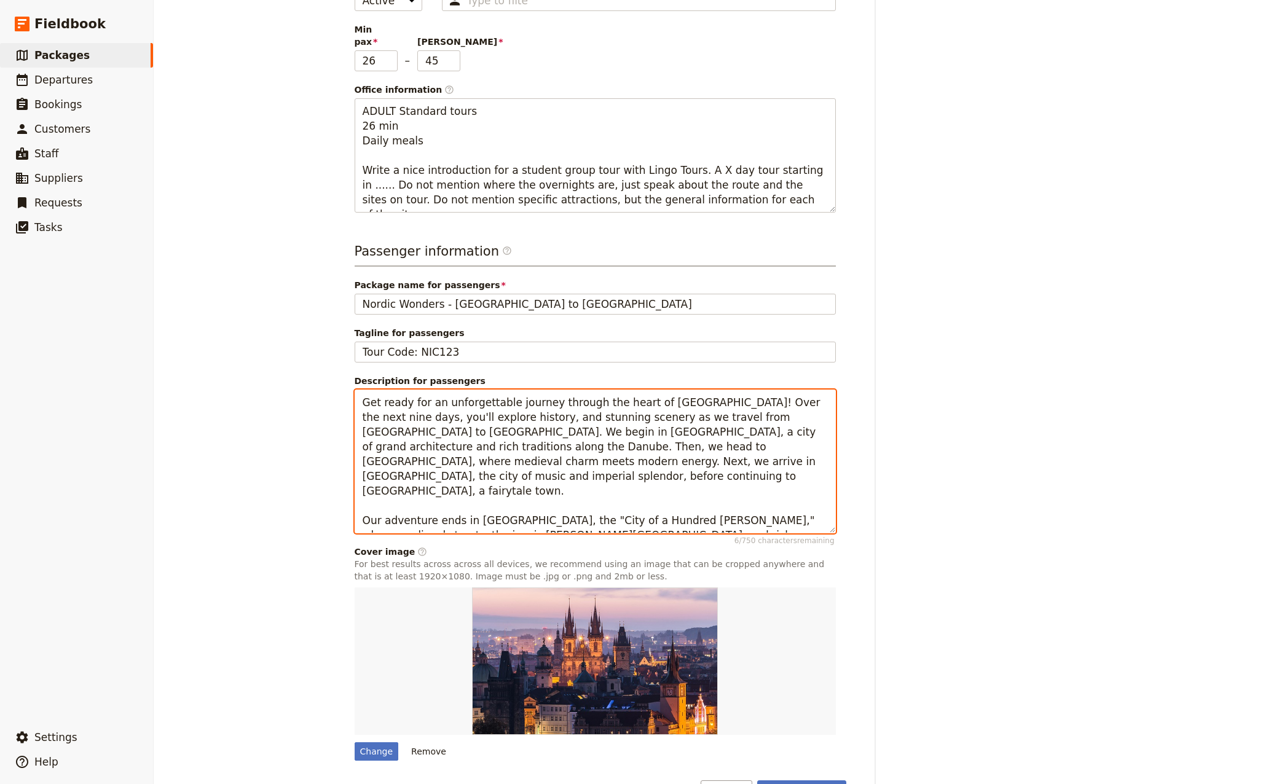
drag, startPoint x: 729, startPoint y: 486, endPoint x: 259, endPoint y: 364, distance: 485.5
click at [259, 364] on div "AS - [GEOGRAPHIC_DATA] & Iceland Wonders - Adult Standard ​ 15 days / 14 nights…" at bounding box center [708, 392] width 1109 height 784
drag, startPoint x: 738, startPoint y: 484, endPoint x: 210, endPoint y: 359, distance: 542.3
click at [210, 359] on div "AS - [GEOGRAPHIC_DATA] & Iceland Wonders - Adult Standard ​ 15 days / 14 nights…" at bounding box center [708, 392] width 1109 height 784
paste textarea "adventure through the dramatic landscapes of [GEOGRAPHIC_DATA] and [GEOGRAPHIC_…"
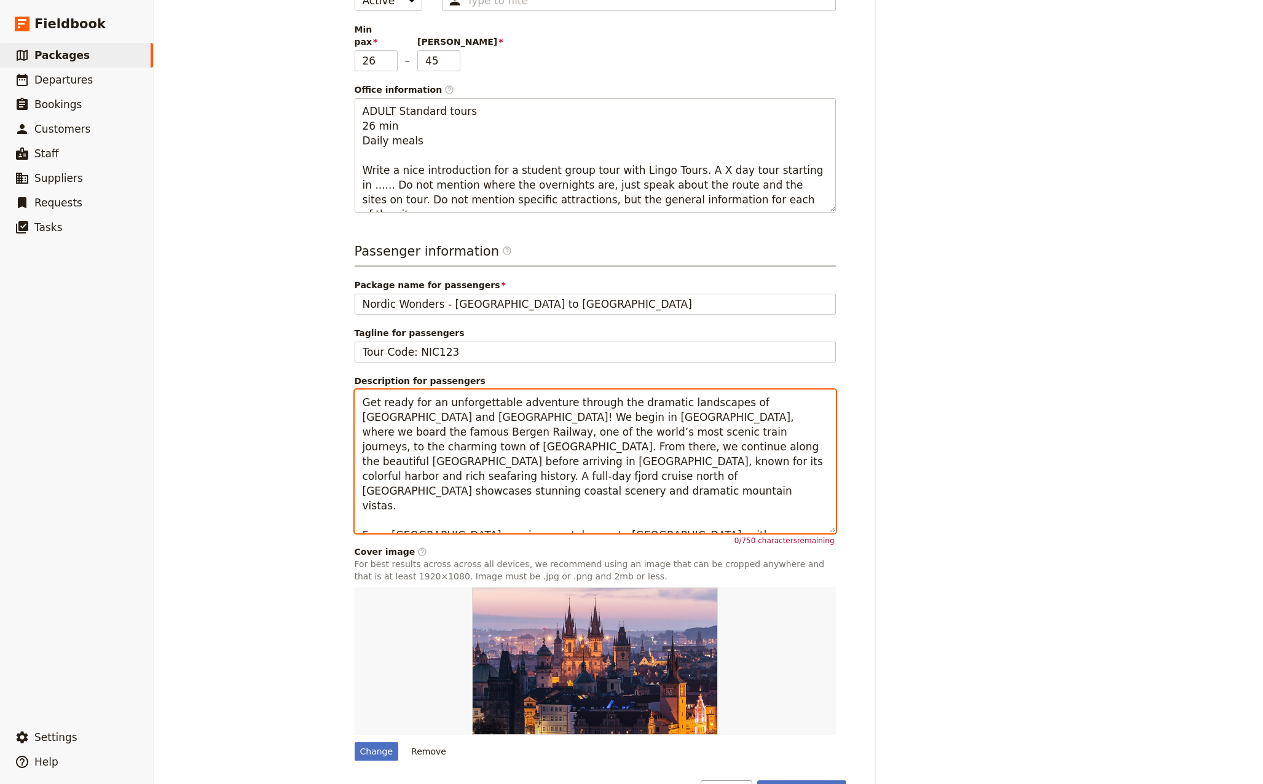
drag, startPoint x: 729, startPoint y: 490, endPoint x: 255, endPoint y: 329, distance: 500.1
click at [255, 329] on div "AS - [GEOGRAPHIC_DATA] & Iceland Wonders - Adult Standard ​ 15 days / 14 nights…" at bounding box center [708, 392] width 1109 height 784
paste textarea "boarding the famous Bergen Railway to the charming town of [GEOGRAPHIC_DATA]. F…"
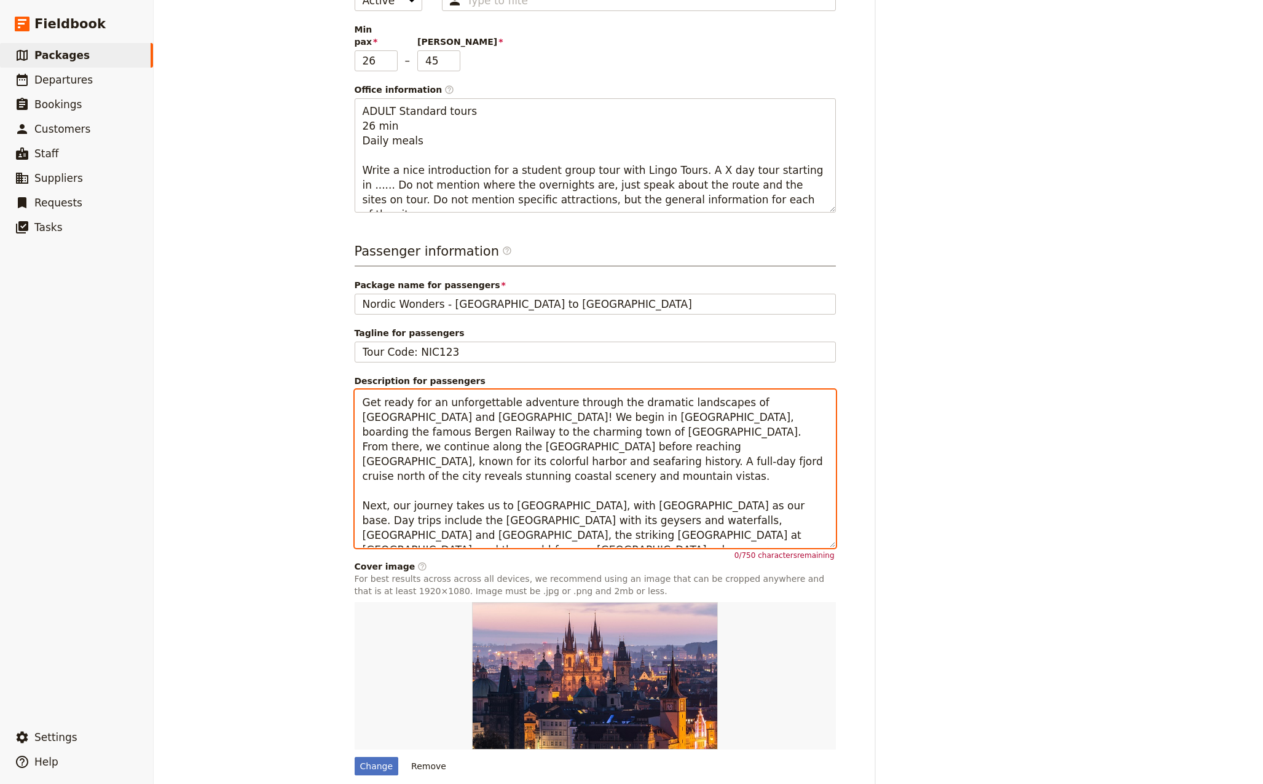
drag, startPoint x: 613, startPoint y: 498, endPoint x: 315, endPoint y: 342, distance: 336.4
click at [315, 342] on div "AS - [GEOGRAPHIC_DATA] & Iceland Wonders - Adult Standard ​ 15 days / 14 nights…" at bounding box center [708, 392] width 1109 height 784
paste textarea "the striking black sand beach at [GEOGRAPHIC_DATA], and the world-famous [GEOGR…"
drag, startPoint x: 528, startPoint y: 495, endPoint x: 183, endPoint y: 279, distance: 406.9
click at [184, 279] on div "AS - [GEOGRAPHIC_DATA] & Iceland Wonders - Adult Standard ​ 15 days / 14 nights…" at bounding box center [708, 392] width 1109 height 784
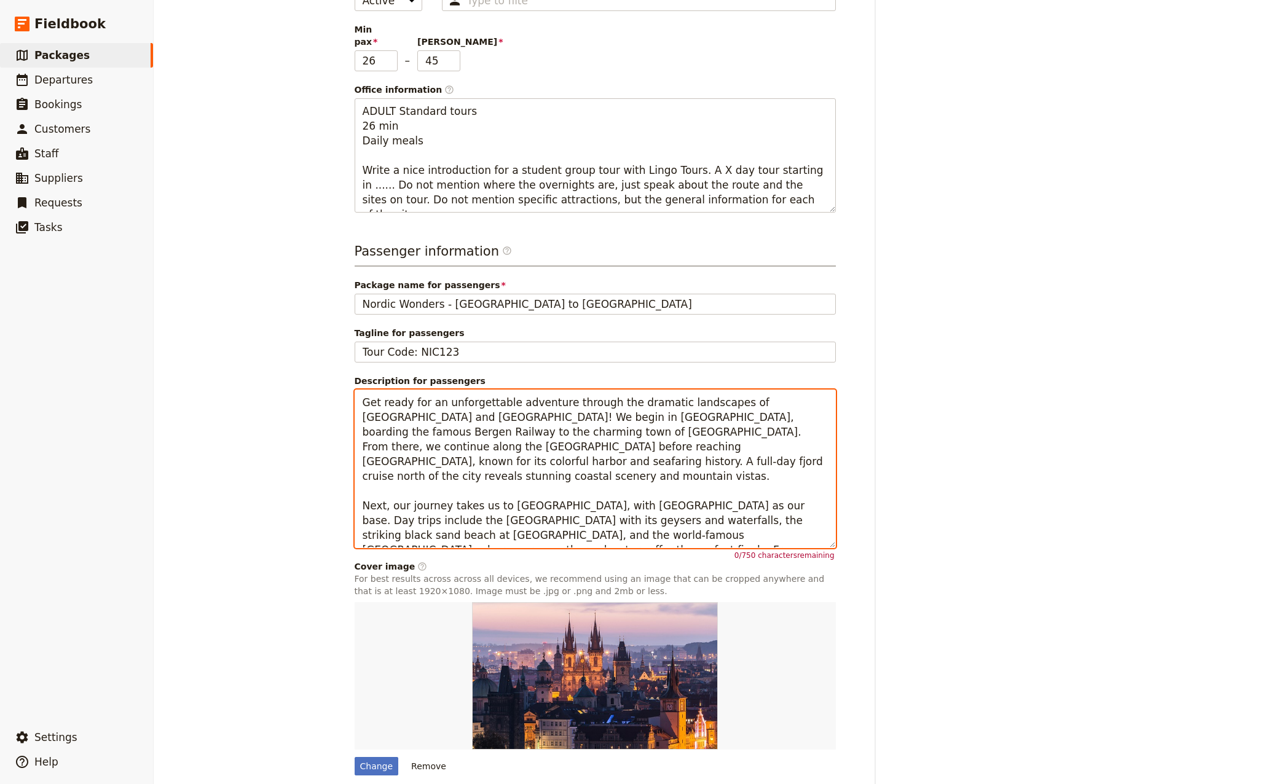
paste textarea "travel along the [GEOGRAPHIC_DATA] before reaching [GEOGRAPHIC_DATA], known for…"
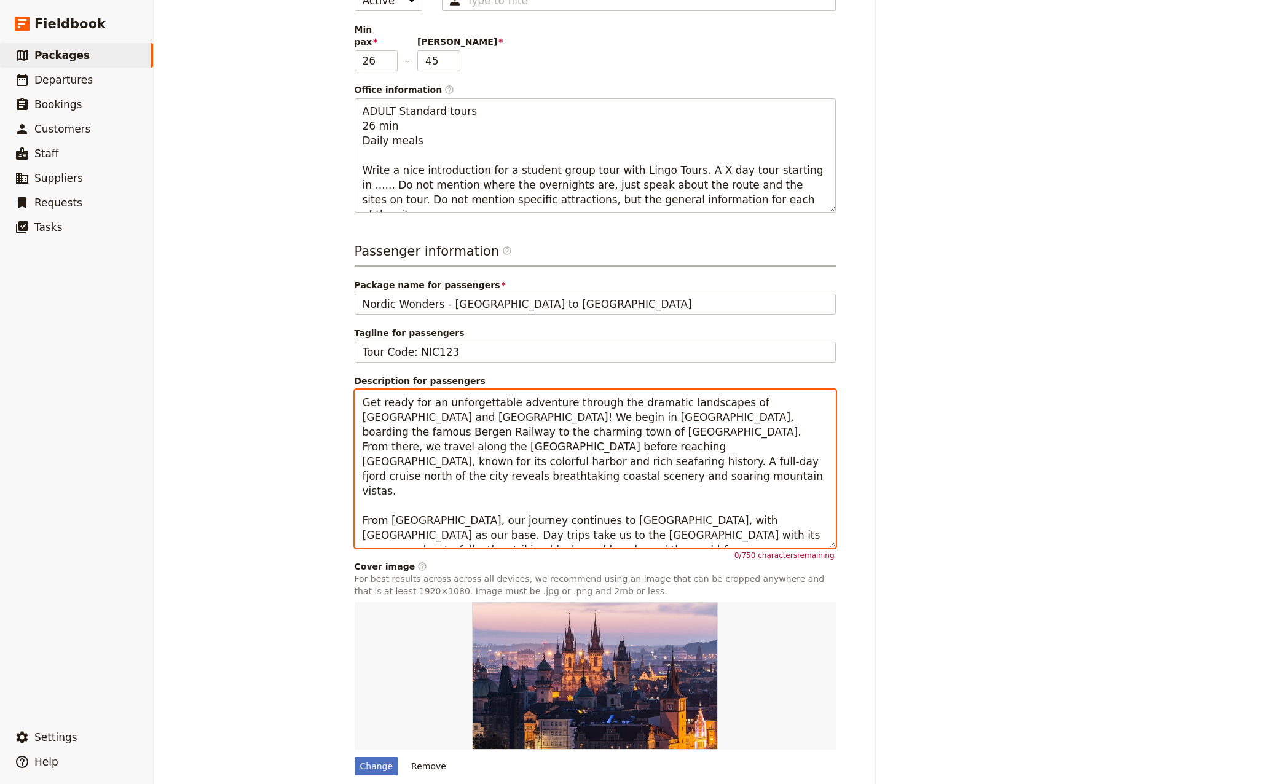
drag, startPoint x: 484, startPoint y: 412, endPoint x: 449, endPoint y: 413, distance: 35.0
click at [449, 413] on textarea "Get ready for an unforgettable adventure through the dramatic landscapes of [GE…" at bounding box center [595, 469] width 481 height 159
drag, startPoint x: 561, startPoint y: 498, endPoint x: 309, endPoint y: 369, distance: 282.8
click at [309, 369] on div "AS - [GEOGRAPHIC_DATA] & Iceland Wonders - Adult Standard ​ 15 days / 14 nights…" at bounding box center [708, 392] width 1109 height 784
paste textarea "journey along the [GEOGRAPHIC_DATA] before reaching [GEOGRAPHIC_DATA], a city c…"
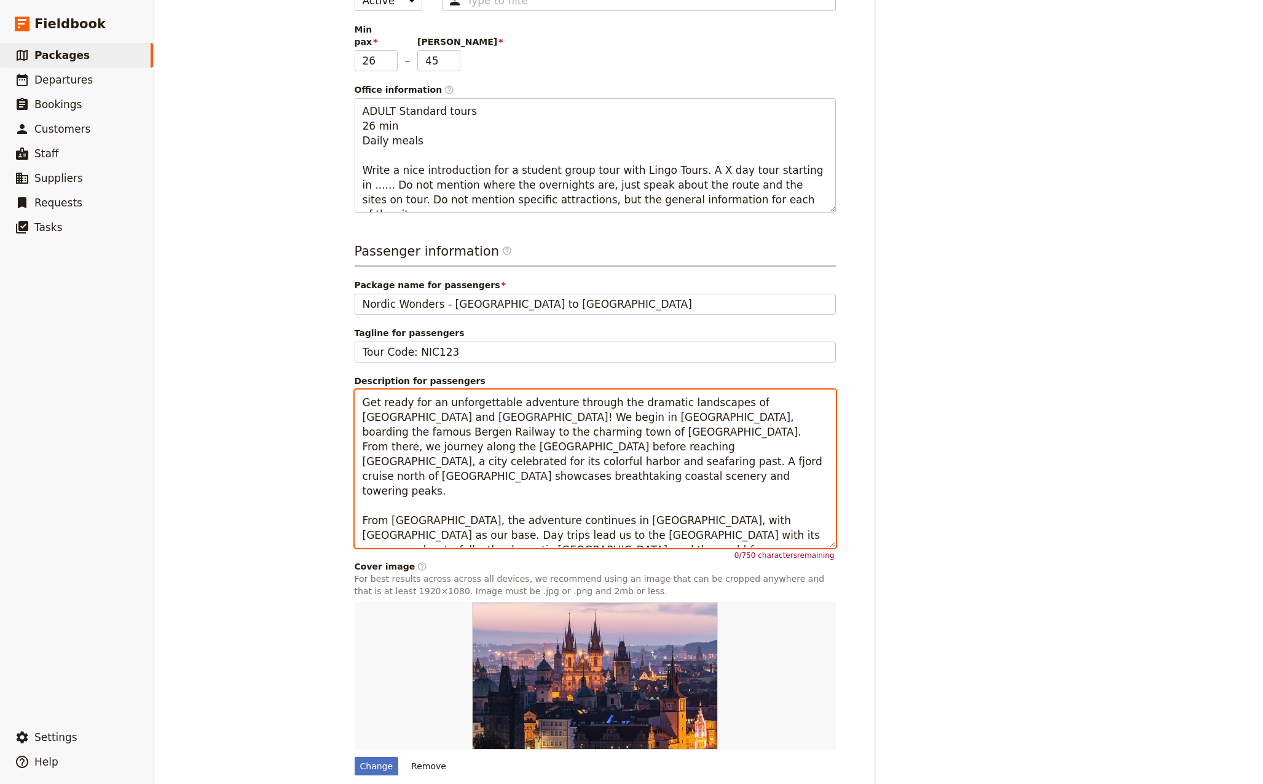
drag, startPoint x: 640, startPoint y: 495, endPoint x: 452, endPoint y: 429, distance: 198.8
click at [452, 429] on textarea "Get ready for an unforgettable adventure through the dramatic landscapes of [GE…" at bounding box center [595, 469] width 481 height 159
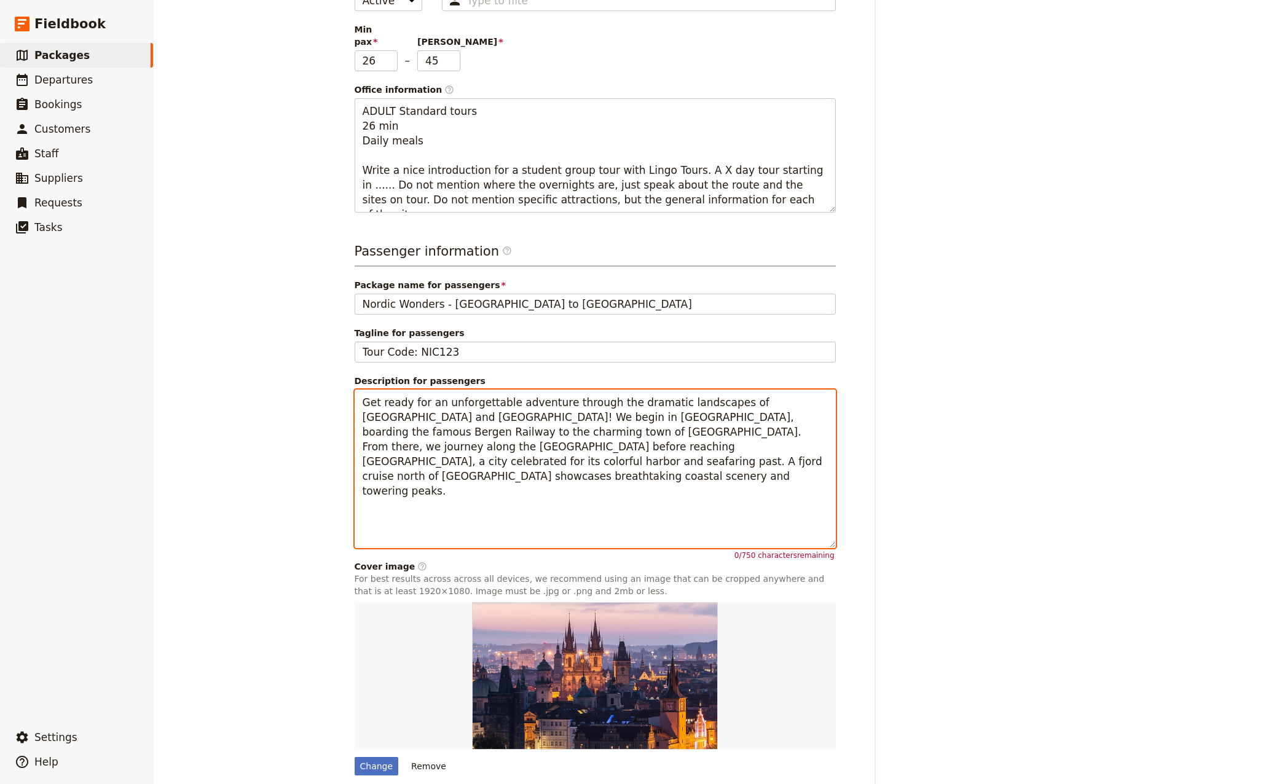
scroll to position [208, 0]
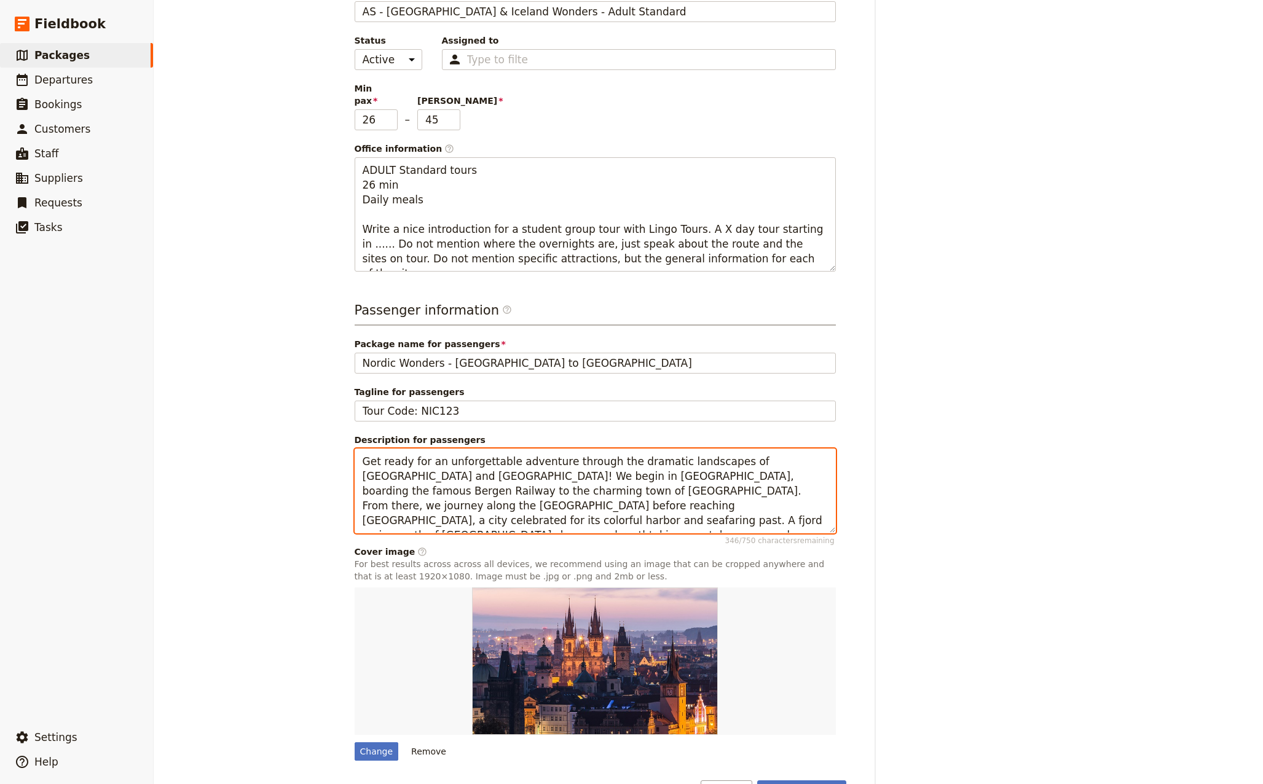
paste textarea "From [GEOGRAPHIC_DATA], the adventure continues in [GEOGRAPHIC_DATA], with [GEO…"
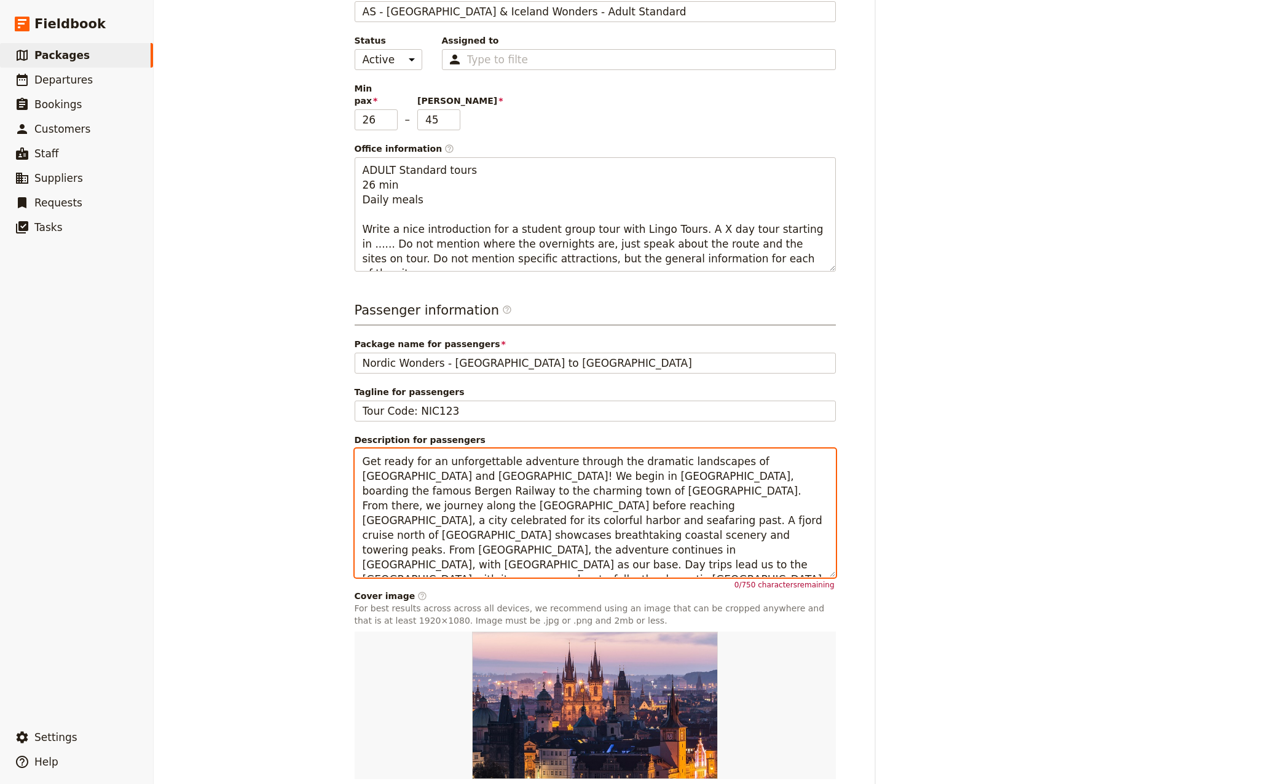
drag, startPoint x: 688, startPoint y: 527, endPoint x: 644, endPoint y: 529, distance: 43.7
click at [644, 529] on textarea "Get ready for an unforgettable adventure through the dramatic landscapes of [GE…" at bounding box center [595, 513] width 481 height 129
click at [457, 484] on textarea "Get ready for an unforgettable adventure through the dramatic landscapes of [GE…" at bounding box center [595, 513] width 481 height 129
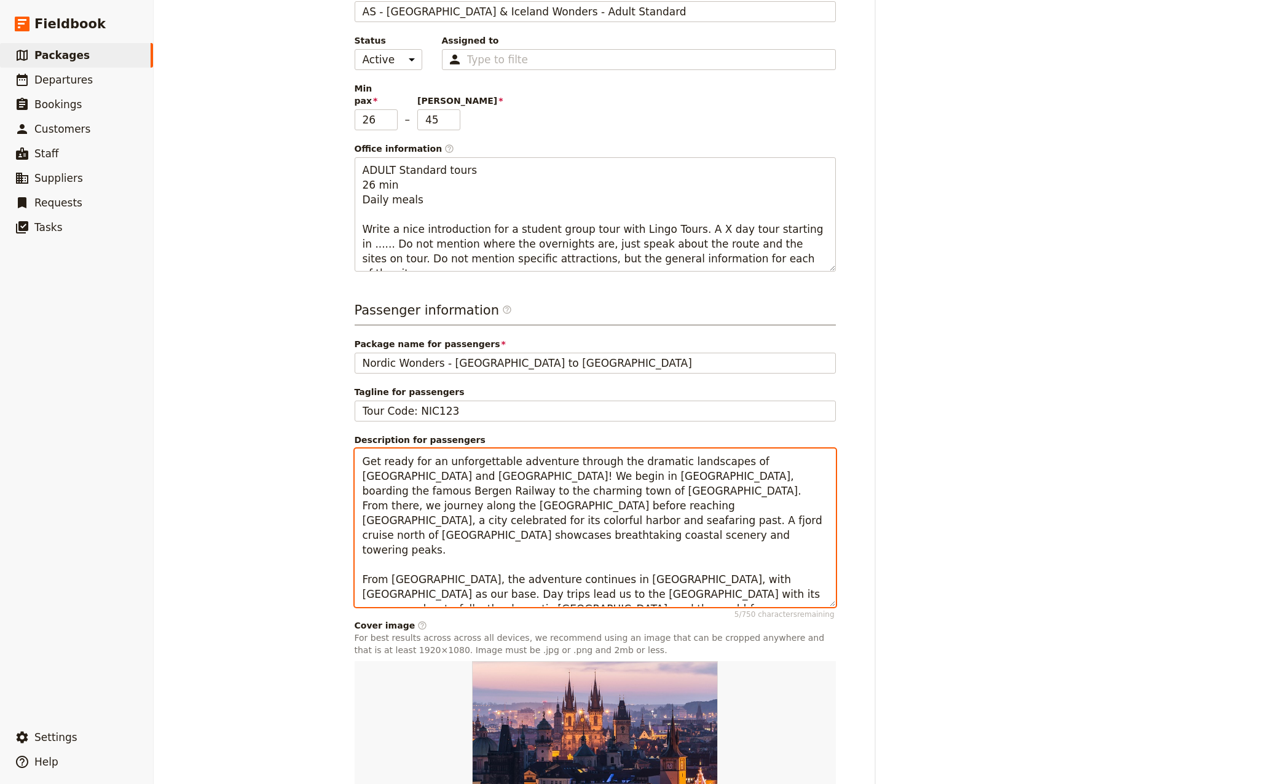
click at [587, 492] on textarea "Get ready for an unforgettable adventure through the dramatic landscapes of [GE…" at bounding box center [595, 528] width 481 height 159
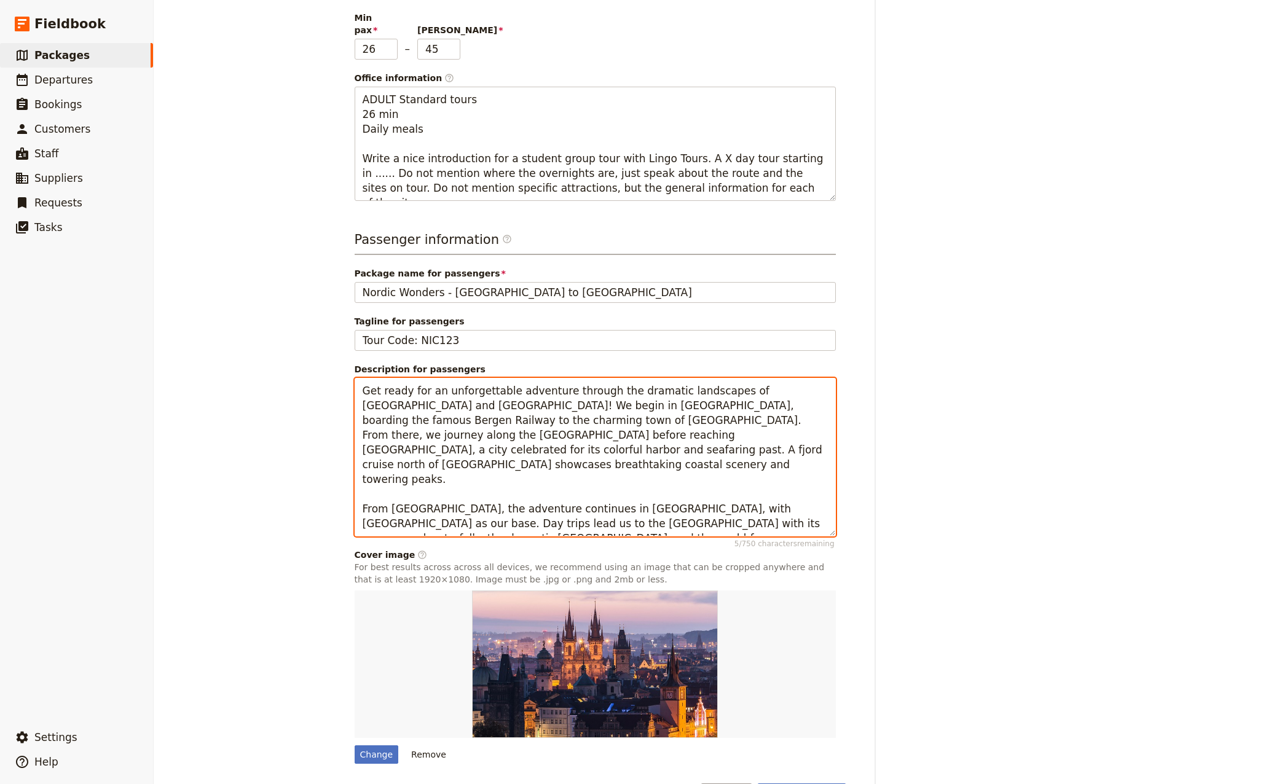
scroll to position [281, 0]
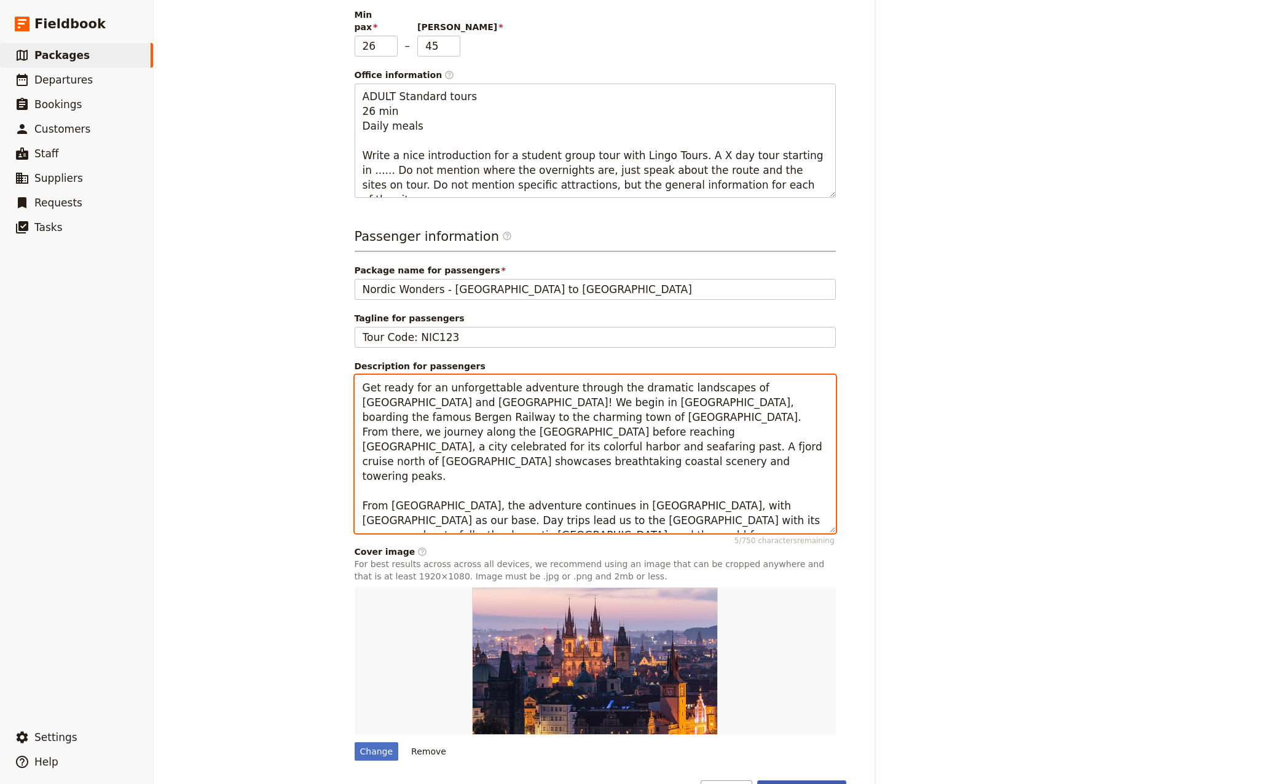
type textarea "Get ready for an unforgettable adventure through the dramatic landscapes of [GE…"
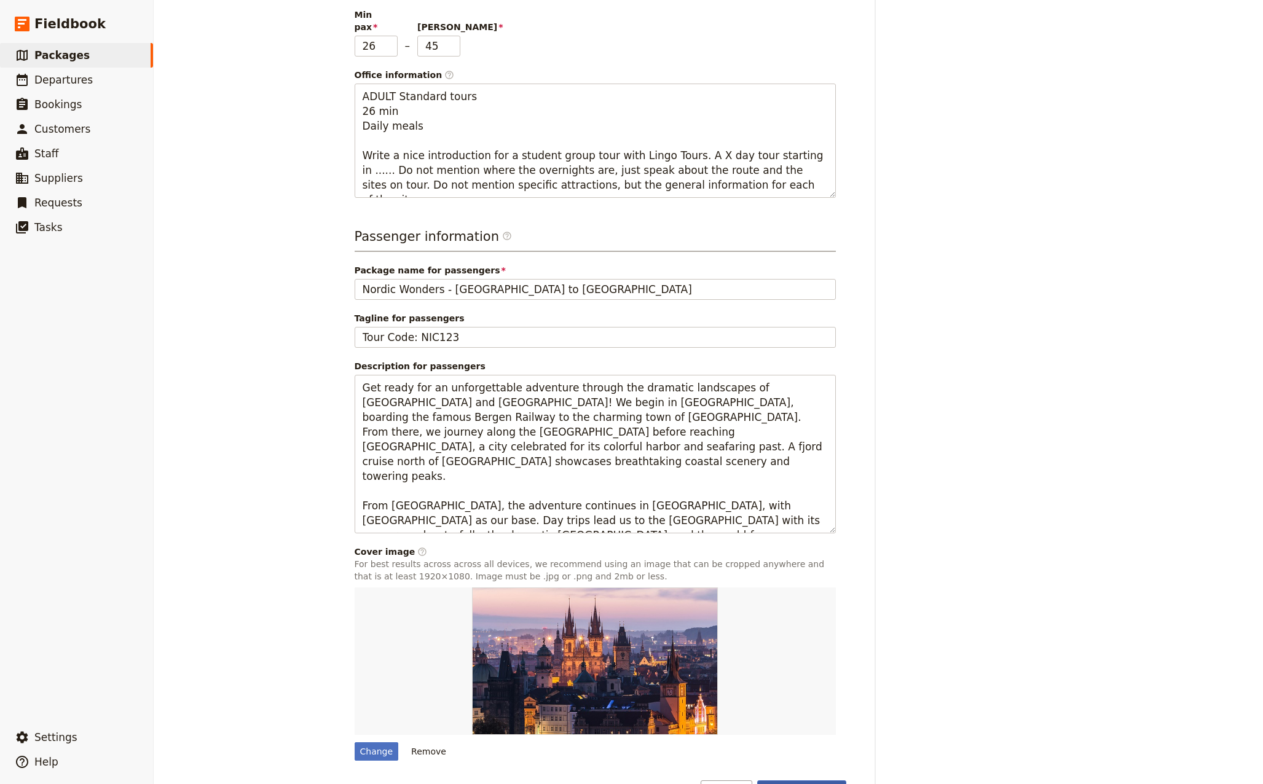
click at [799, 780] on button "Save changes" at bounding box center [801, 790] width 89 height 21
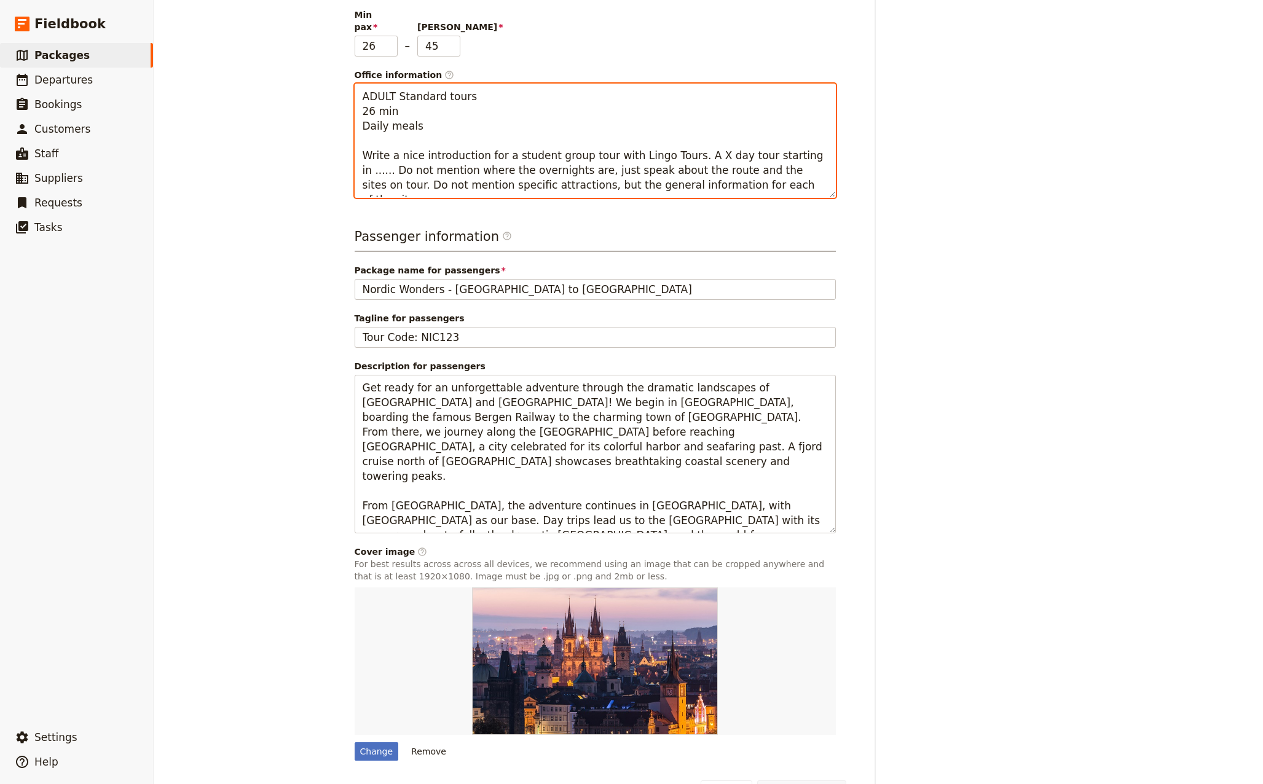
drag, startPoint x: 727, startPoint y: 144, endPoint x: 284, endPoint y: 124, distance: 443.5
click at [284, 124] on div "AS - [GEOGRAPHIC_DATA] & Iceland Wonders - Adult Standard ​ 15 days / 14 nights…" at bounding box center [708, 392] width 1109 height 784
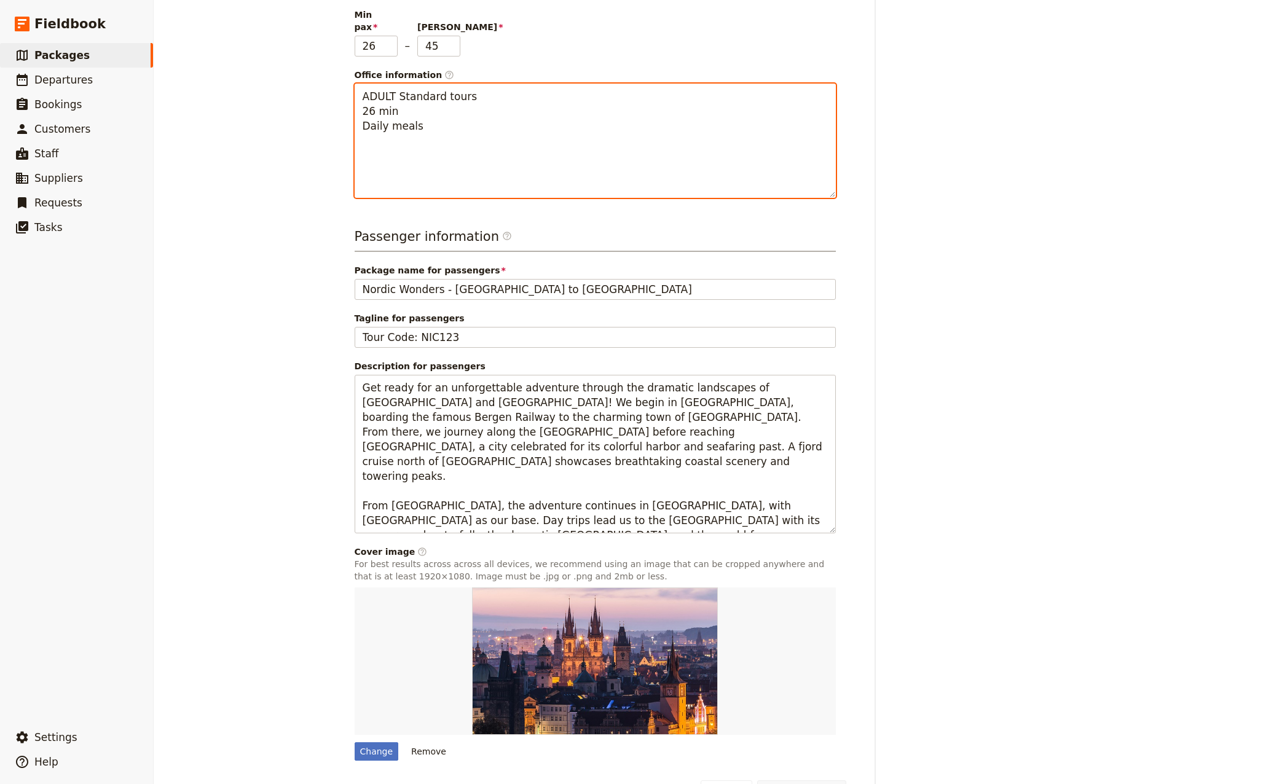
scroll to position [252, 0]
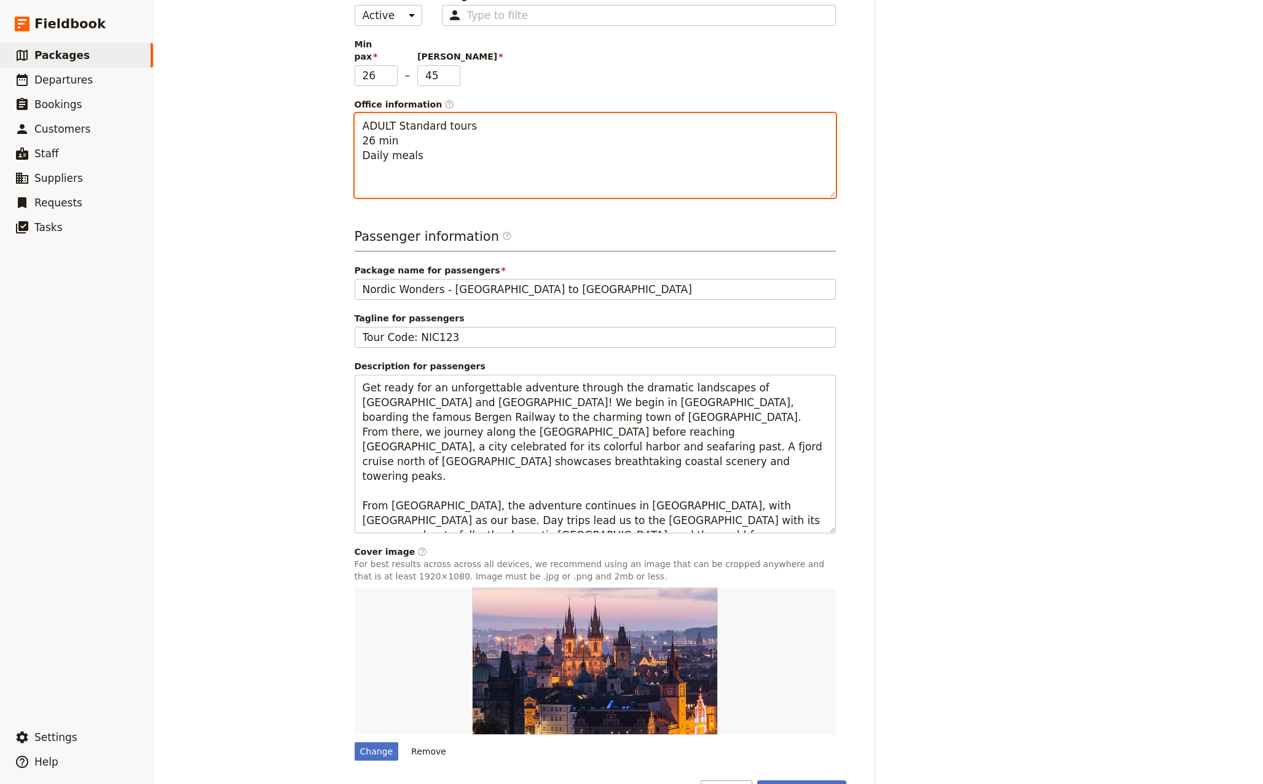
drag, startPoint x: 382, startPoint y: 118, endPoint x: 328, endPoint y: 124, distance: 53.7
click at [328, 124] on div "AS - [GEOGRAPHIC_DATA] & Iceland Wonders - Adult Standard ​ 15 days / 14 nights…" at bounding box center [708, 392] width 1109 height 784
click at [456, 139] on textarea "ADULT Standard tours 26 min Selected meals" at bounding box center [595, 155] width 481 height 85
type textarea "ADULT Standard tours 26 min Selected meals"
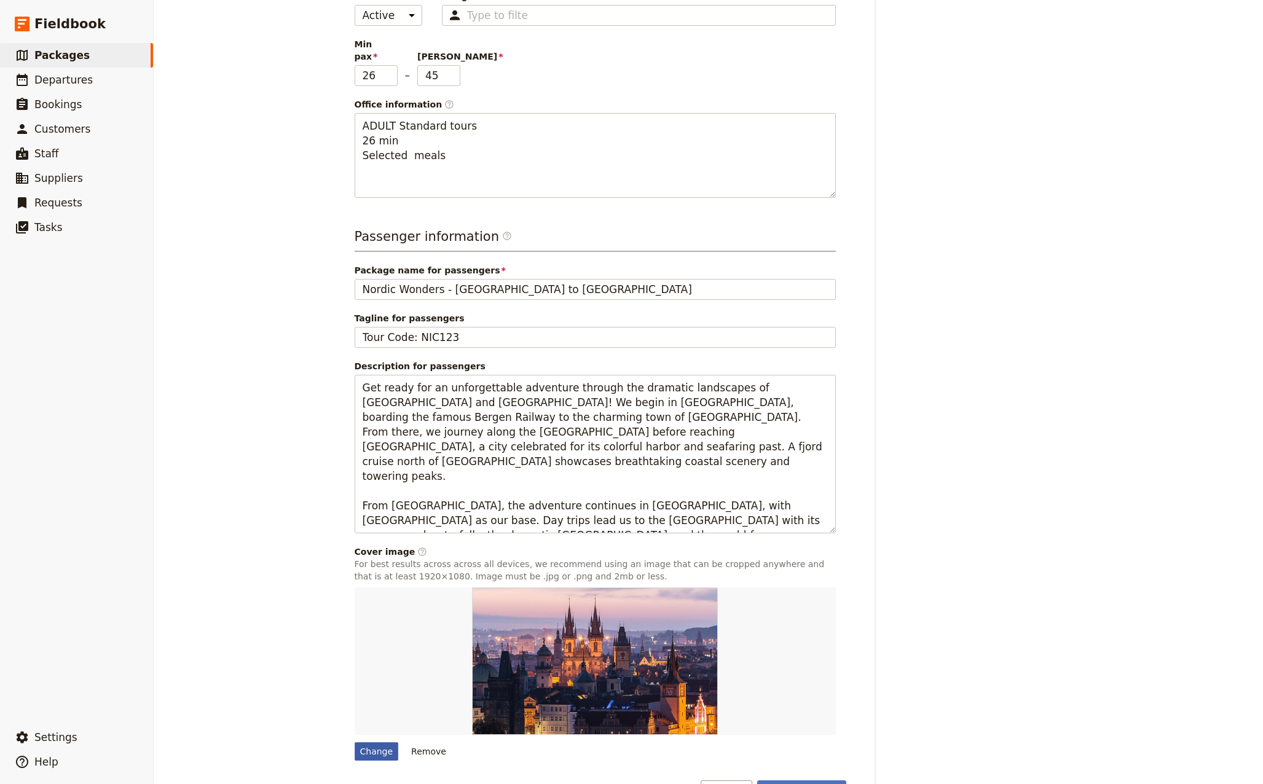
click at [371, 742] on div "Change" at bounding box center [377, 751] width 44 height 18
click at [355, 742] on input "Change" at bounding box center [354, 742] width 1 height 1
click at [372, 742] on div "Change" at bounding box center [377, 751] width 44 height 18
click at [355, 742] on input "Change" at bounding box center [354, 742] width 1 height 1
type input "C:\fakepath\norway-4970080_640.jpg"
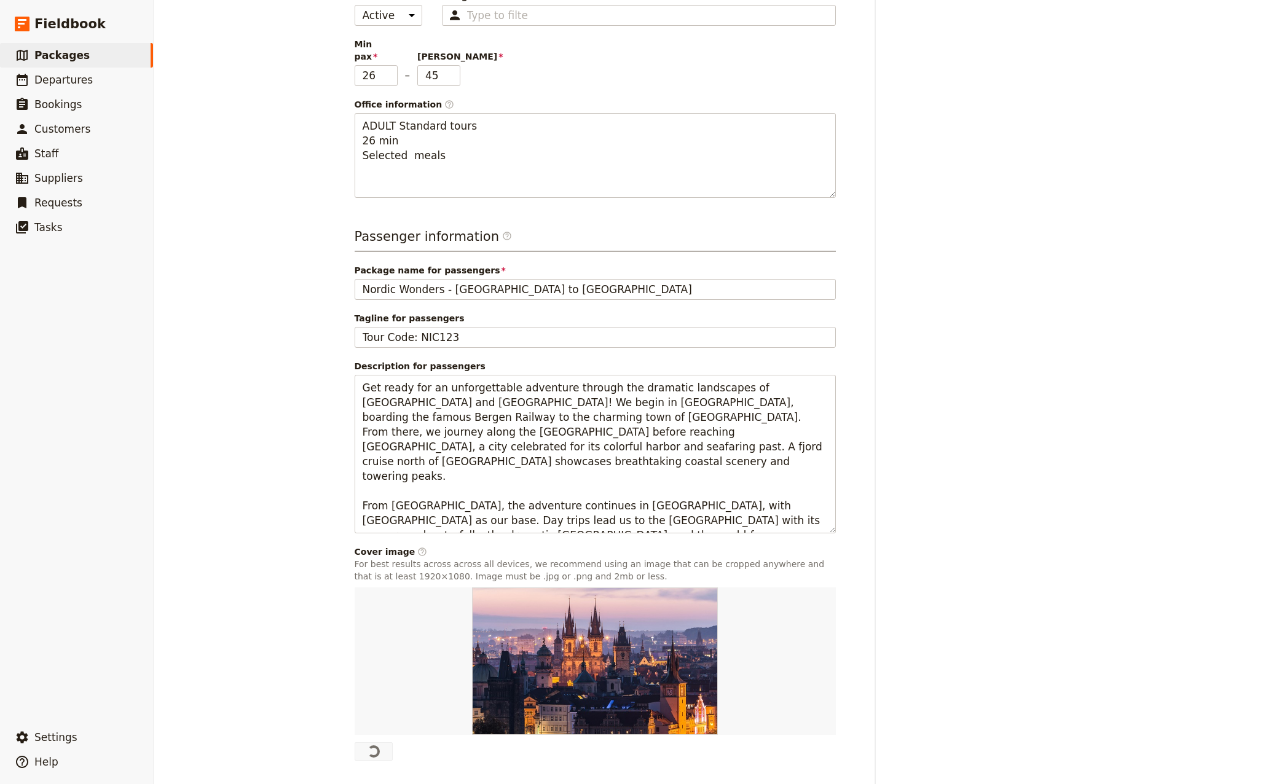
type textarea "ADULT Standard tours 26 min Daily meals Write a nice introduction for a student…"
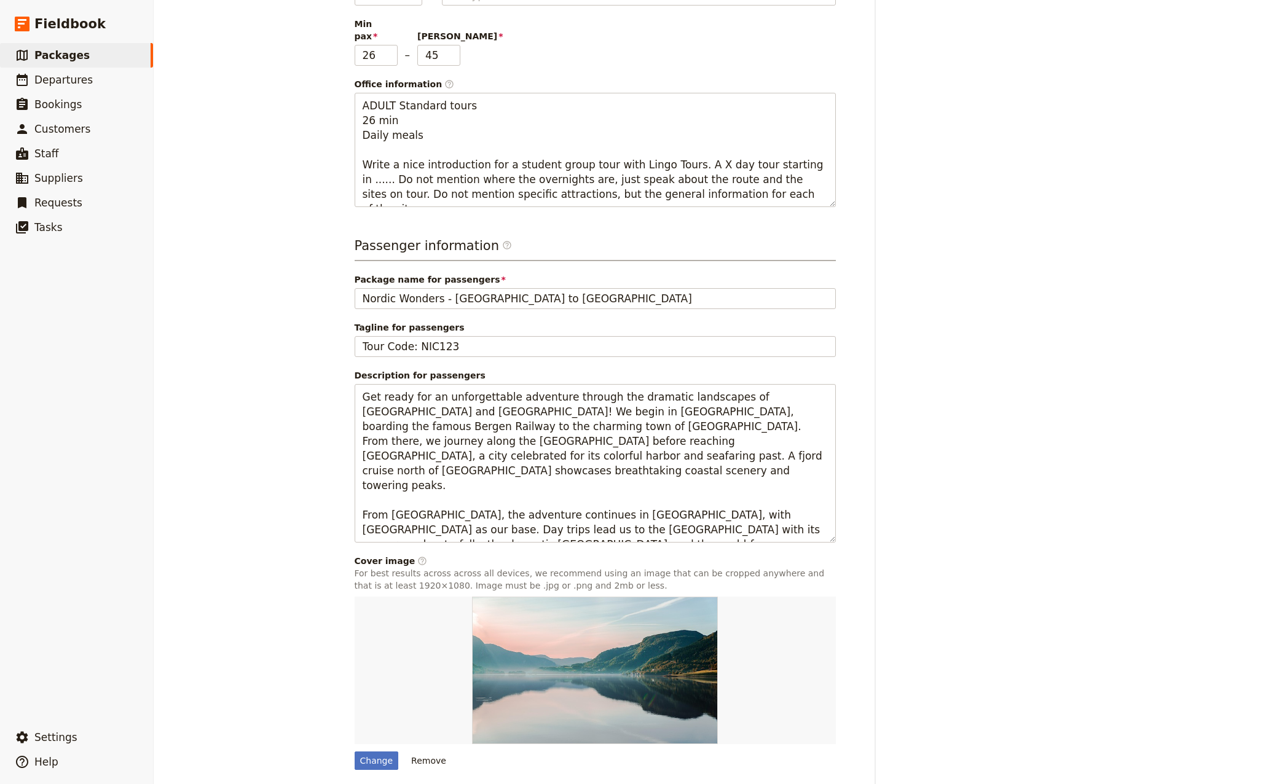
scroll to position [281, 0]
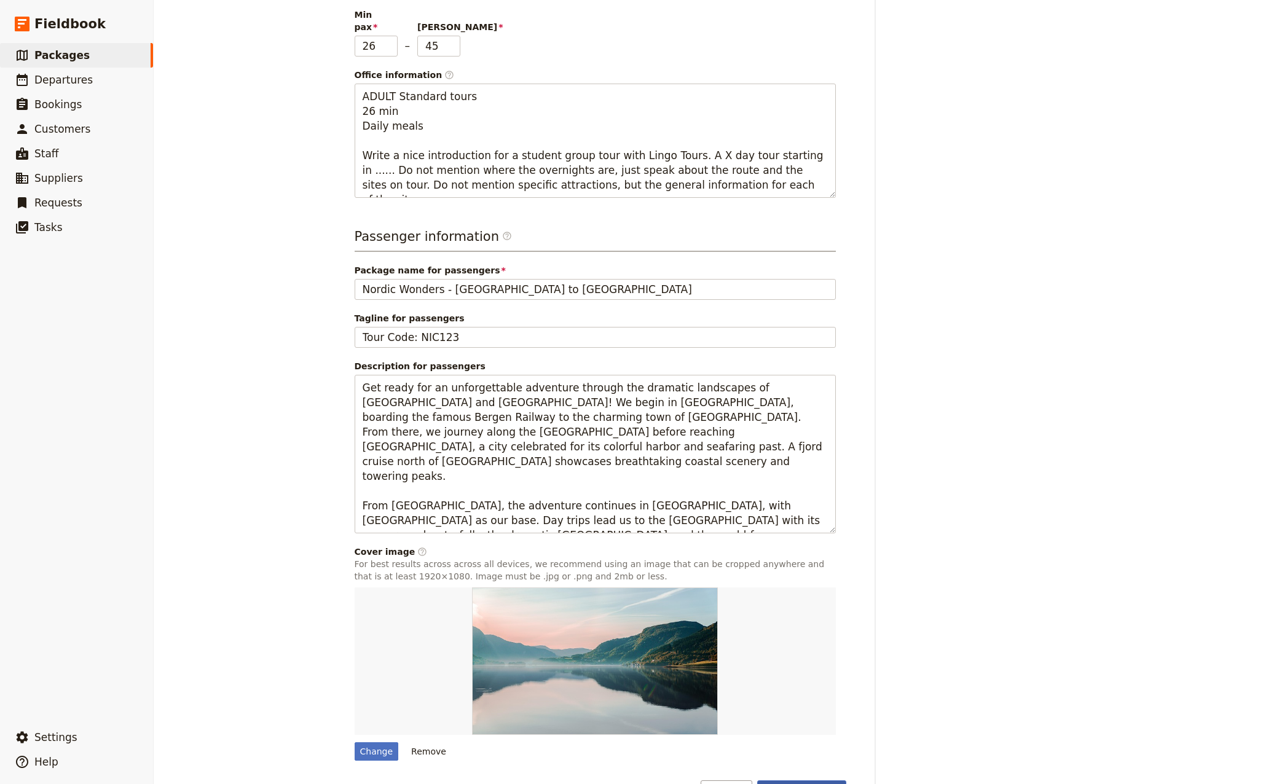
click at [804, 780] on button "Save changes" at bounding box center [801, 790] width 89 height 21
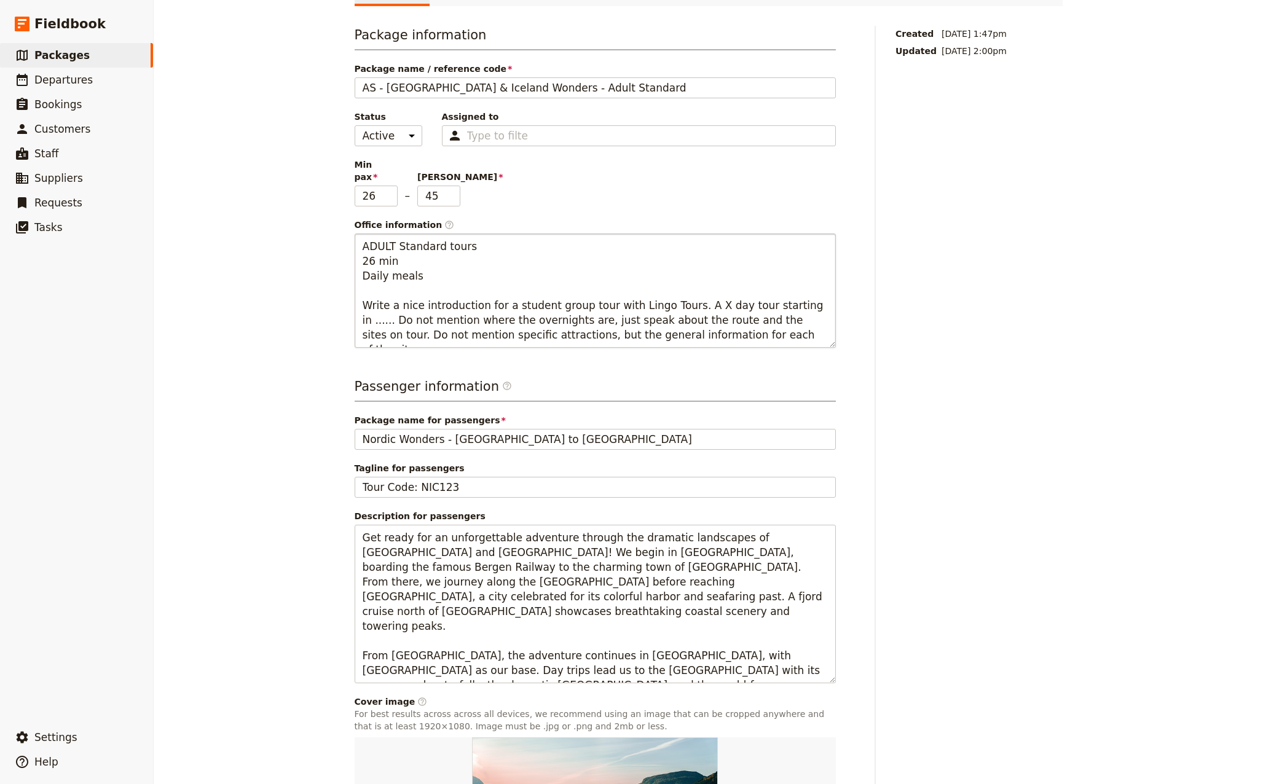
scroll to position [0, 0]
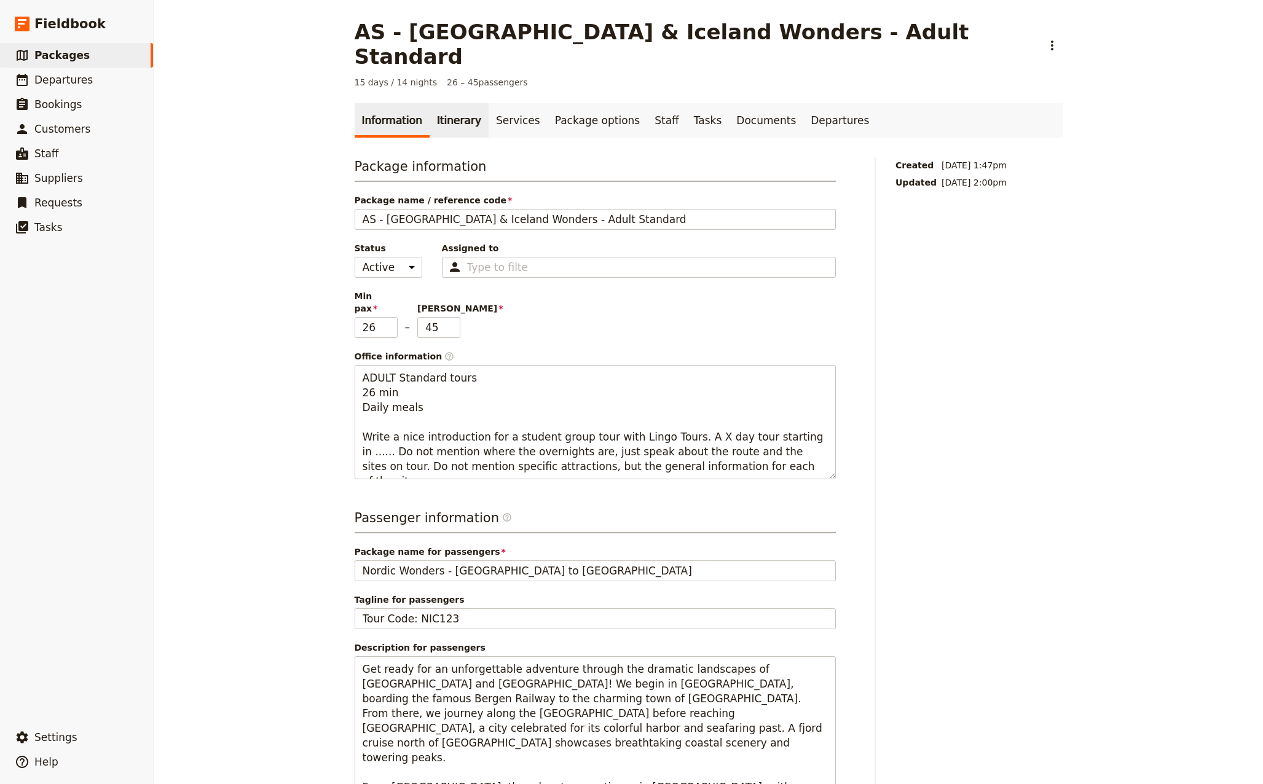
click at [447, 103] on link "Itinerary" at bounding box center [458, 120] width 59 height 34
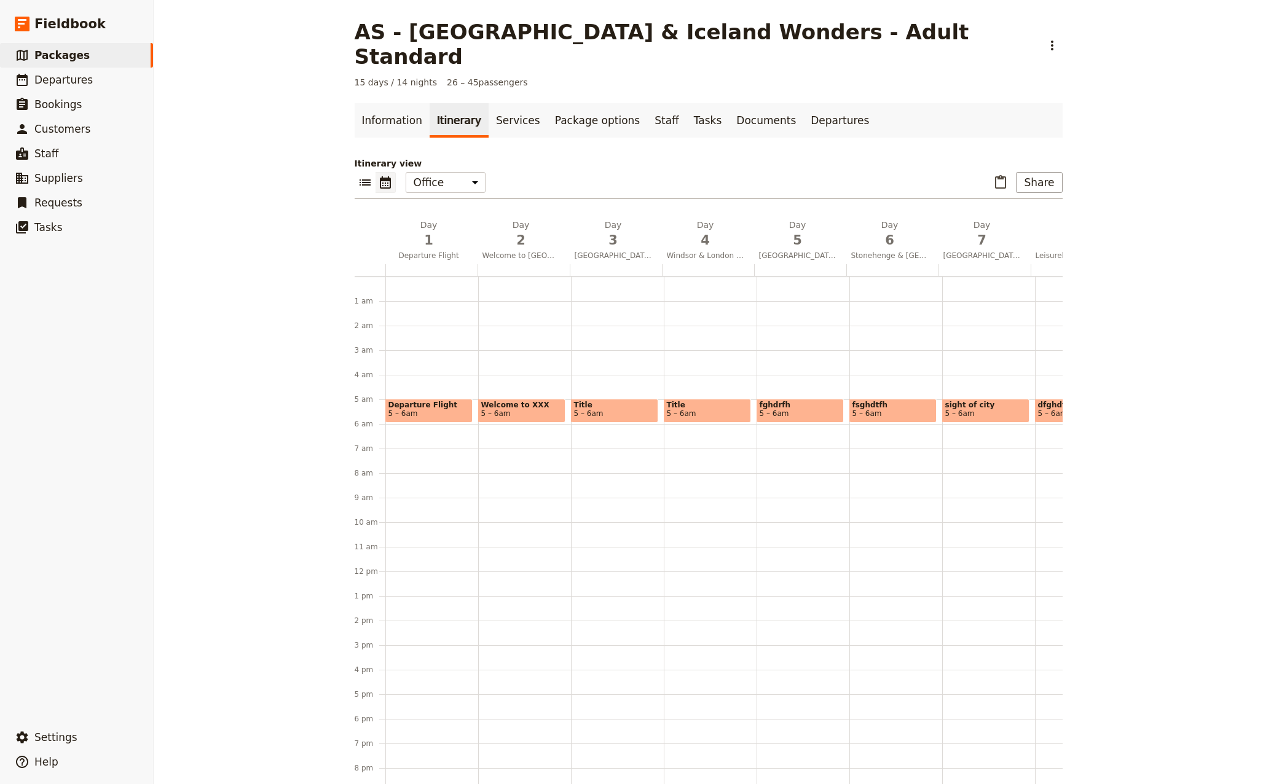
scroll to position [87, 0]
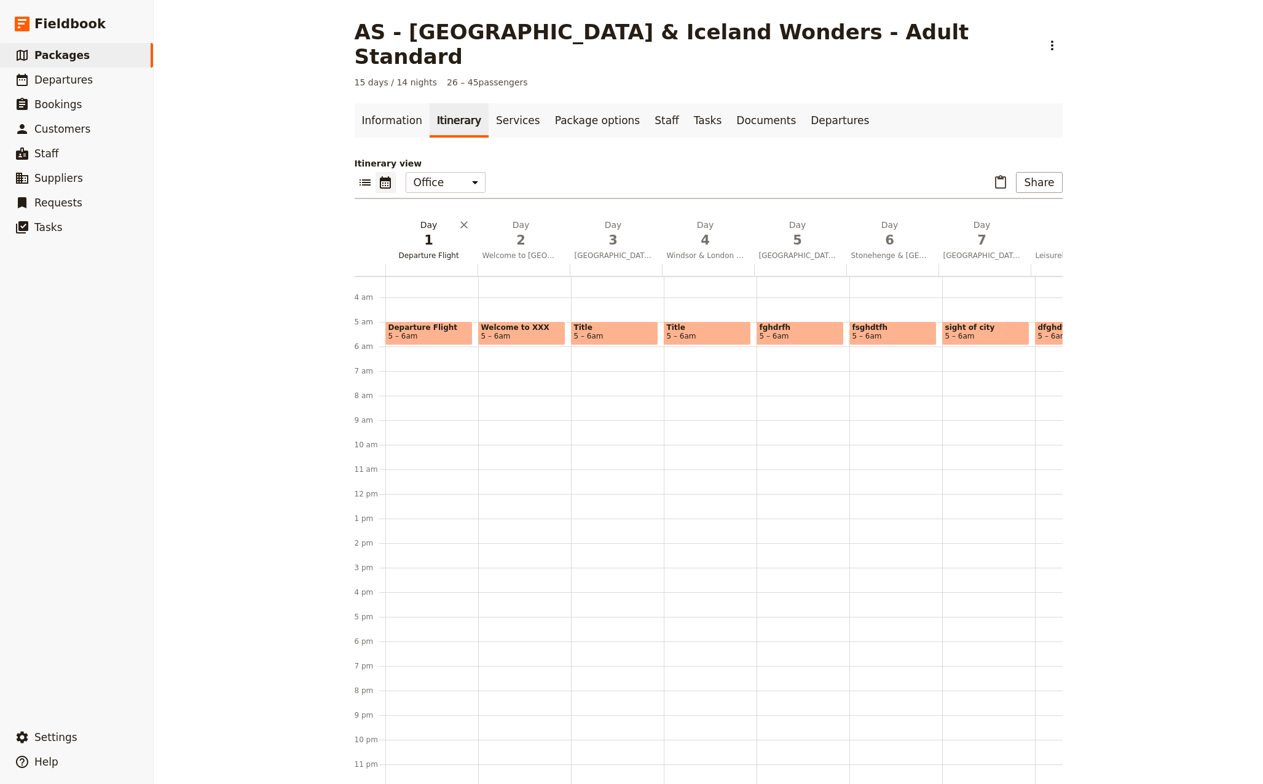
click at [422, 231] on span "1" at bounding box center [428, 240] width 77 height 18
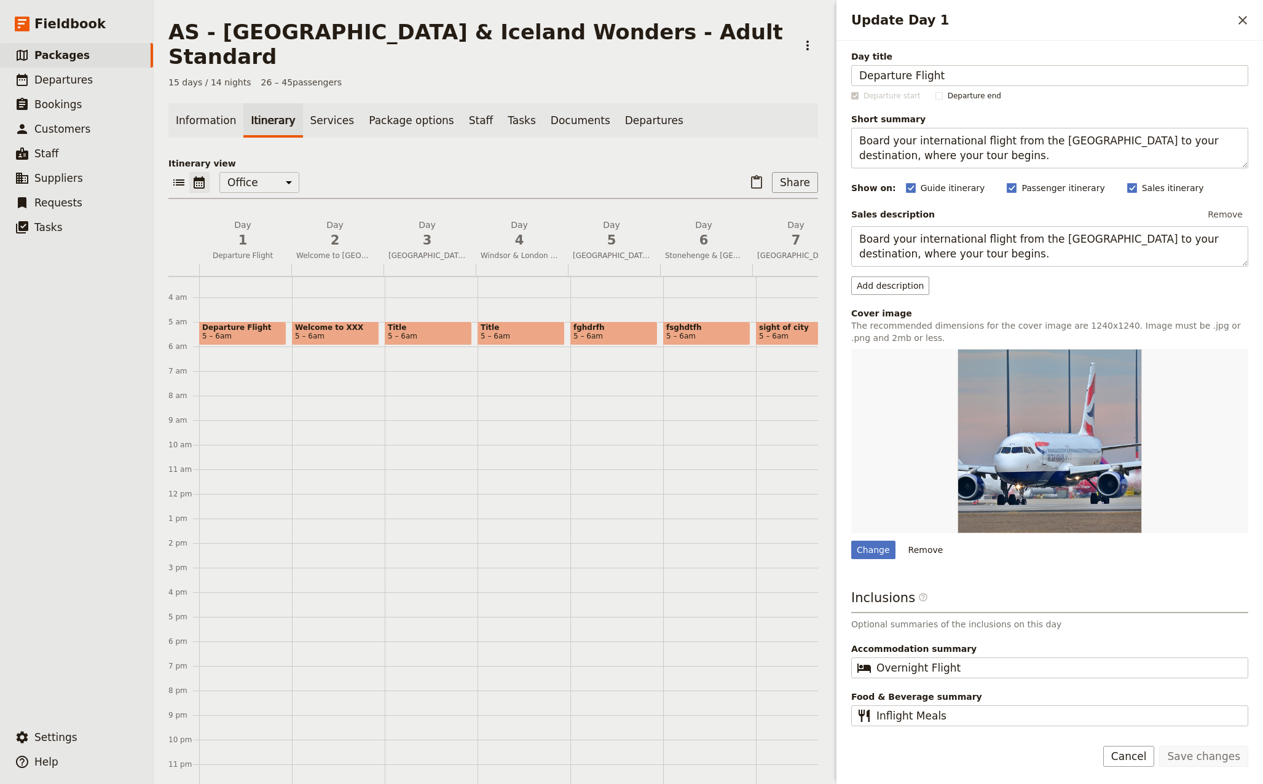
click at [1143, 756] on button "Cancel" at bounding box center [1129, 756] width 52 height 21
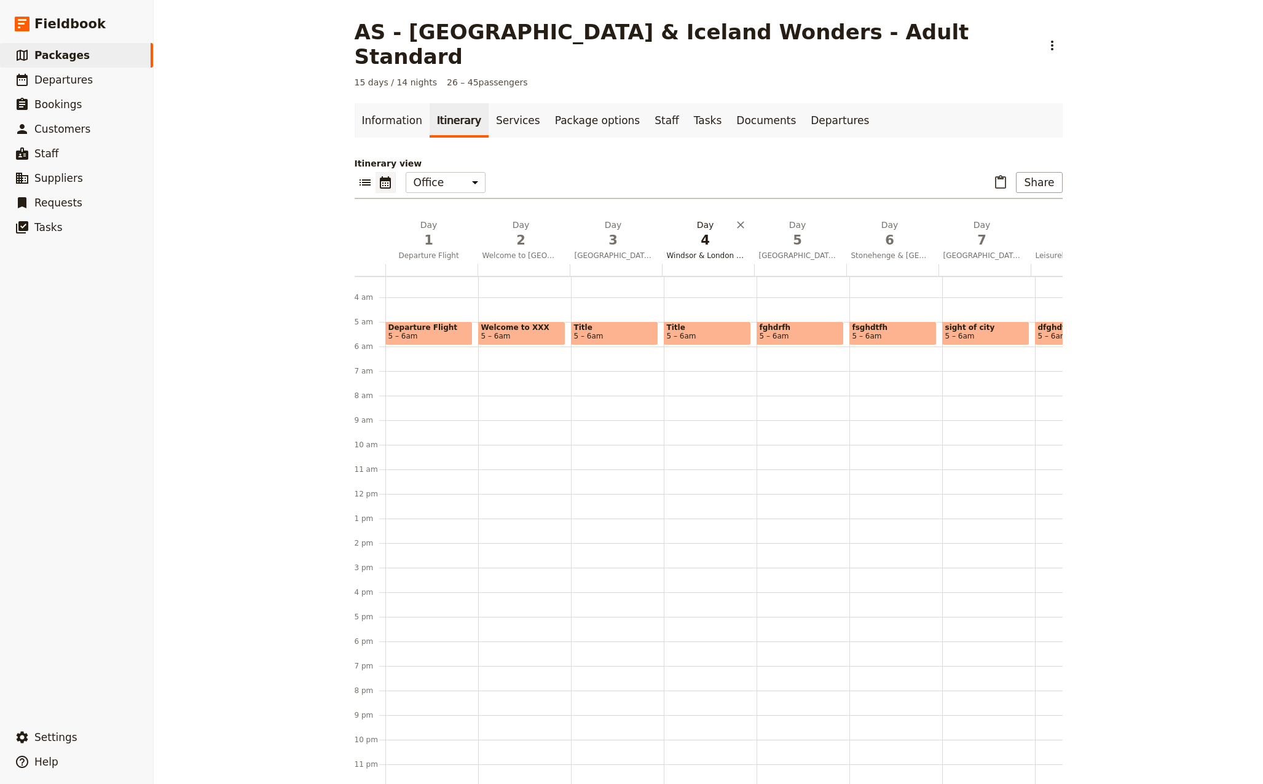
click at [516, 251] on span "Welcome to [GEOGRAPHIC_DATA]" at bounding box center [520, 256] width 87 height 10
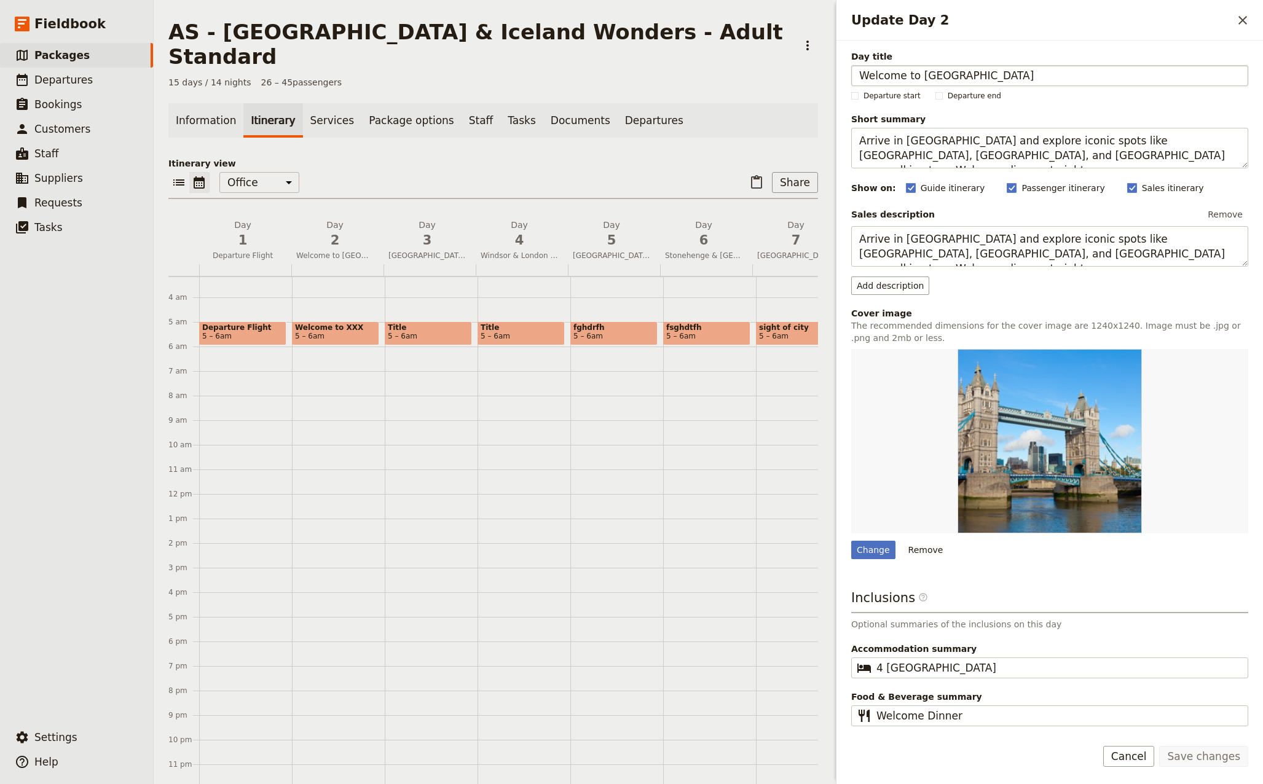
drag, startPoint x: 960, startPoint y: 76, endPoint x: 917, endPoint y: 74, distance: 43.1
click at [917, 74] on input "Welcome to [GEOGRAPHIC_DATA]" at bounding box center [1049, 75] width 397 height 21
type input "Welcome to [GEOGRAPHIC_DATA]"
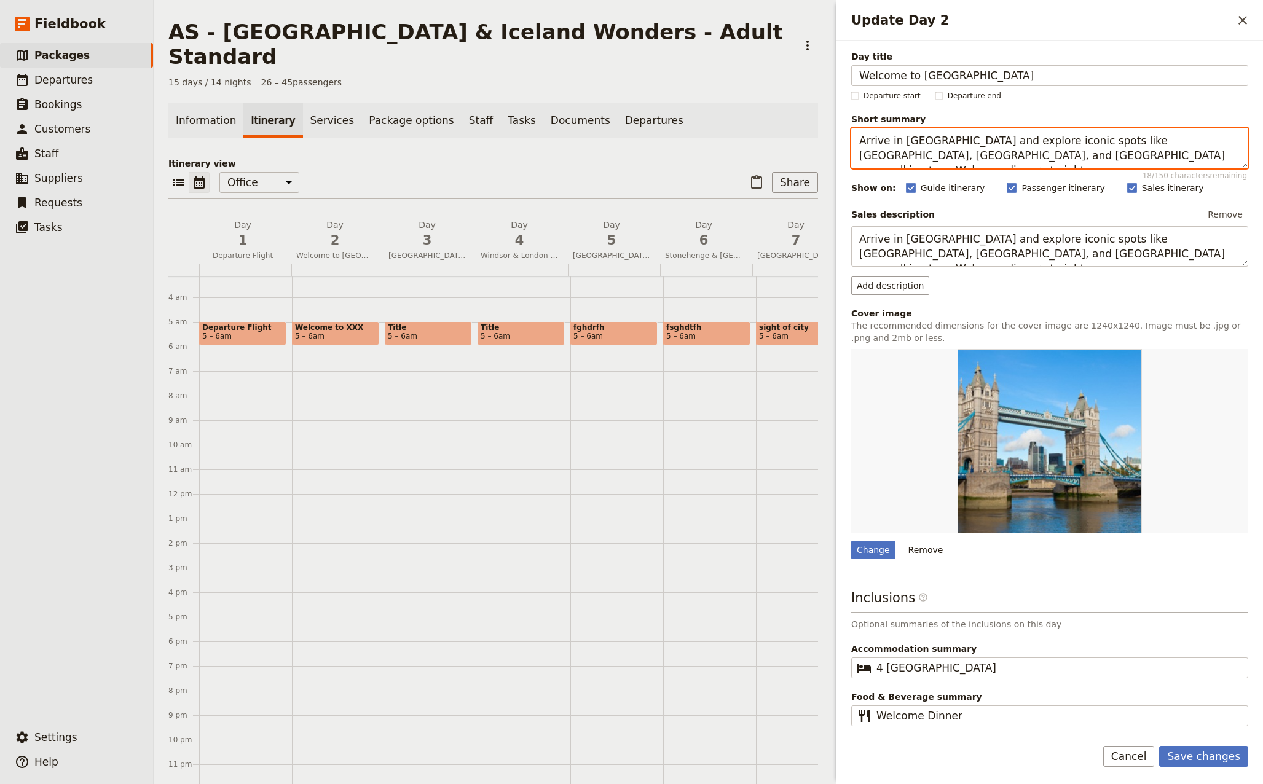
click at [943, 146] on textarea "Arrive in [GEOGRAPHIC_DATA] and explore iconic spots like [GEOGRAPHIC_DATA], [G…" at bounding box center [1049, 148] width 397 height 41
drag, startPoint x: 901, startPoint y: 141, endPoint x: 933, endPoint y: 141, distance: 32.0
click at [933, 141] on textarea "Arrive in [GEOGRAPHIC_DATA] and explore iconic spots like [GEOGRAPHIC_DATA], [G…" at bounding box center [1049, 148] width 397 height 41
drag, startPoint x: 979, startPoint y: 141, endPoint x: 1079, endPoint y: 132, distance: 100.0
click at [1079, 132] on textarea "Arrive in [GEOGRAPHIC_DATA] and explore iconic spots like [GEOGRAPHIC_DATA], [G…" at bounding box center [1049, 148] width 397 height 41
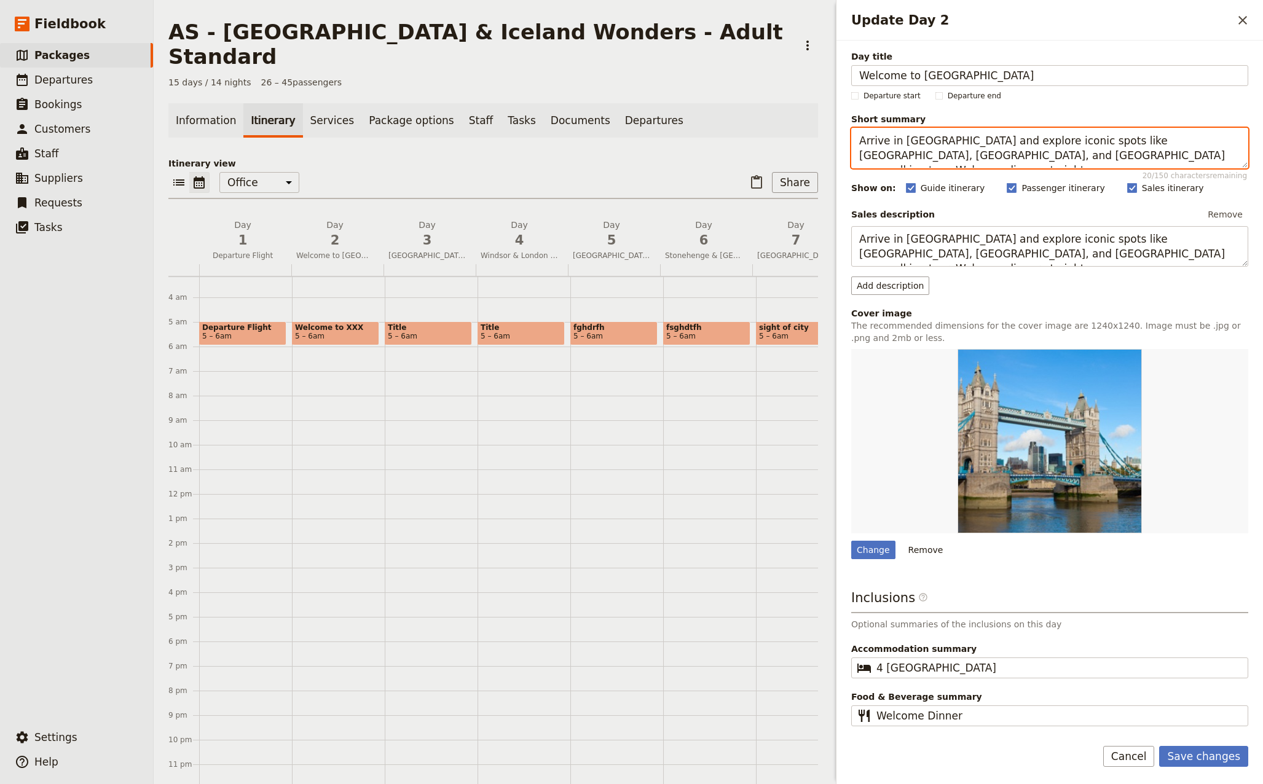
click at [1074, 134] on textarea "Arrive in [GEOGRAPHIC_DATA] and explore iconic spots like [GEOGRAPHIC_DATA], [G…" at bounding box center [1049, 148] width 397 height 41
click at [1035, 143] on textarea "Arrive in [GEOGRAPHIC_DATA] and explore iconic spots like [GEOGRAPHIC_DATA], [G…" at bounding box center [1049, 148] width 397 height 41
drag, startPoint x: 981, startPoint y: 142, endPoint x: 1079, endPoint y: 141, distance: 98.3
click at [1079, 141] on textarea "Arrive in [GEOGRAPHIC_DATA] and explore iconic spots like [GEOGRAPHIC_DATA], [G…" at bounding box center [1049, 148] width 397 height 41
drag, startPoint x: 1119, startPoint y: 141, endPoint x: 1104, endPoint y: 141, distance: 14.7
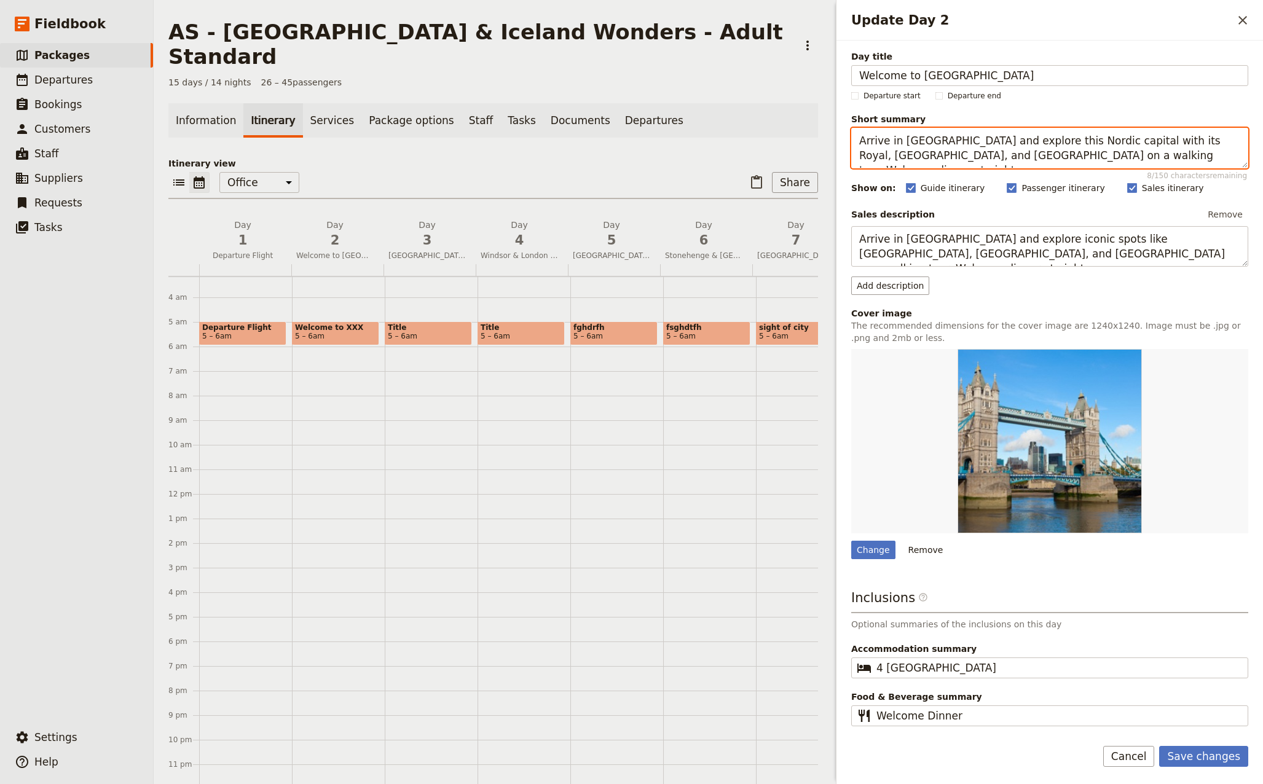
click at [1104, 141] on textarea "Arrive in [GEOGRAPHIC_DATA] and explore this Nordic capital with its Royal, [GE…" at bounding box center [1049, 148] width 397 height 41
paste textarea "Palace &"
drag, startPoint x: 1169, startPoint y: 142, endPoint x: 1234, endPoint y: 141, distance: 65.1
click at [1234, 141] on textarea "Arrive in [GEOGRAPHIC_DATA] and explore this Nordic capital with its [GEOGRAPHI…" at bounding box center [1049, 148] width 397 height 41
paste textarea "Parliament"
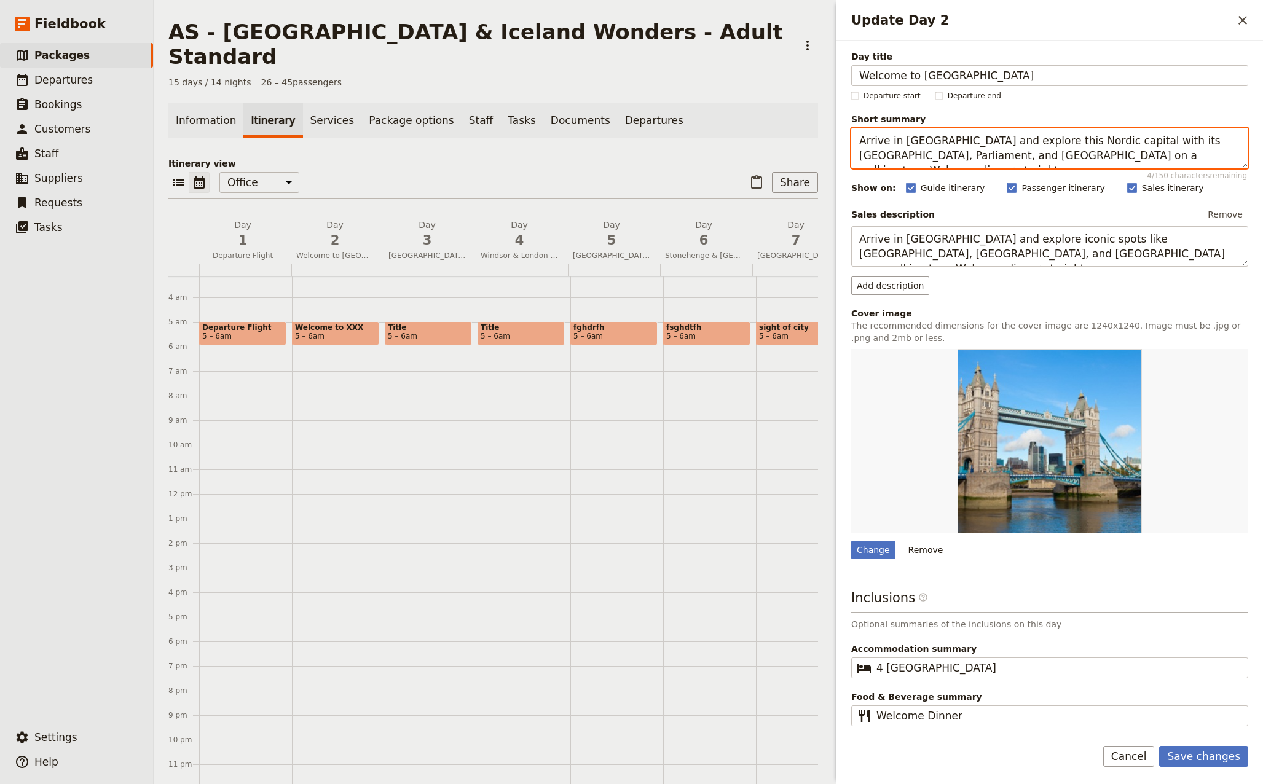
drag, startPoint x: 863, startPoint y: 159, endPoint x: 1016, endPoint y: 154, distance: 153.1
click at [1016, 154] on textarea "Arrive in [GEOGRAPHIC_DATA] and explore this Nordic capital with its [GEOGRAPHI…" at bounding box center [1049, 148] width 397 height 41
paste textarea "[GEOGRAPHIC_DATA]"
click at [1164, 156] on textarea "Arrive in [GEOGRAPHIC_DATA] and explore this Nordic capital with its [GEOGRAPHI…" at bounding box center [1049, 148] width 397 height 41
drag, startPoint x: 1180, startPoint y: 157, endPoint x: 823, endPoint y: 138, distance: 357.5
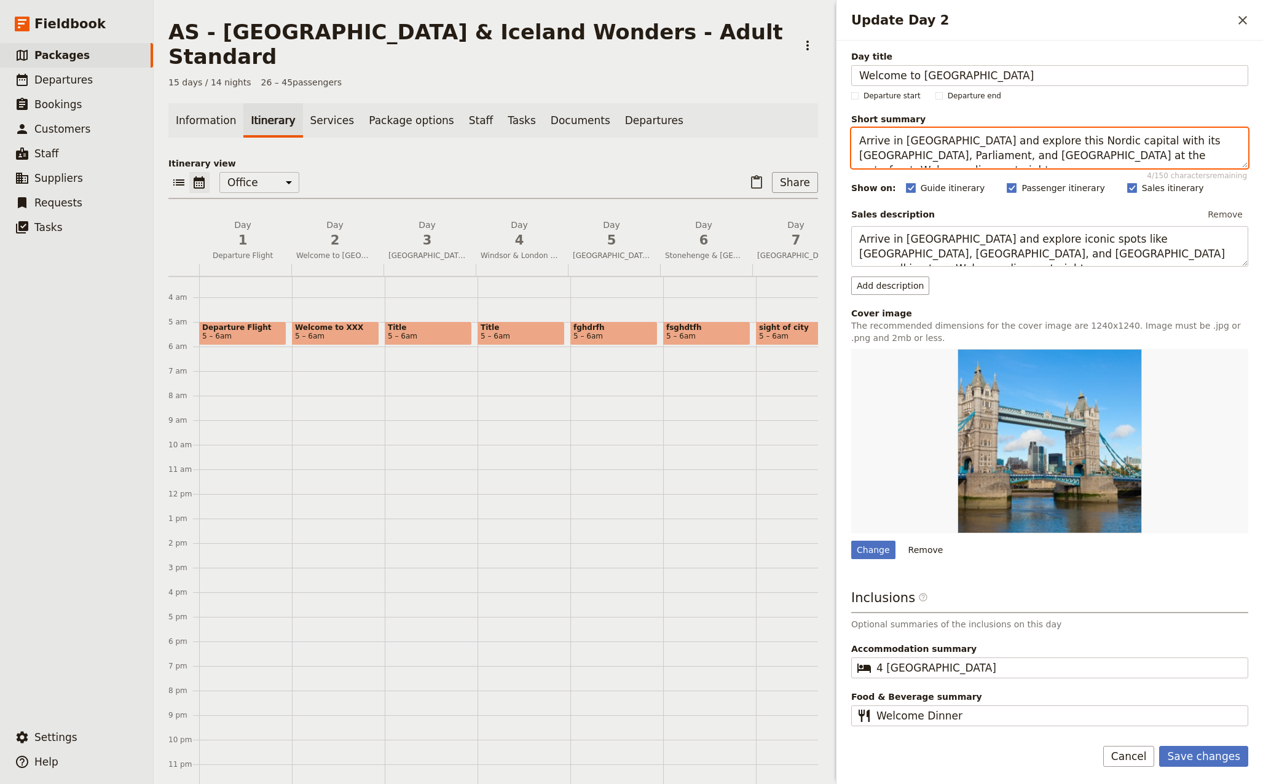
click at [823, 138] on div "AS - [GEOGRAPHIC_DATA] & [GEOGRAPHIC_DATA] Wonders - Adult Standard ​ 15 days /…" at bounding box center [708, 392] width 1109 height 784
paste textarea ", with its Royal Palace, Parliament, and the [GEOGRAPHIC_DATA] on the waterfron…"
drag, startPoint x: 1164, startPoint y: 141, endPoint x: 1218, endPoint y: 139, distance: 54.1
click at [1218, 139] on textarea "Arrive in [GEOGRAPHIC_DATA] and explore this Nordic capital, with its Royal Pal…" at bounding box center [1049, 148] width 397 height 41
click at [1004, 156] on textarea "Arrive in [GEOGRAPHIC_DATA] and explore this Nordic capital, with its [GEOGRAPH…" at bounding box center [1049, 148] width 397 height 41
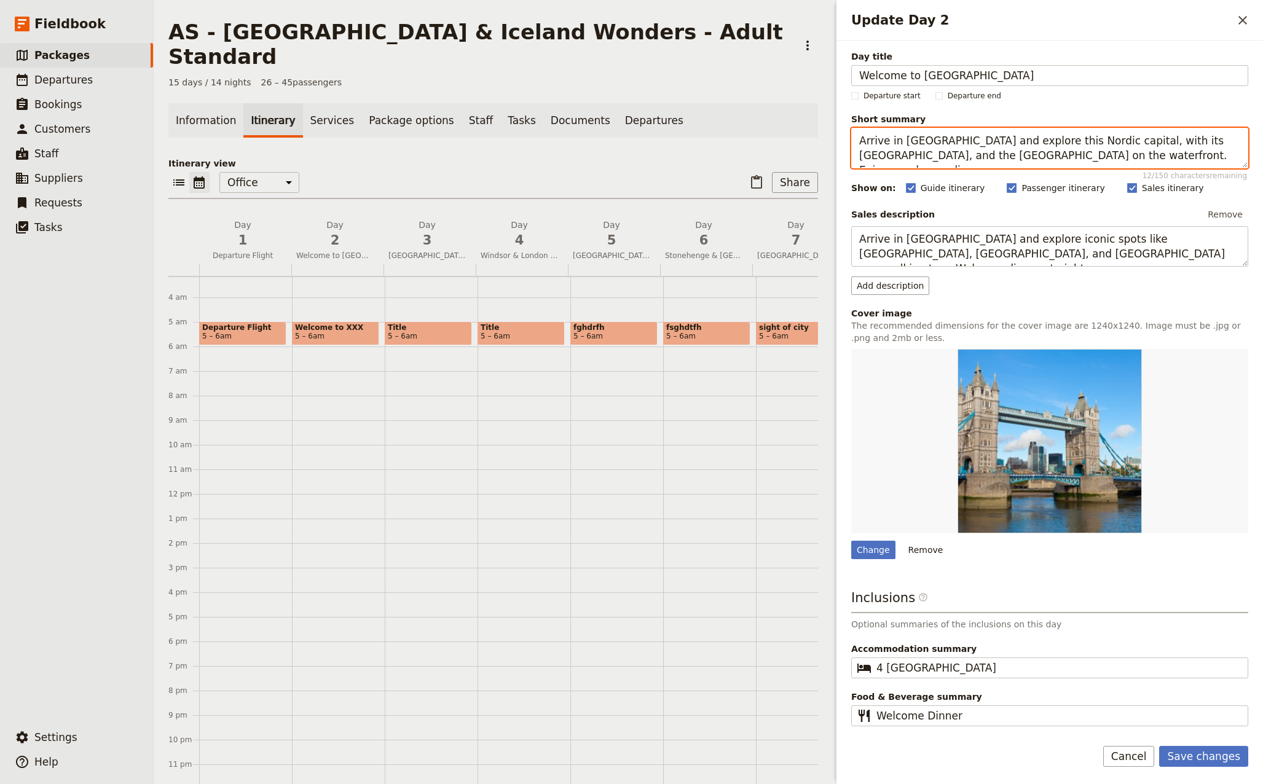
click at [1129, 152] on textarea "Arrive in [GEOGRAPHIC_DATA] and explore this Nordic capital, with its [GEOGRAPH…" at bounding box center [1049, 148] width 397 height 41
drag, startPoint x: 1104, startPoint y: 152, endPoint x: 788, endPoint y: 125, distance: 316.4
click at [788, 125] on div "AS - [GEOGRAPHIC_DATA] & [GEOGRAPHIC_DATA] Wonders - Adult Standard ​ 15 days /…" at bounding box center [708, 392] width 1109 height 784
type textarea "Arrive in [GEOGRAPHIC_DATA] and explore this Nordic capital, with its [GEOGRAPH…"
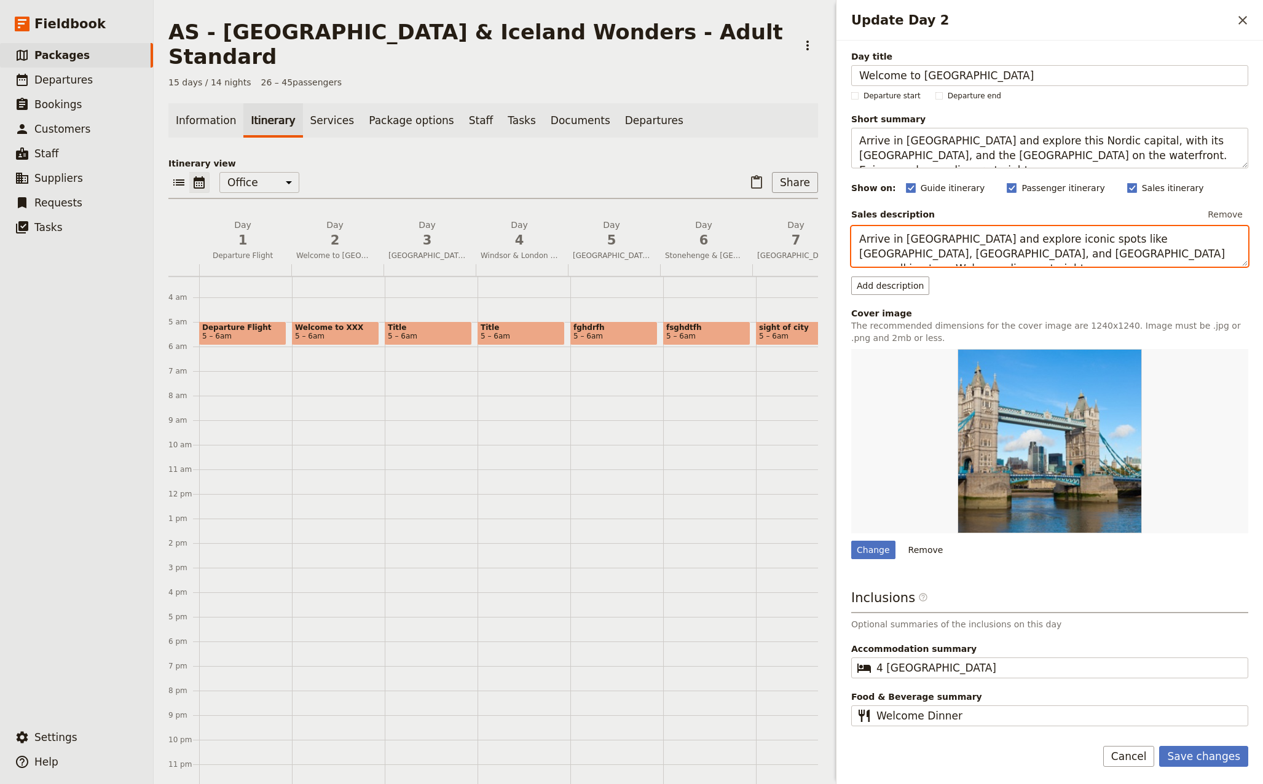
drag, startPoint x: 1105, startPoint y: 255, endPoint x: 841, endPoint y: 226, distance: 266.4
click at [841, 226] on div "Day title Welcome to [GEOGRAPHIC_DATA] Departure start Departure end Short summ…" at bounding box center [1049, 384] width 426 height 687
paste textarea "[GEOGRAPHIC_DATA] and explore this Nordic capital, with its [GEOGRAPHIC_DATA], …"
type textarea "Arrive in [GEOGRAPHIC_DATA] and explore this Nordic capital, with its [GEOGRAPH…"
click at [869, 545] on div "Change" at bounding box center [873, 550] width 44 height 18
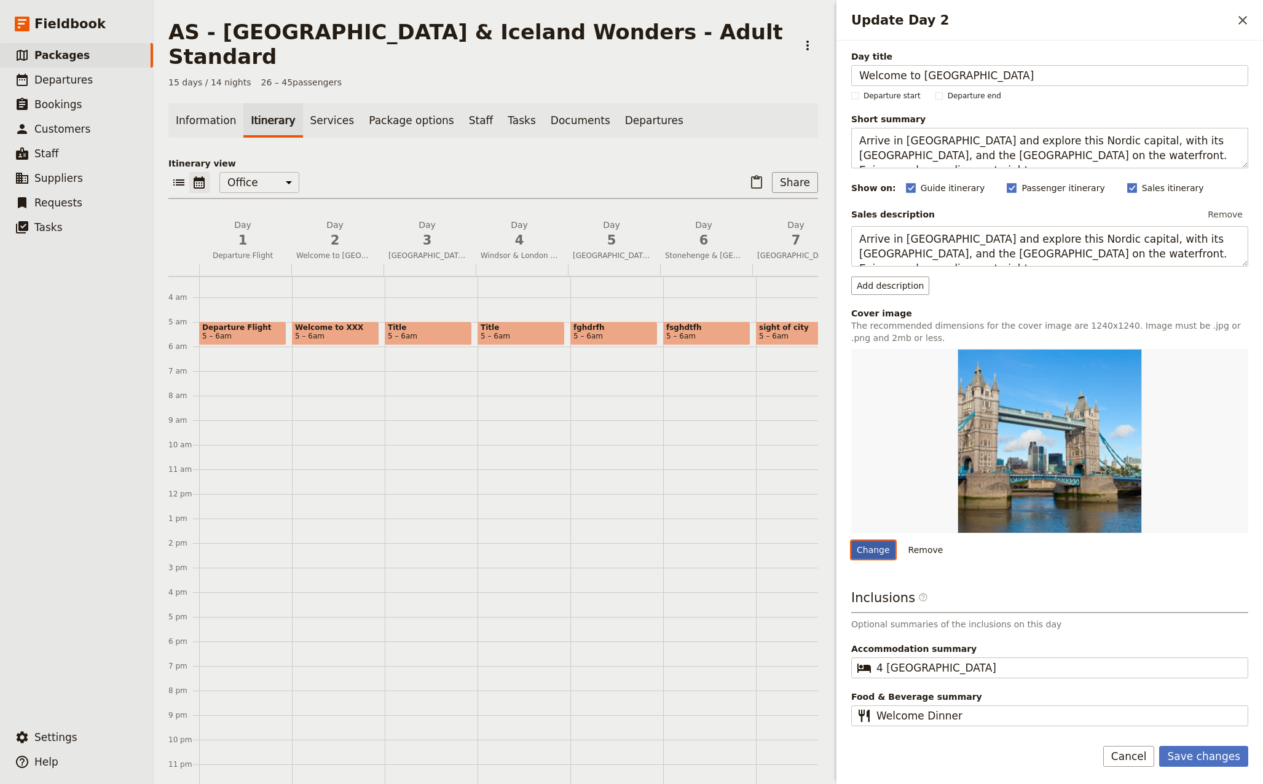
click at [851, 541] on input "Change" at bounding box center [850, 540] width 1 height 1
type input "C:\fakepath\ballet-house-338256_640.jpg"
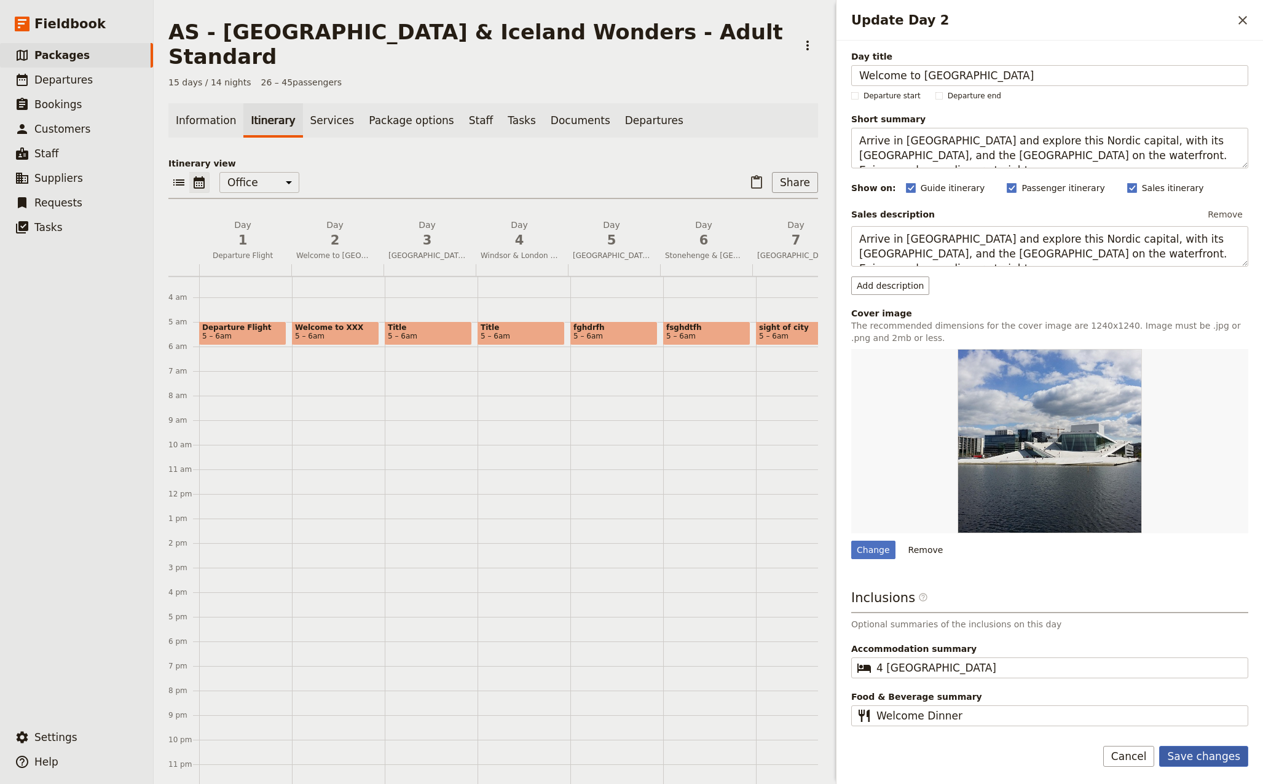
click at [1217, 756] on button "Save changes" at bounding box center [1203, 756] width 89 height 21
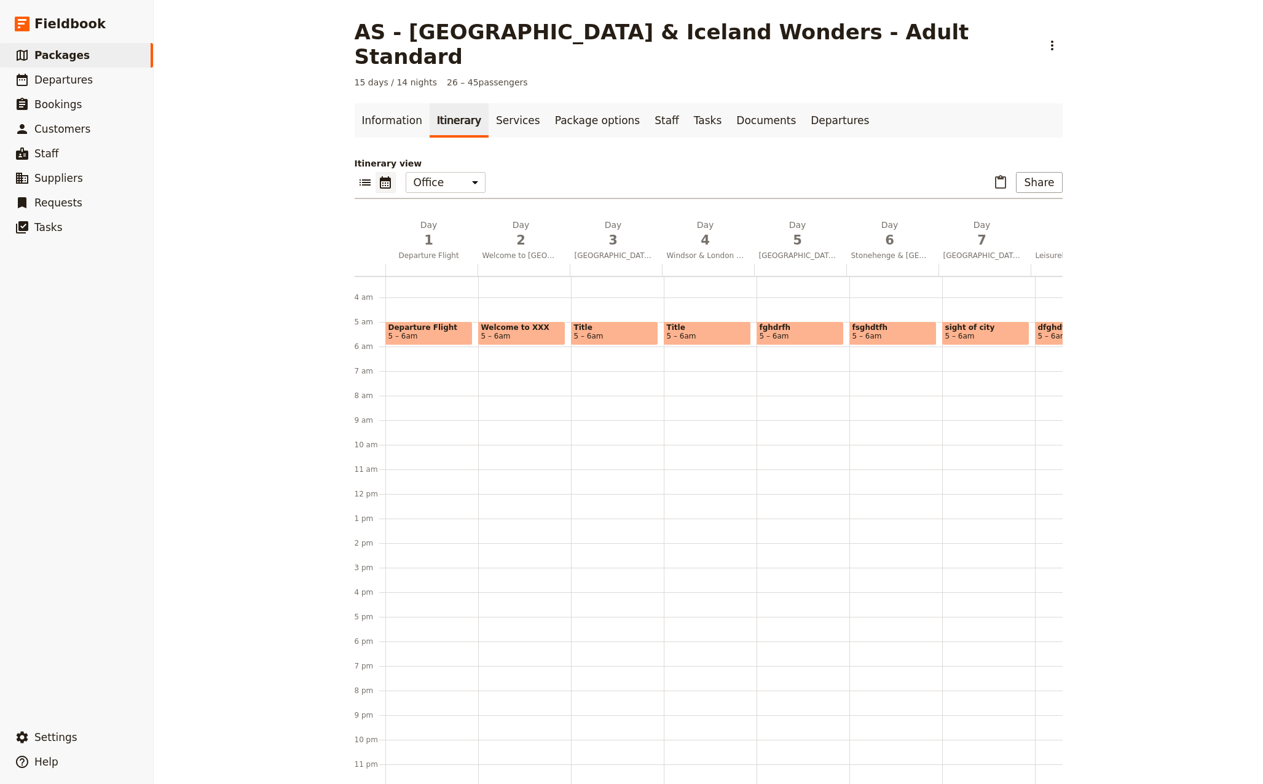
click at [512, 323] on span "Welcome to XXX" at bounding box center [521, 327] width 81 height 9
select select "2"
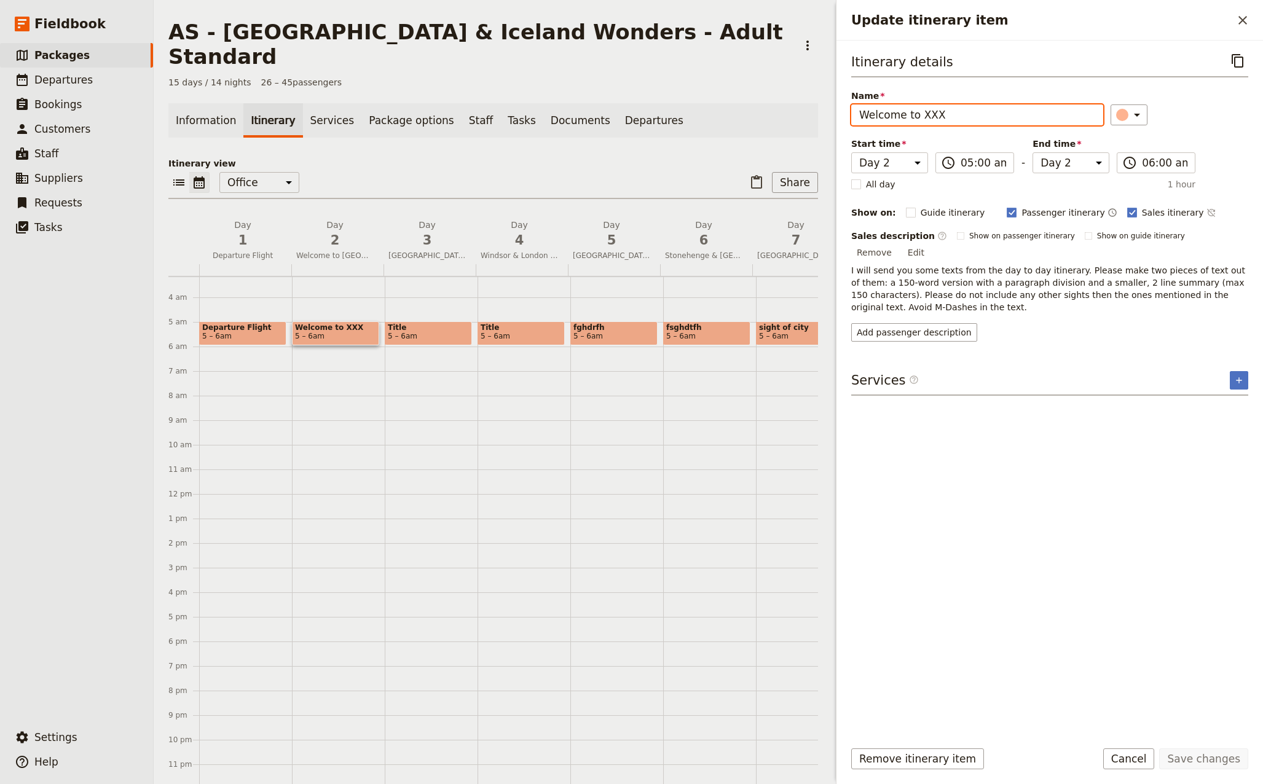
drag, startPoint x: 939, startPoint y: 116, endPoint x: 916, endPoint y: 116, distance: 24.0
click at [916, 116] on input "Welcome to XXX" at bounding box center [977, 114] width 252 height 21
type input "Welcome to [GEOGRAPHIC_DATA]"
click at [1046, 392] on div "Itinerary details ​ Name Welcome to [GEOGRAPHIC_DATA] ​ Start time Day 1 Day 2 …" at bounding box center [1049, 389] width 397 height 678
